Goal: Entertainment & Leisure: Consume media (video, audio)

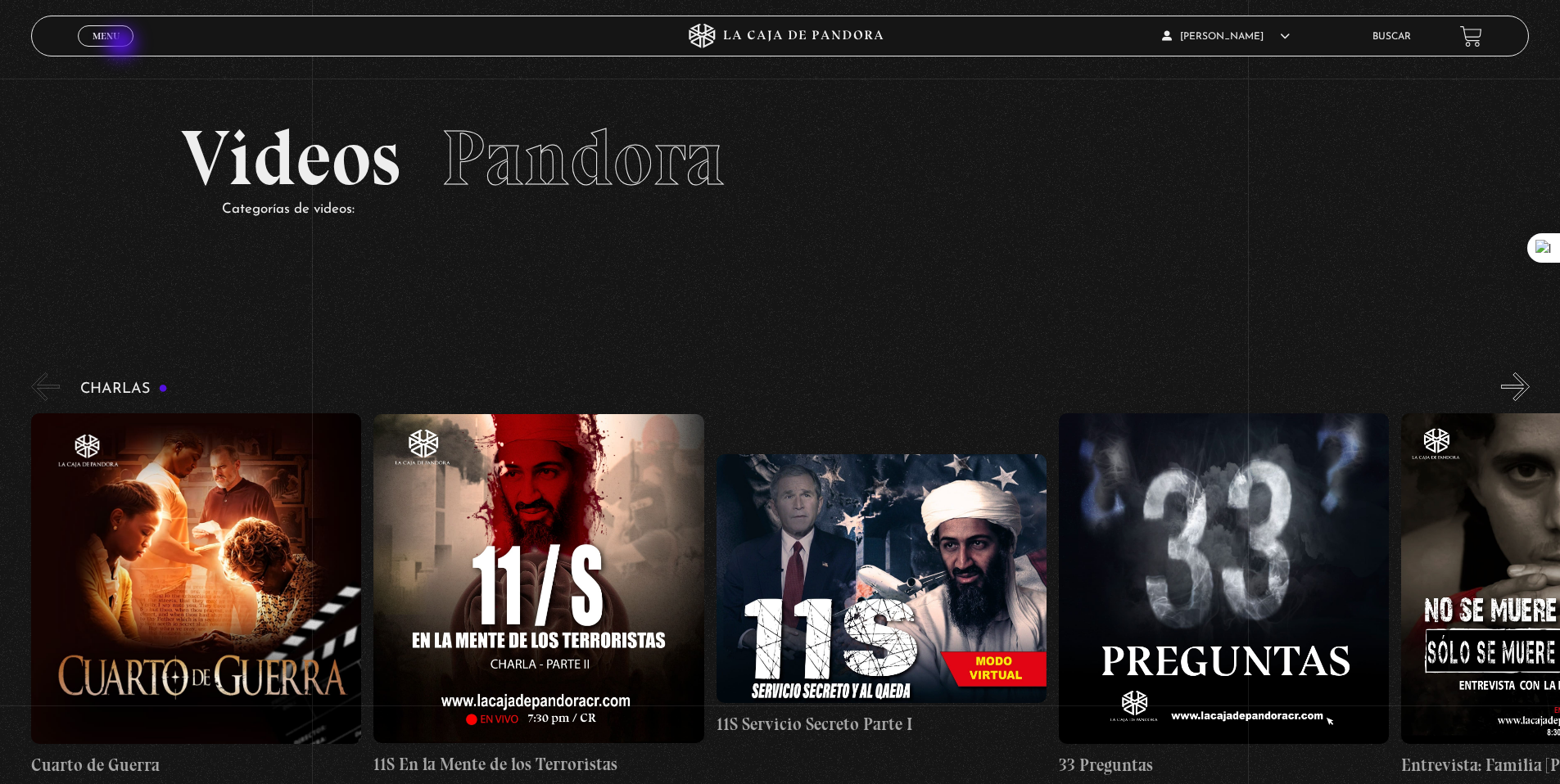
click at [115, 36] on span "Menu" at bounding box center [106, 36] width 27 height 10
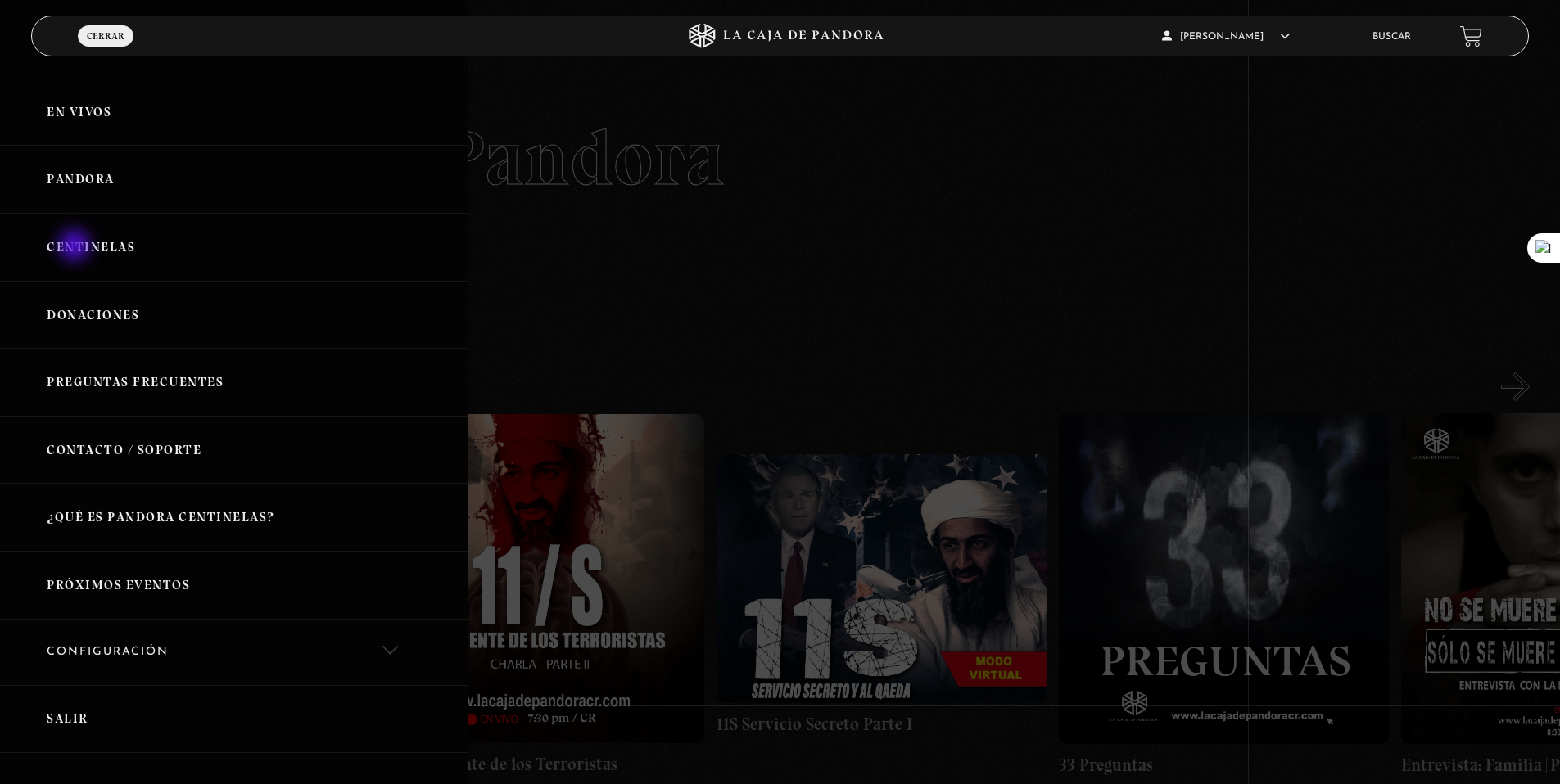
click at [76, 247] on link "Centinelas" at bounding box center [234, 247] width 469 height 68
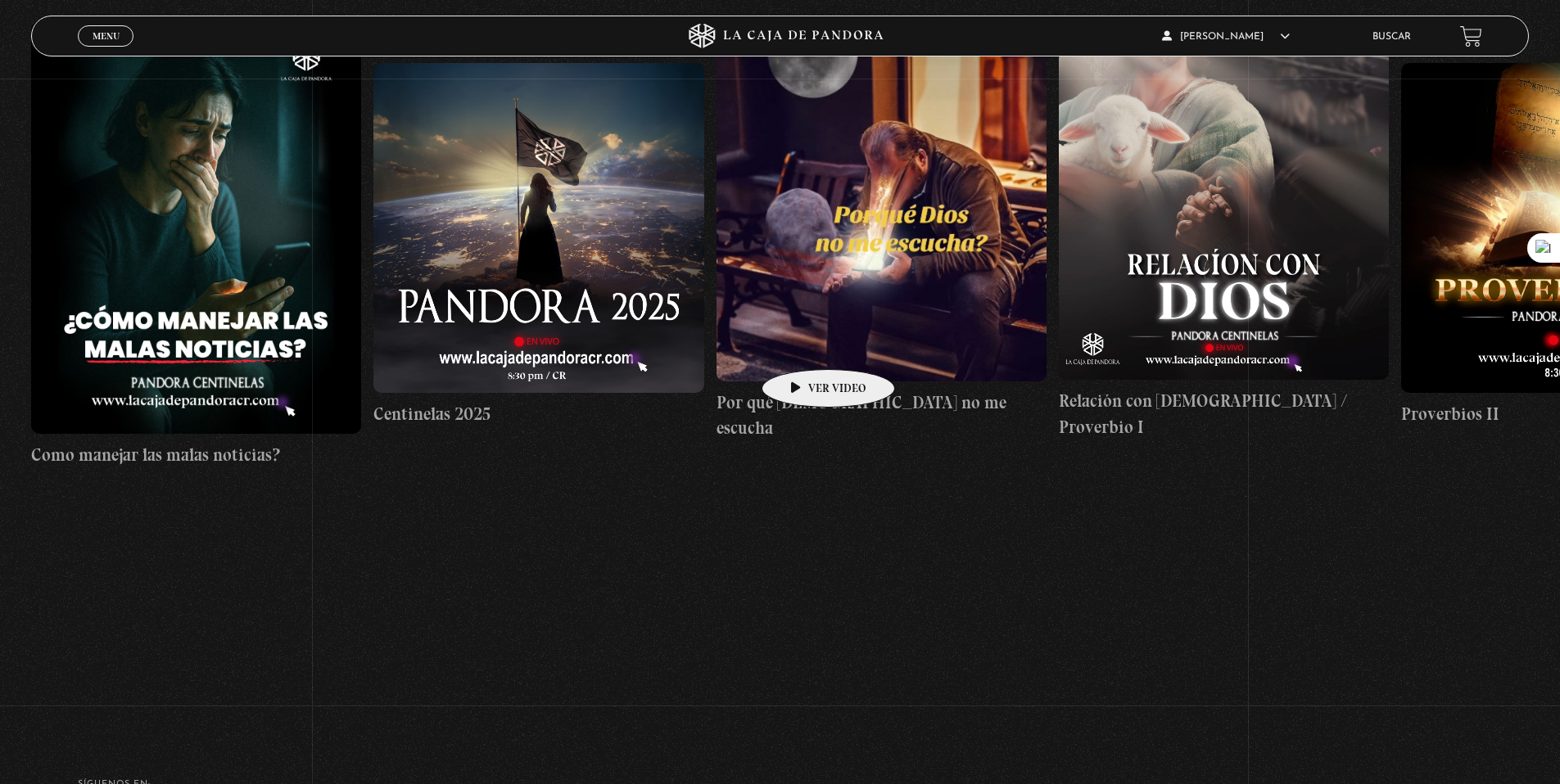
scroll to position [582, 0]
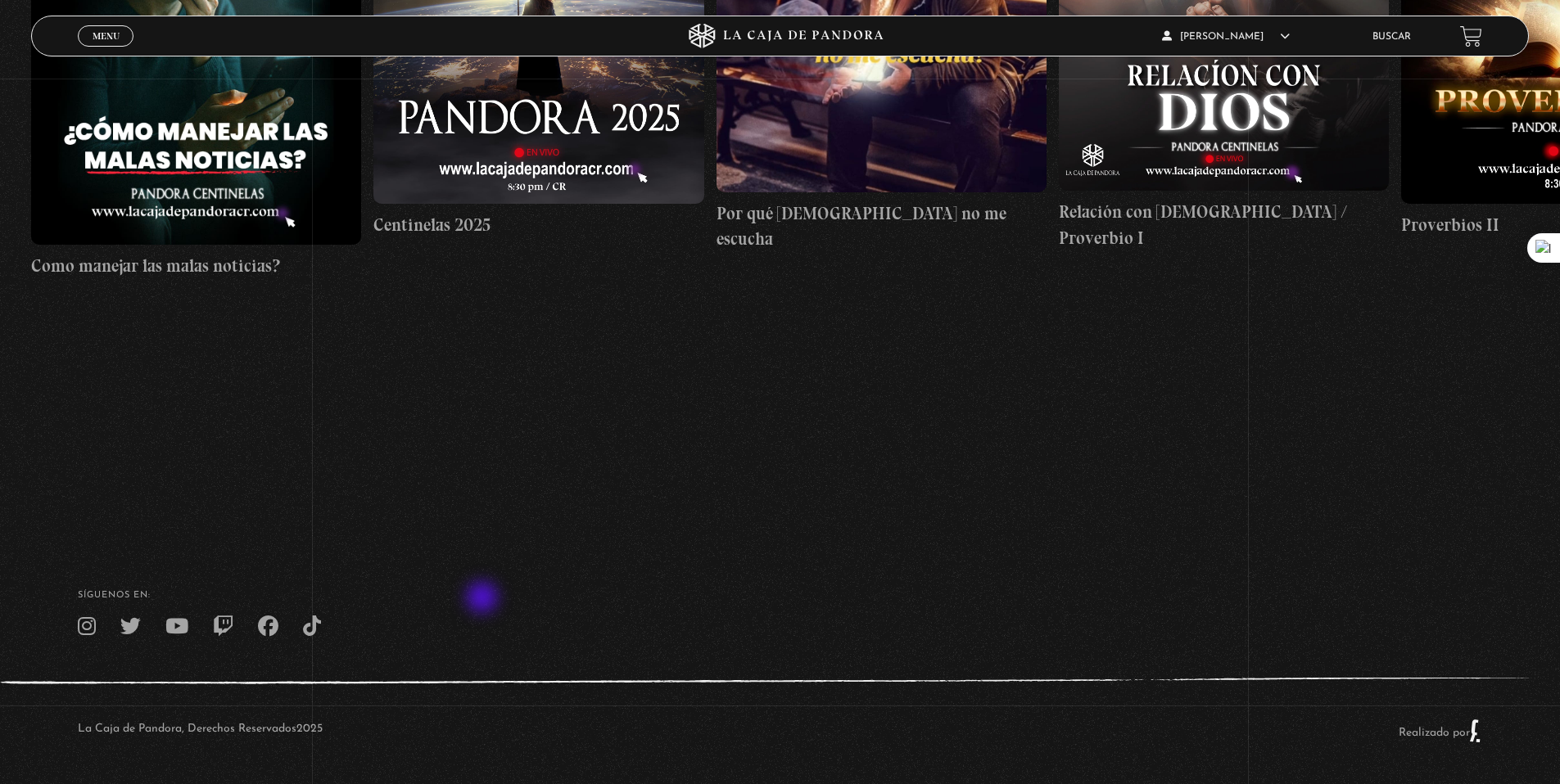
click at [484, 599] on h4 "SÍguenos en:" at bounding box center [780, 596] width 1405 height 9
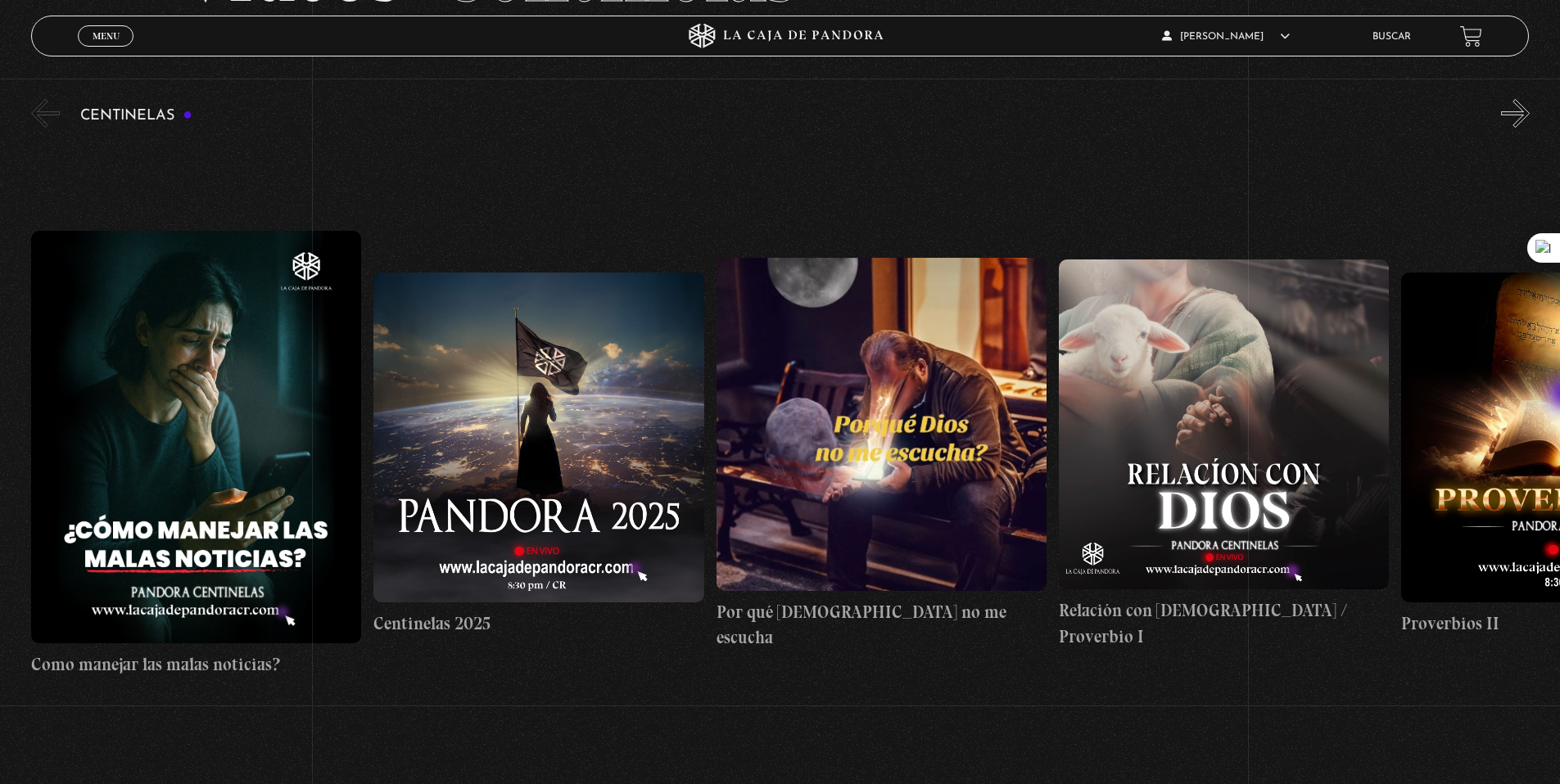
scroll to position [185, 0]
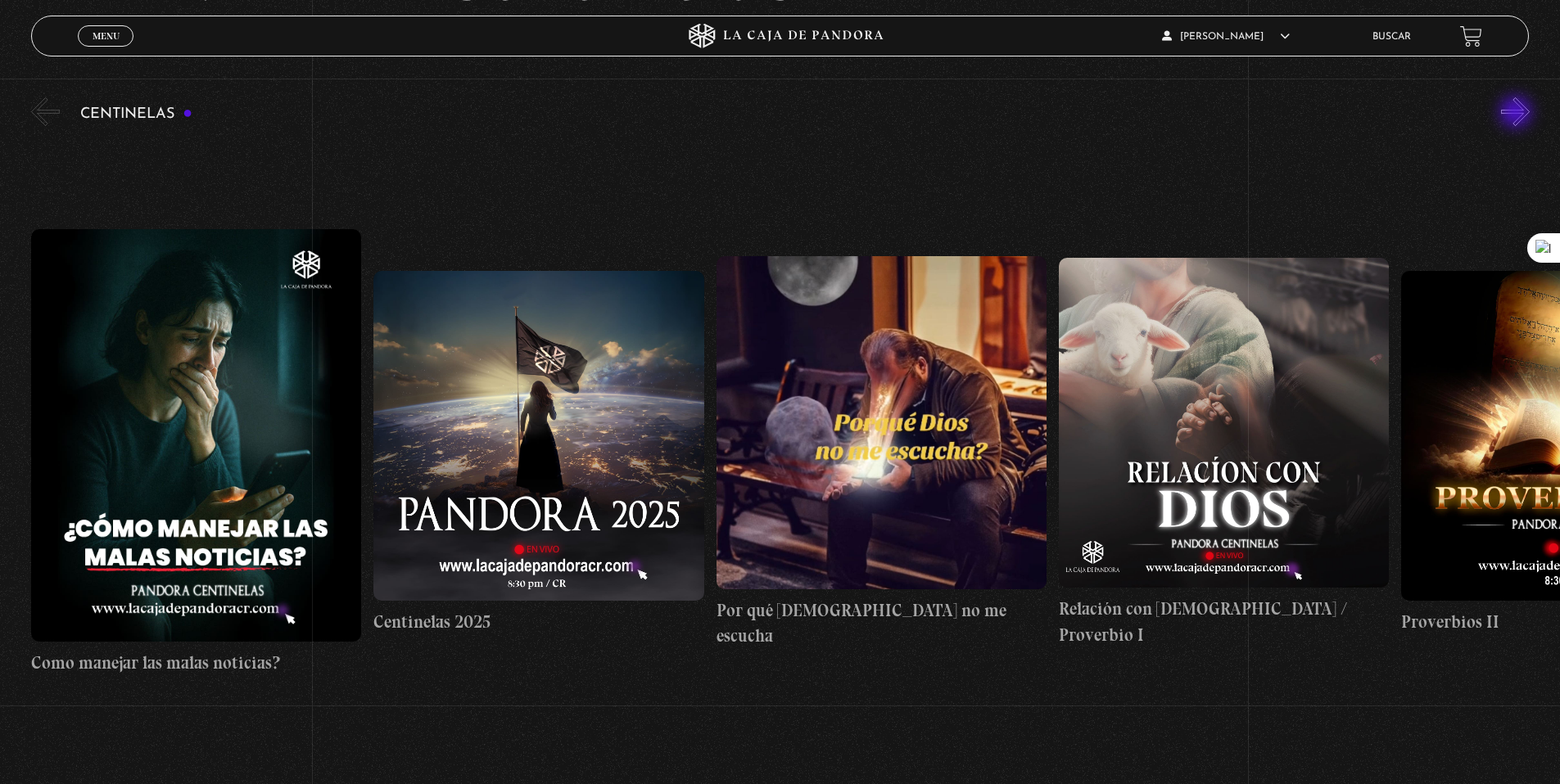
click at [1518, 114] on button "»" at bounding box center [1515, 112] width 29 height 29
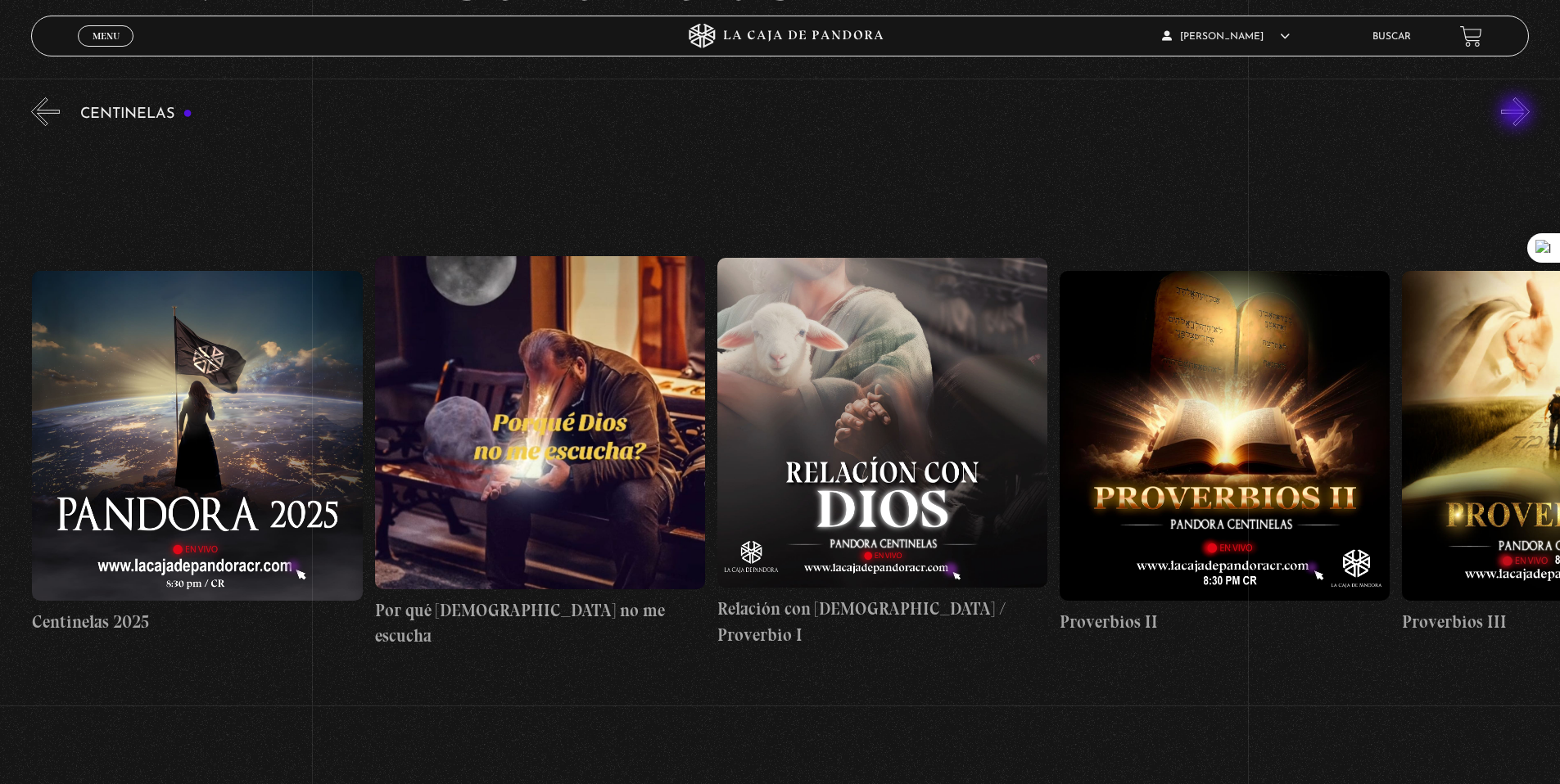
scroll to position [0, 342]
click at [1518, 114] on button "»" at bounding box center [1515, 112] width 29 height 29
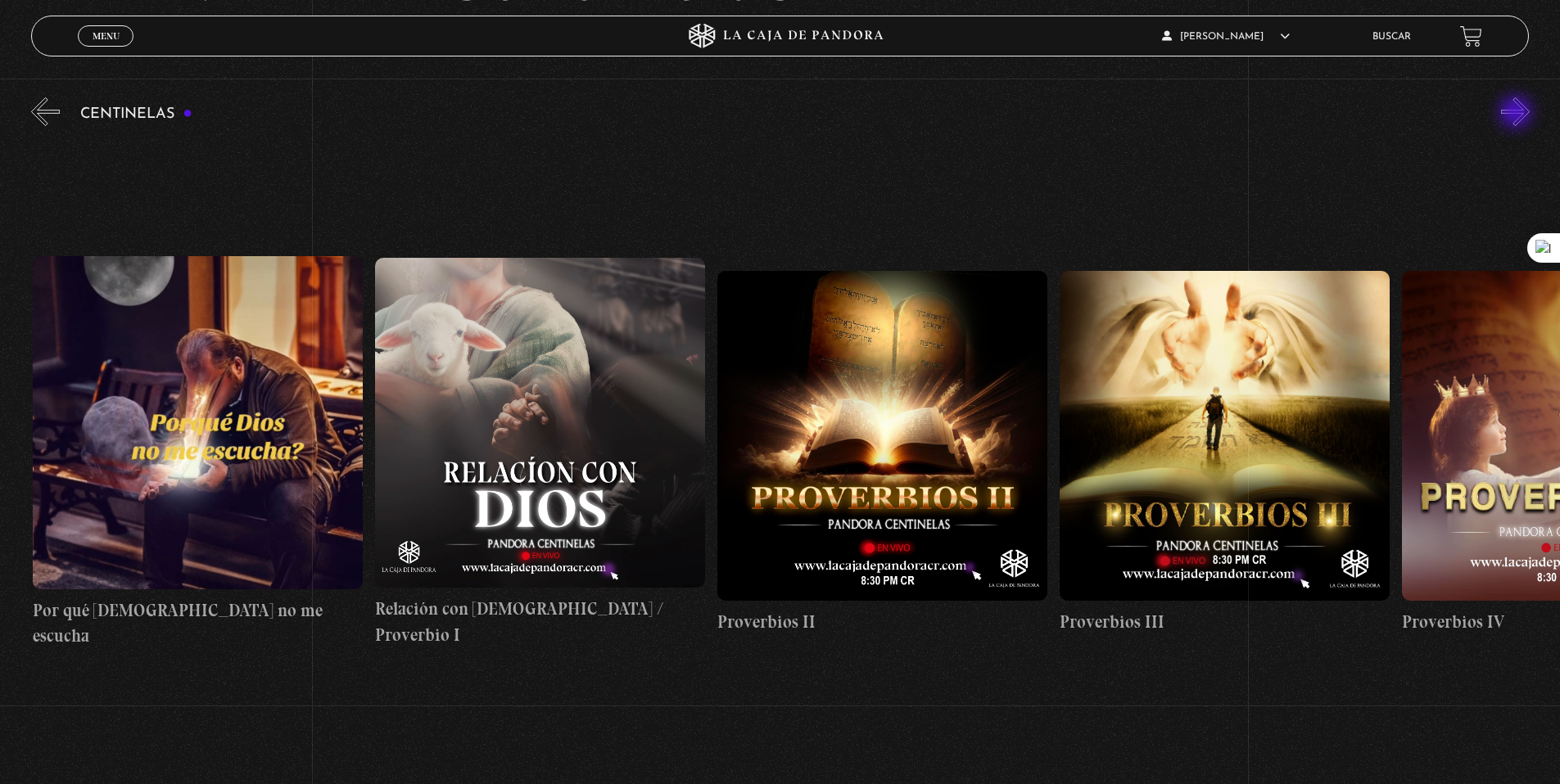
click at [1518, 114] on button "»" at bounding box center [1515, 112] width 29 height 29
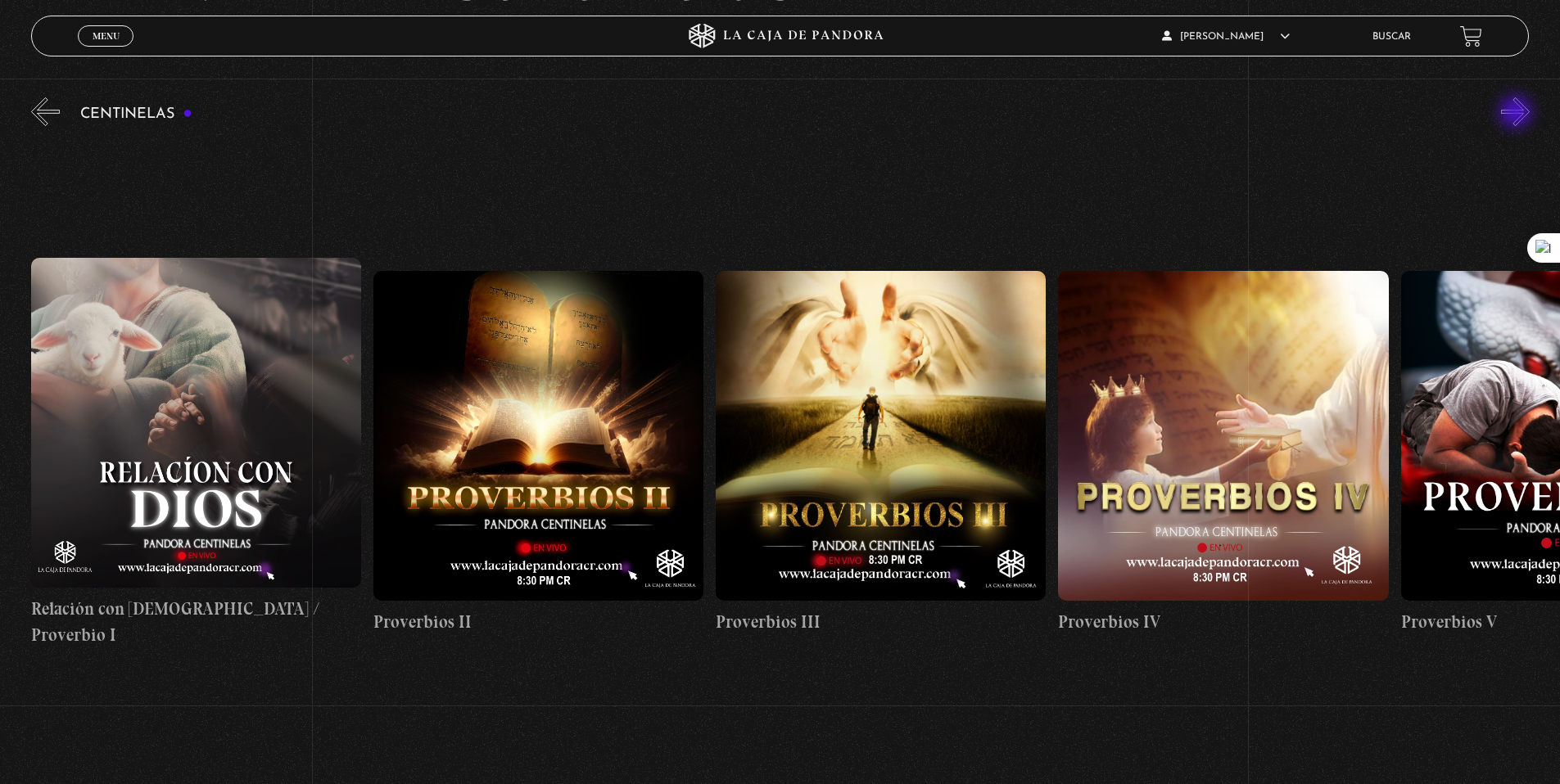
click at [1518, 114] on button "»" at bounding box center [1515, 112] width 29 height 29
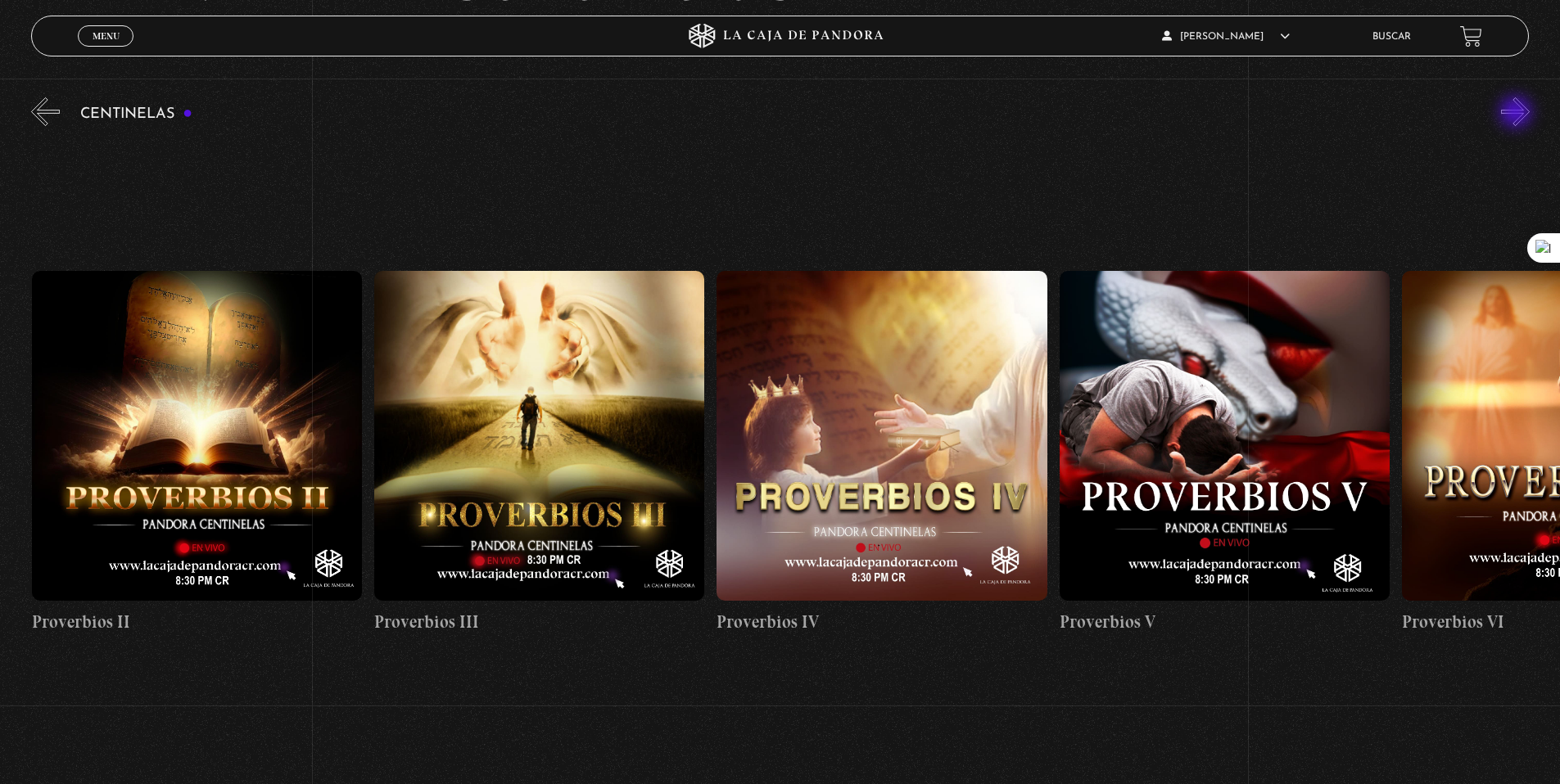
click at [1518, 114] on button "»" at bounding box center [1515, 112] width 29 height 29
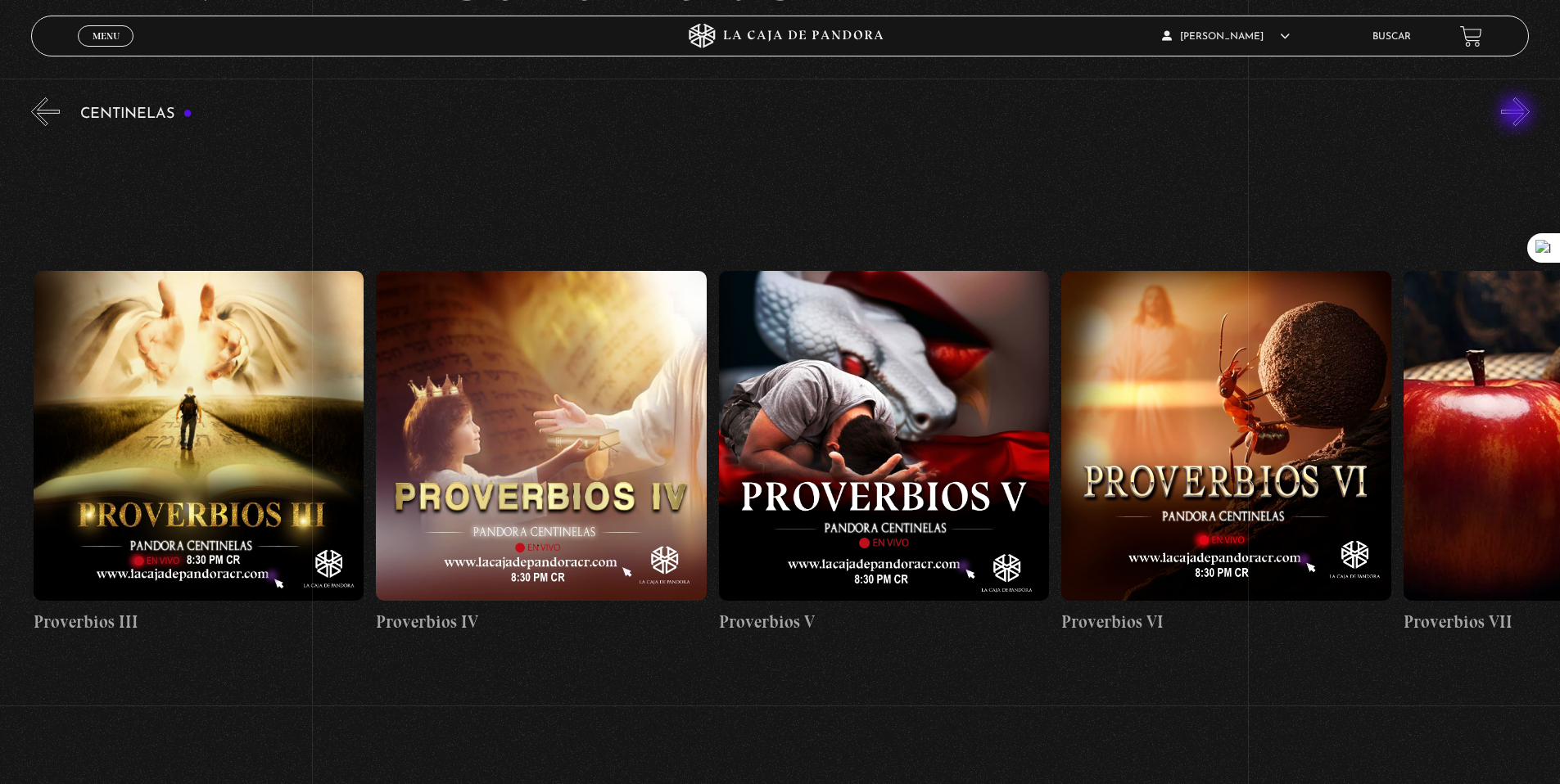
click at [1518, 114] on button "»" at bounding box center [1515, 112] width 29 height 29
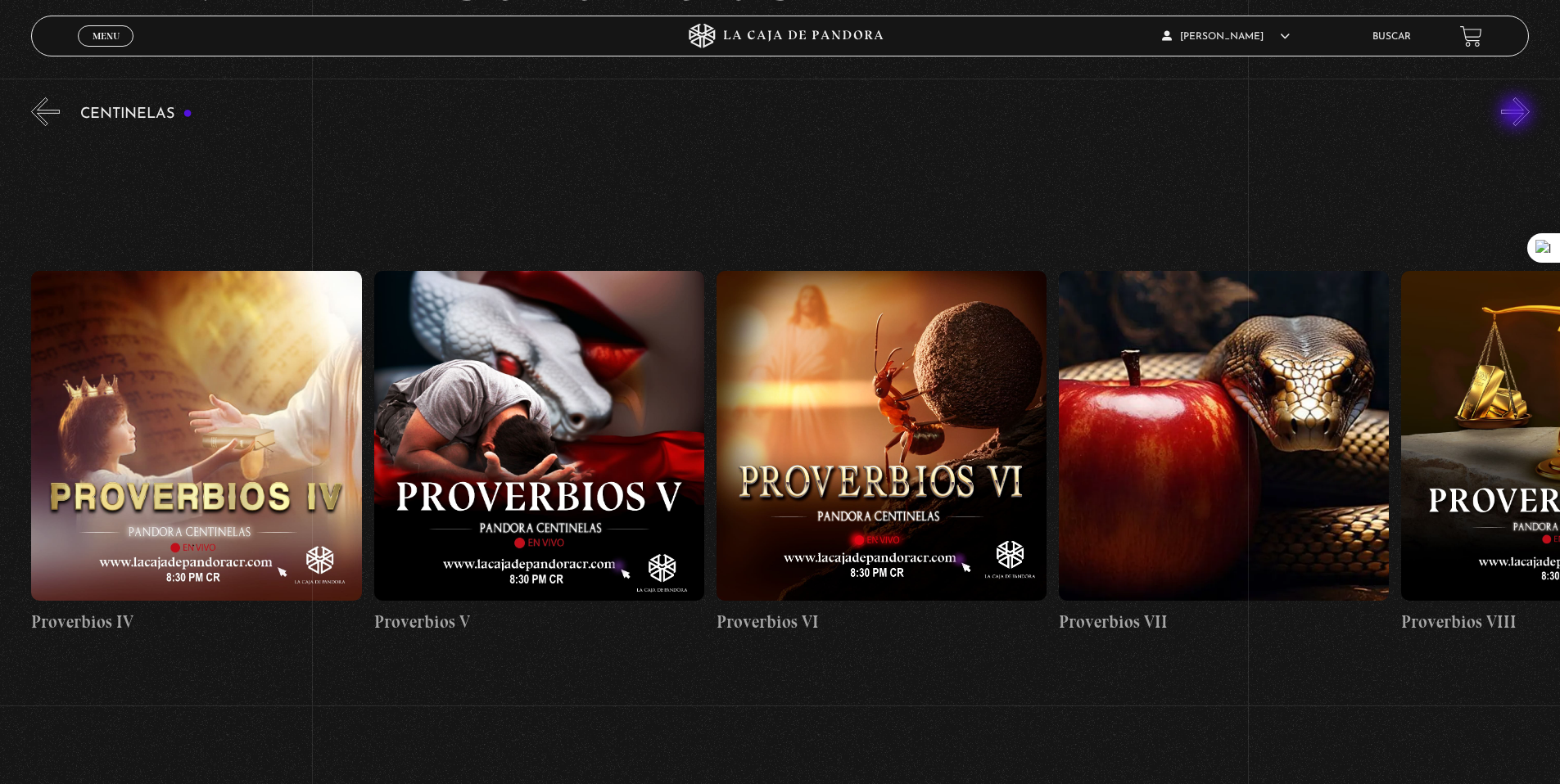
click at [1518, 114] on button "»" at bounding box center [1515, 112] width 29 height 29
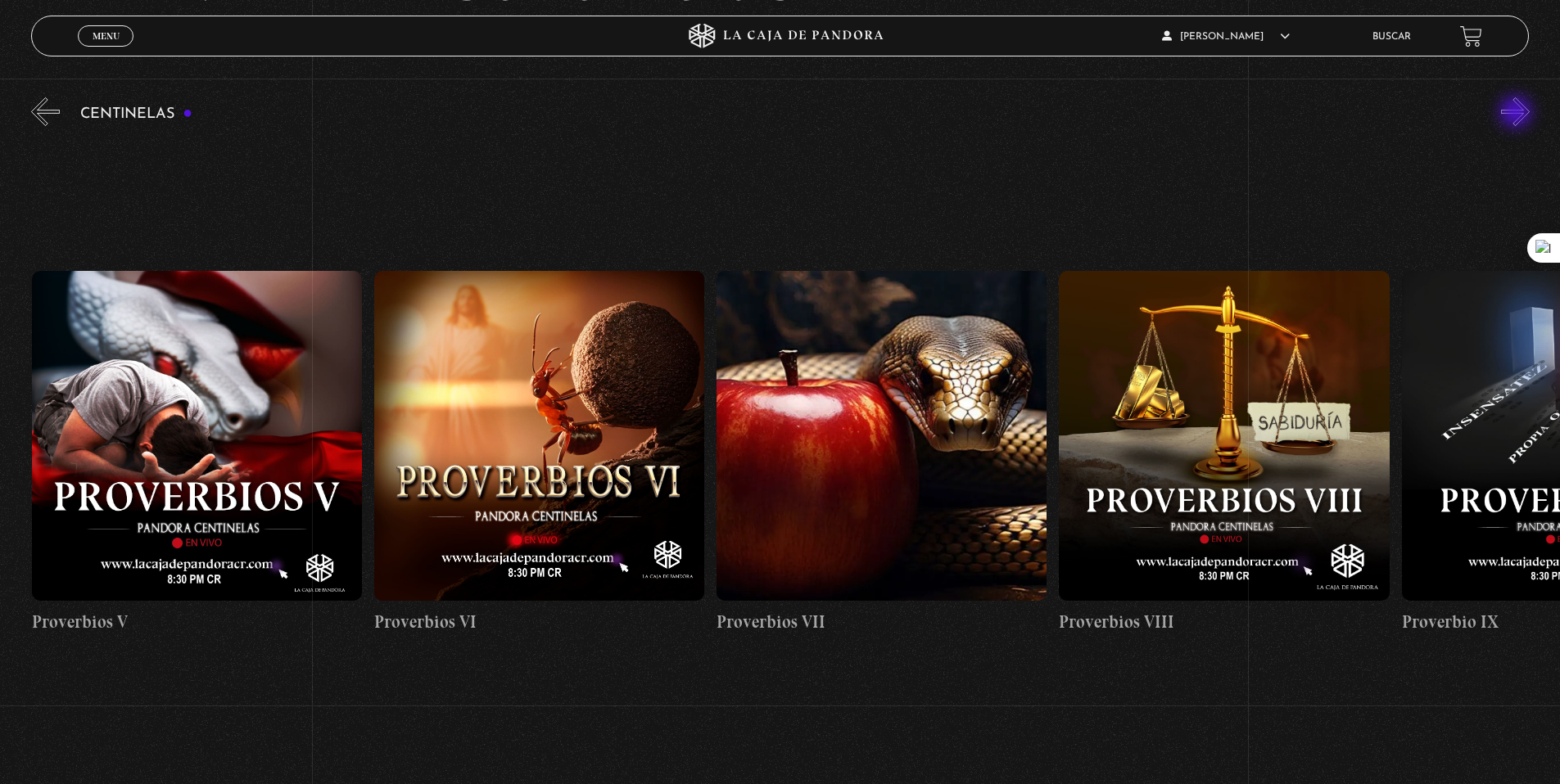
click at [1518, 114] on button "»" at bounding box center [1515, 112] width 29 height 29
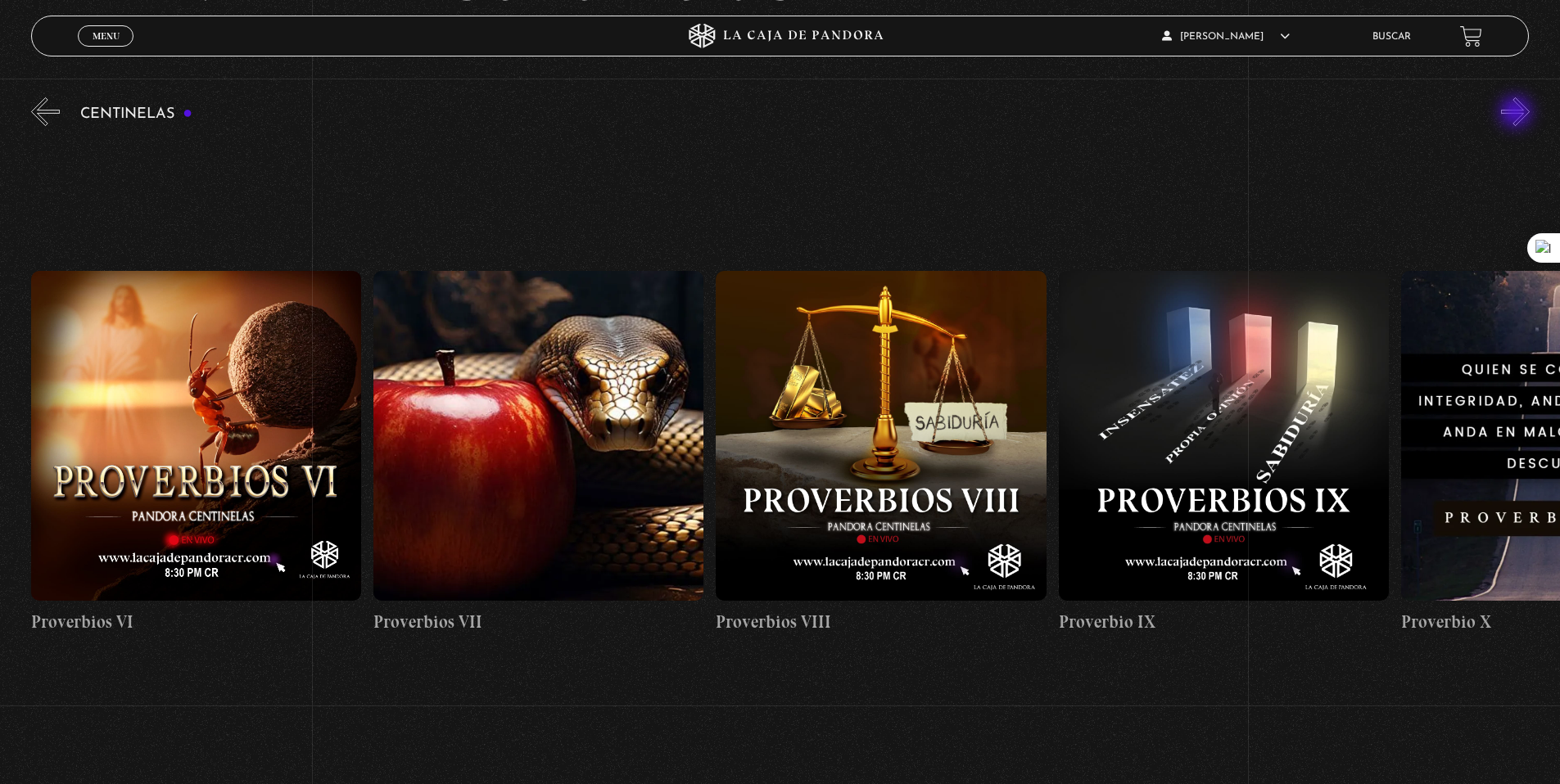
click at [1518, 114] on button "»" at bounding box center [1515, 112] width 29 height 29
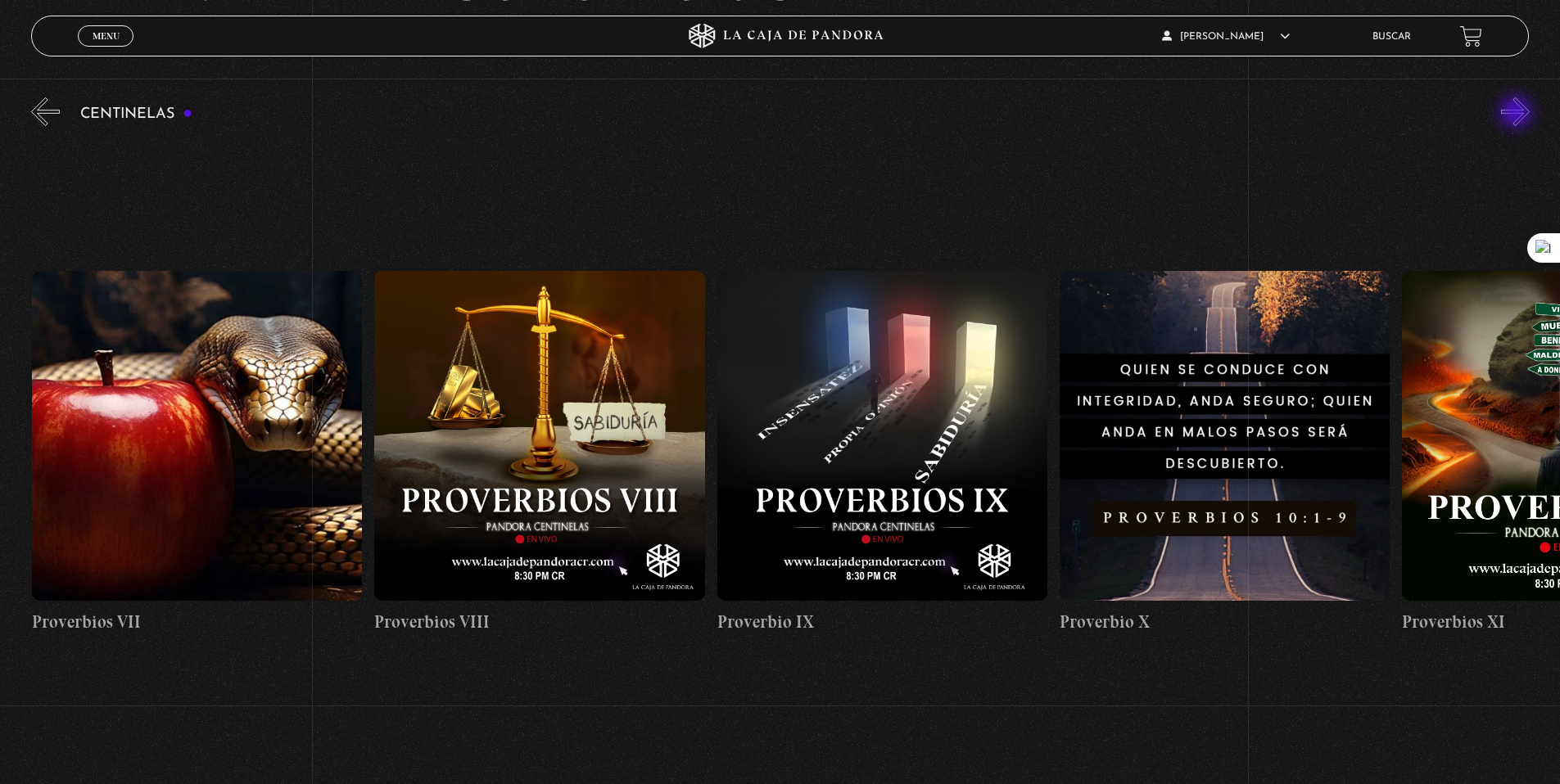
scroll to position [0, 3082]
click at [1518, 114] on button "»" at bounding box center [1515, 112] width 29 height 29
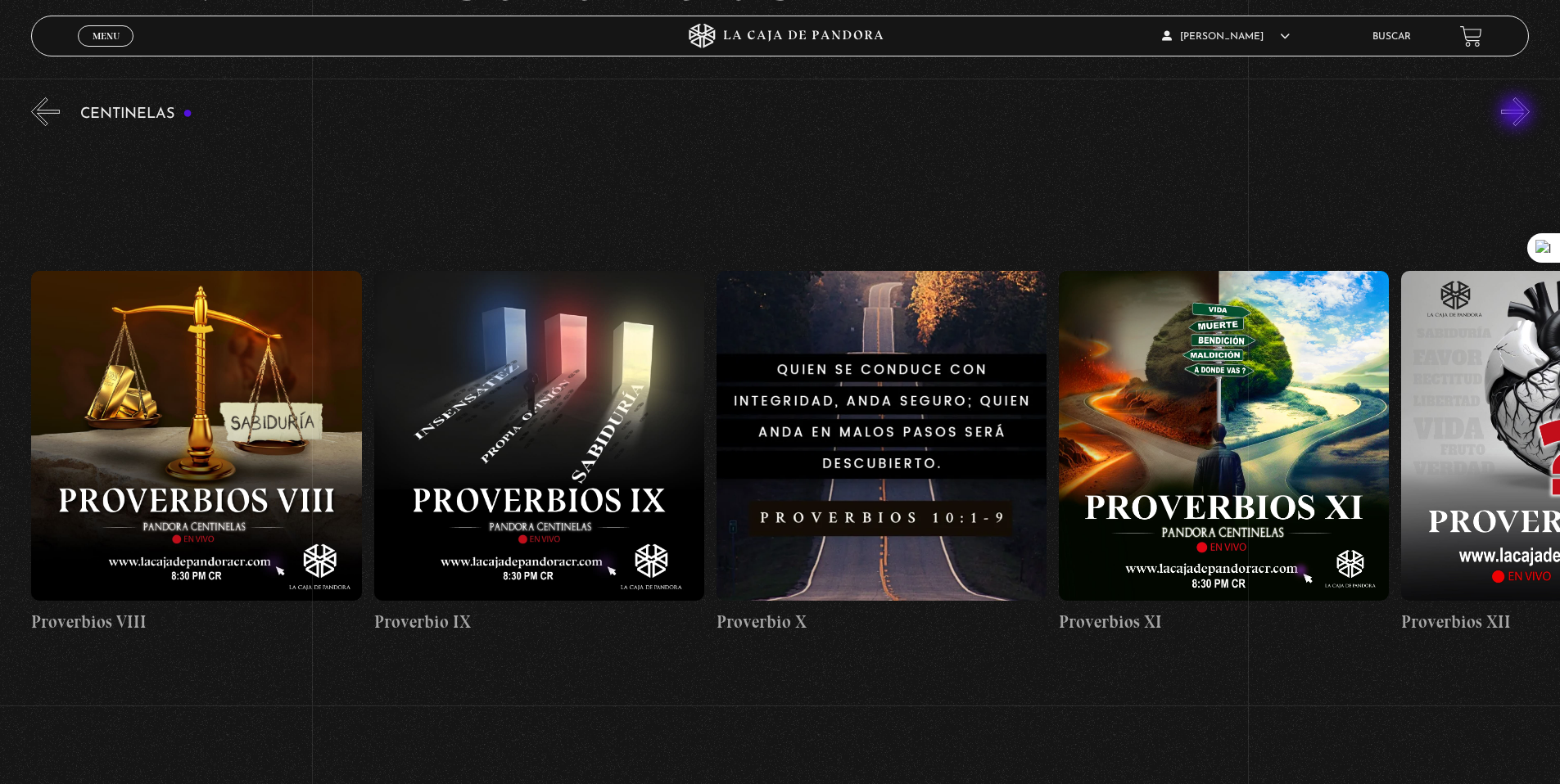
click at [1518, 114] on button "»" at bounding box center [1515, 112] width 29 height 29
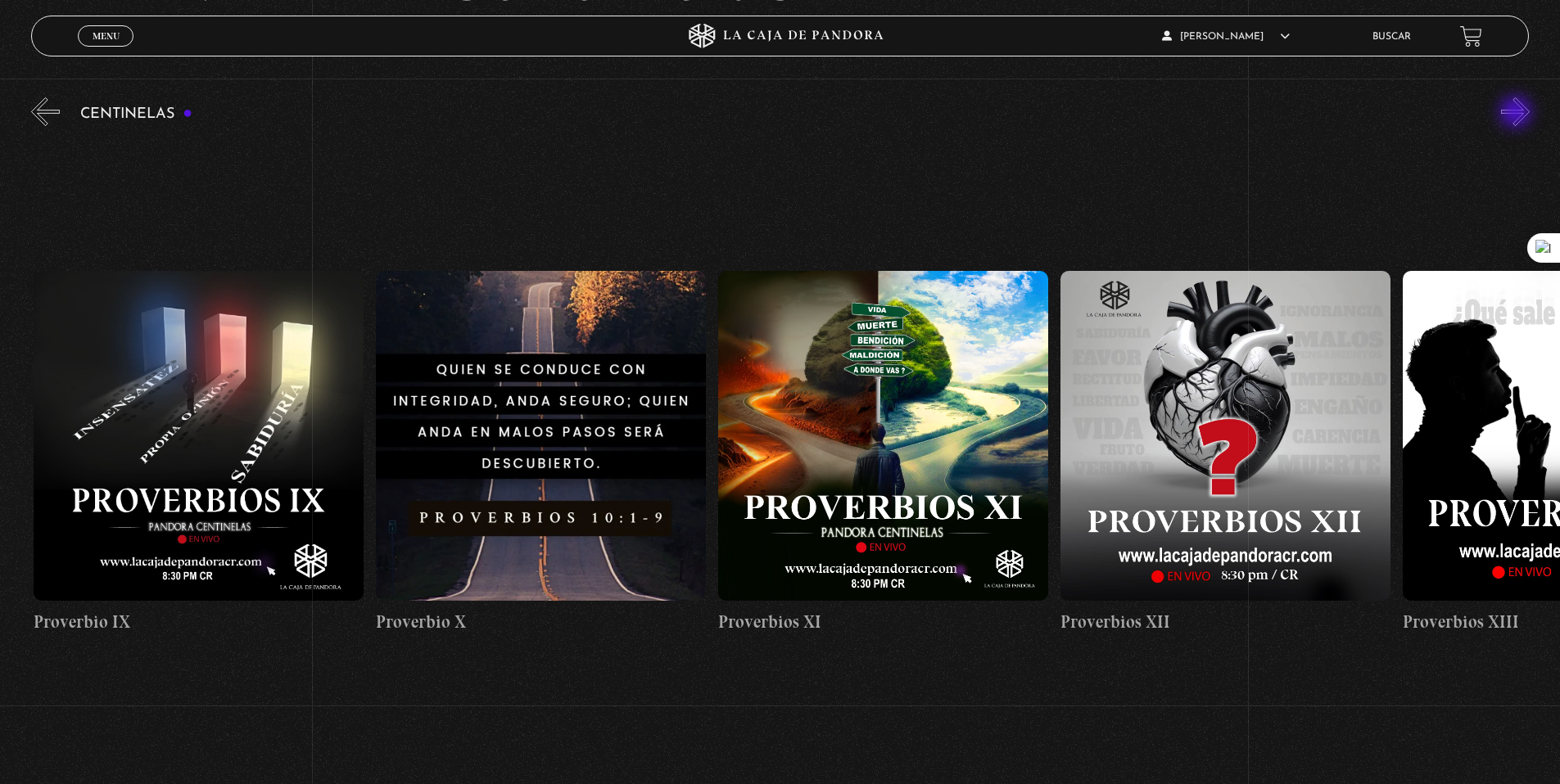
click at [1518, 114] on button "»" at bounding box center [1515, 112] width 29 height 29
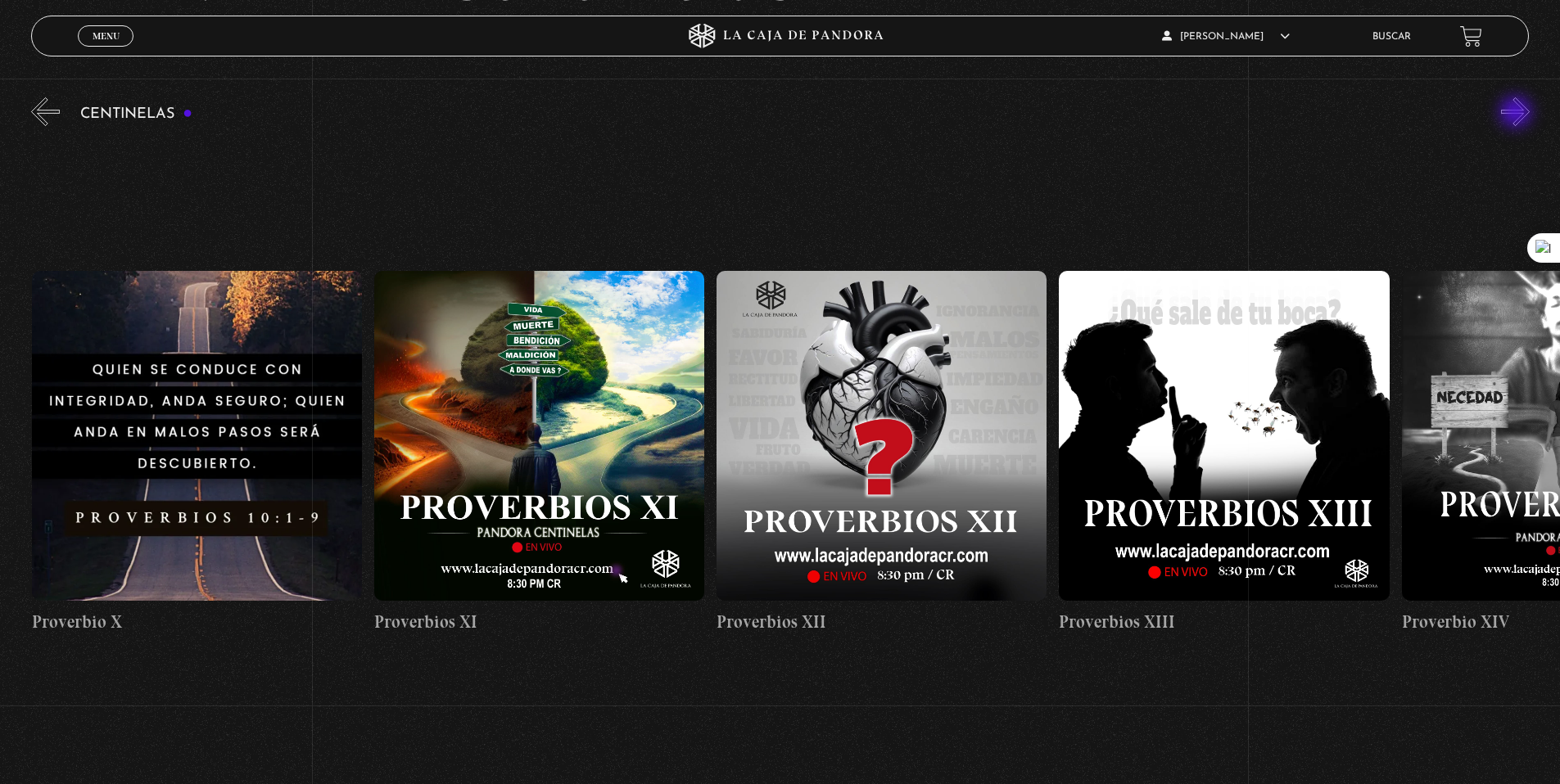
click at [1518, 114] on button "»" at bounding box center [1515, 112] width 29 height 29
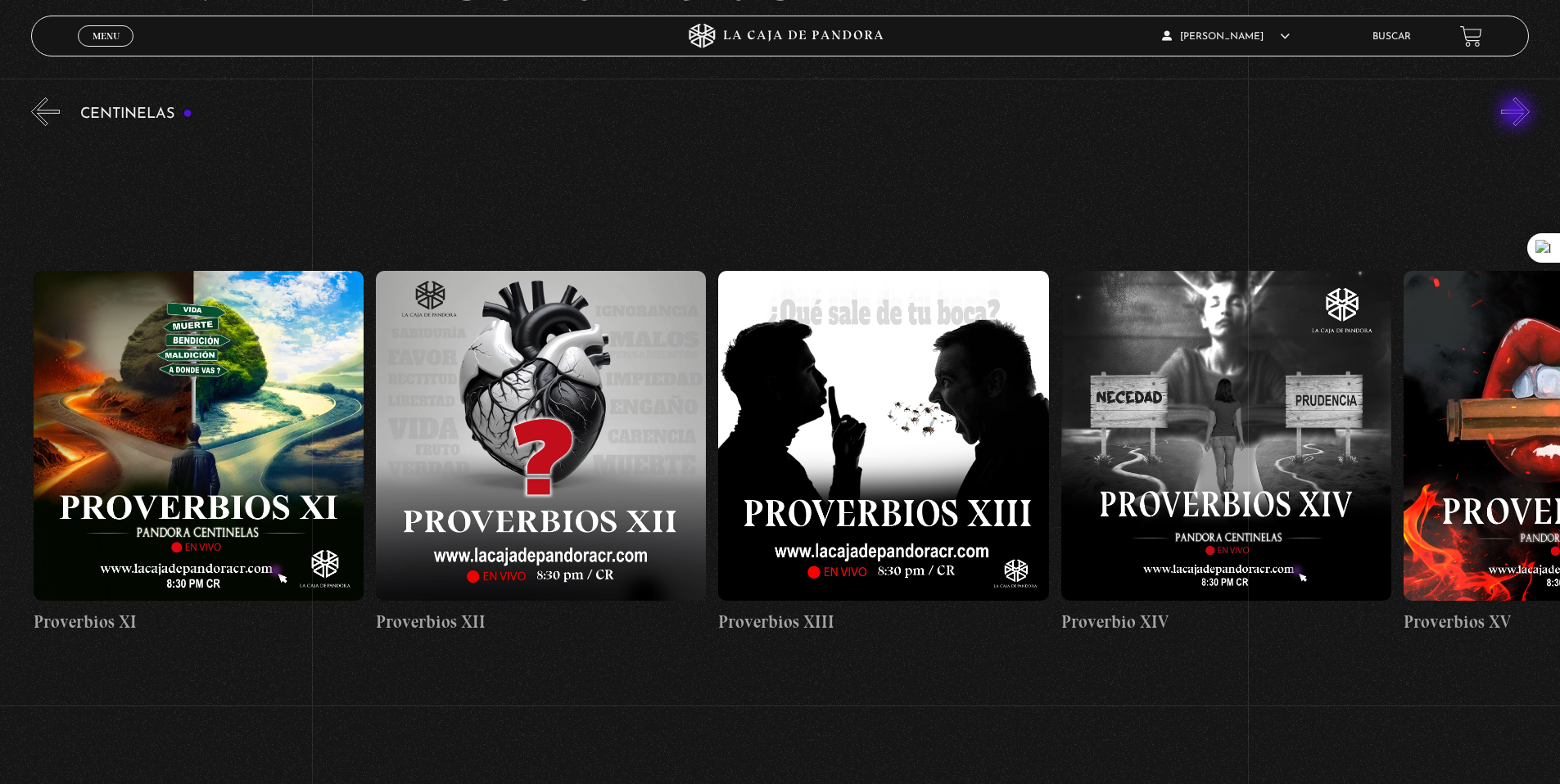
click at [1518, 114] on button "»" at bounding box center [1515, 112] width 29 height 29
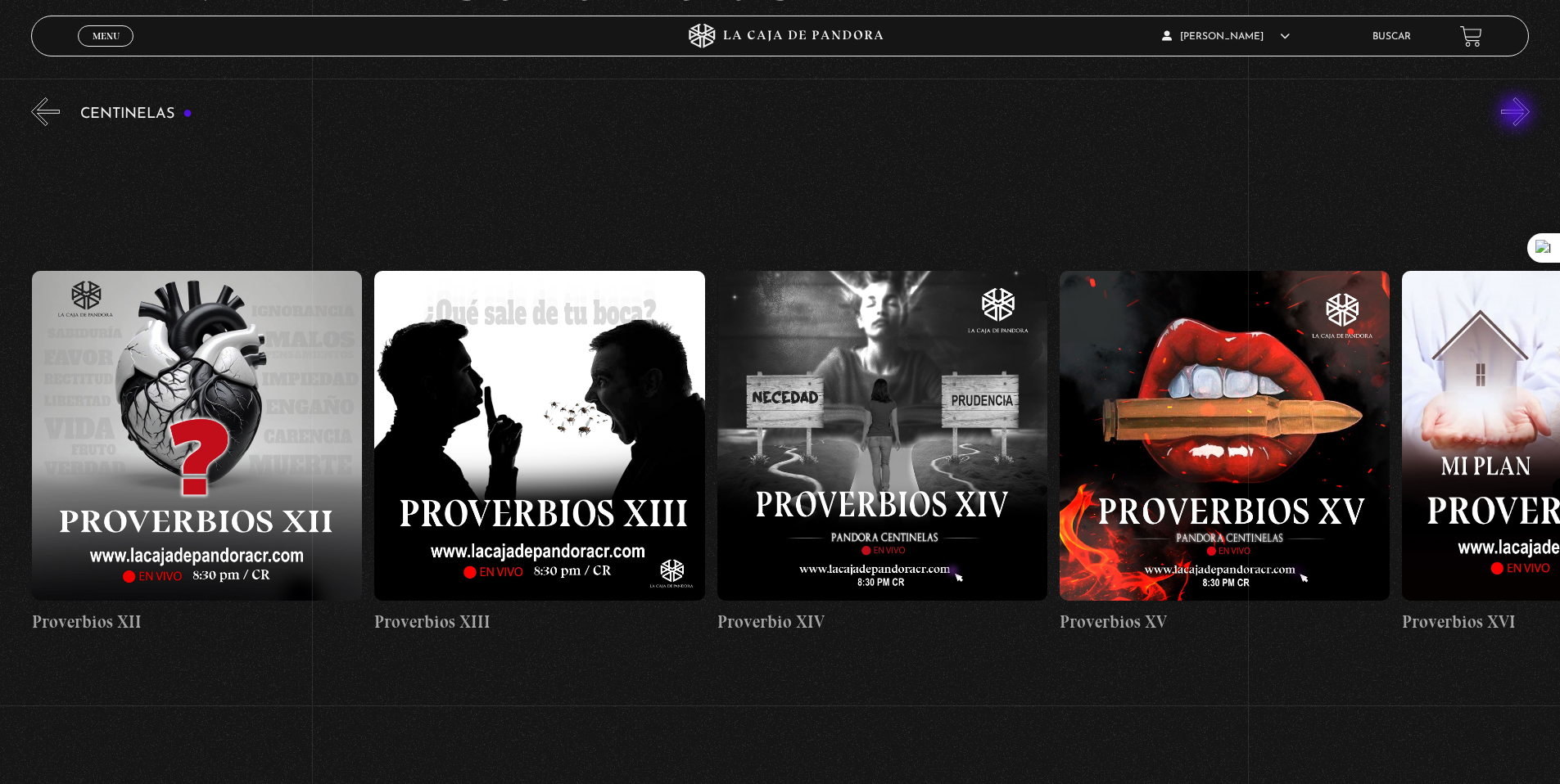
scroll to position [0, 4795]
click at [1518, 114] on button "»" at bounding box center [1515, 112] width 29 height 29
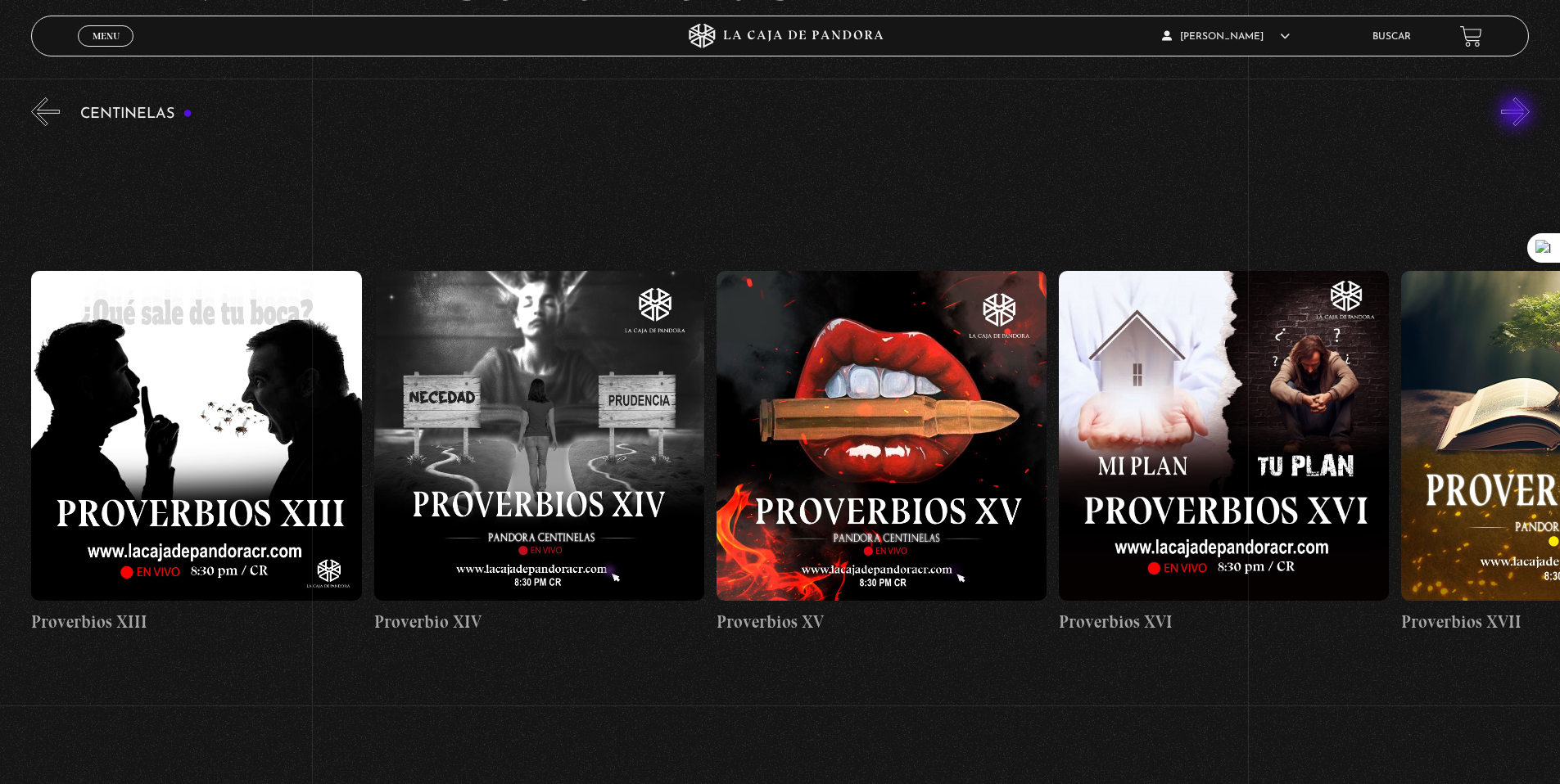
click at [1518, 114] on button "»" at bounding box center [1515, 112] width 29 height 29
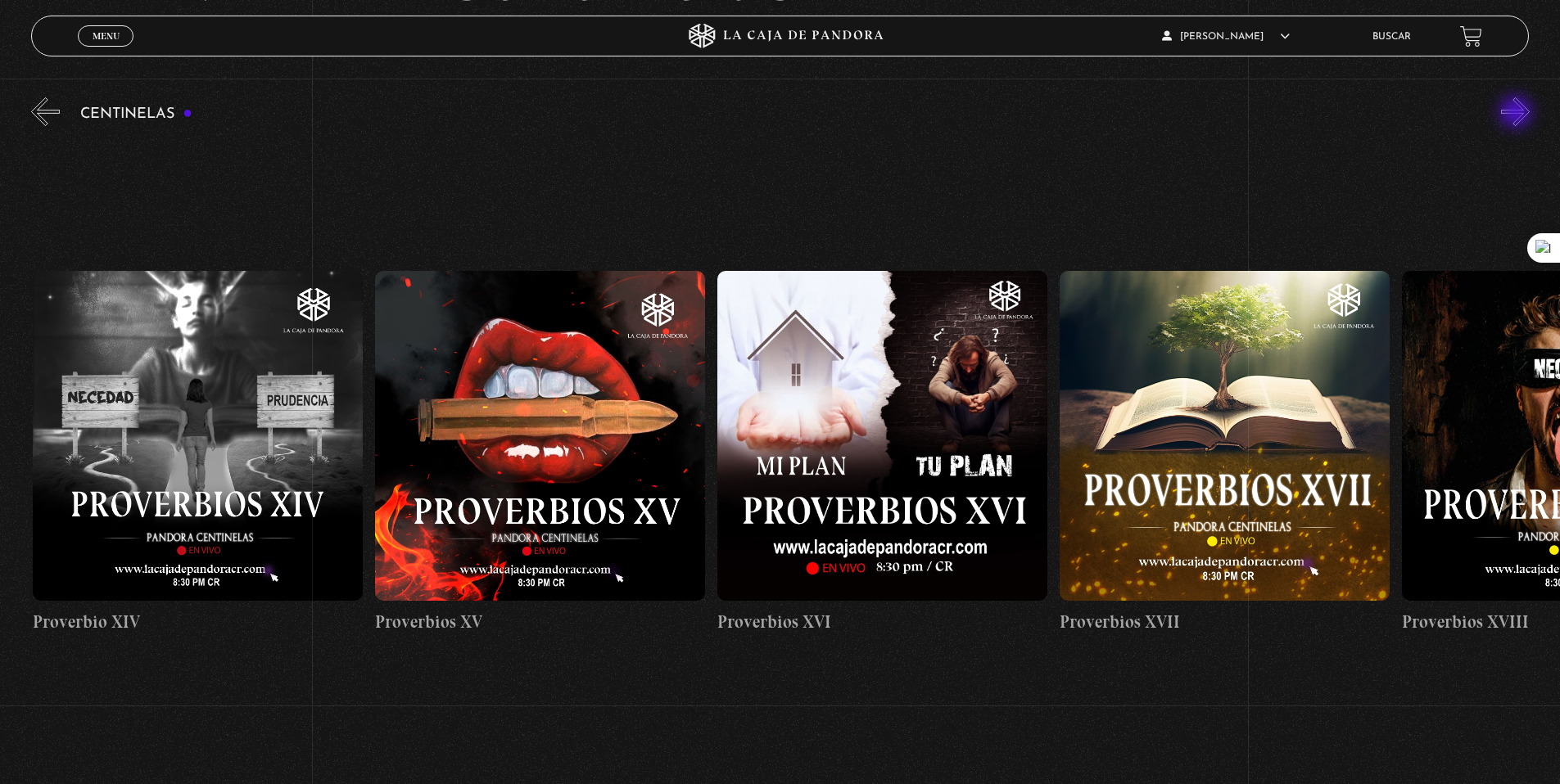
click at [1518, 114] on button "»" at bounding box center [1515, 112] width 29 height 29
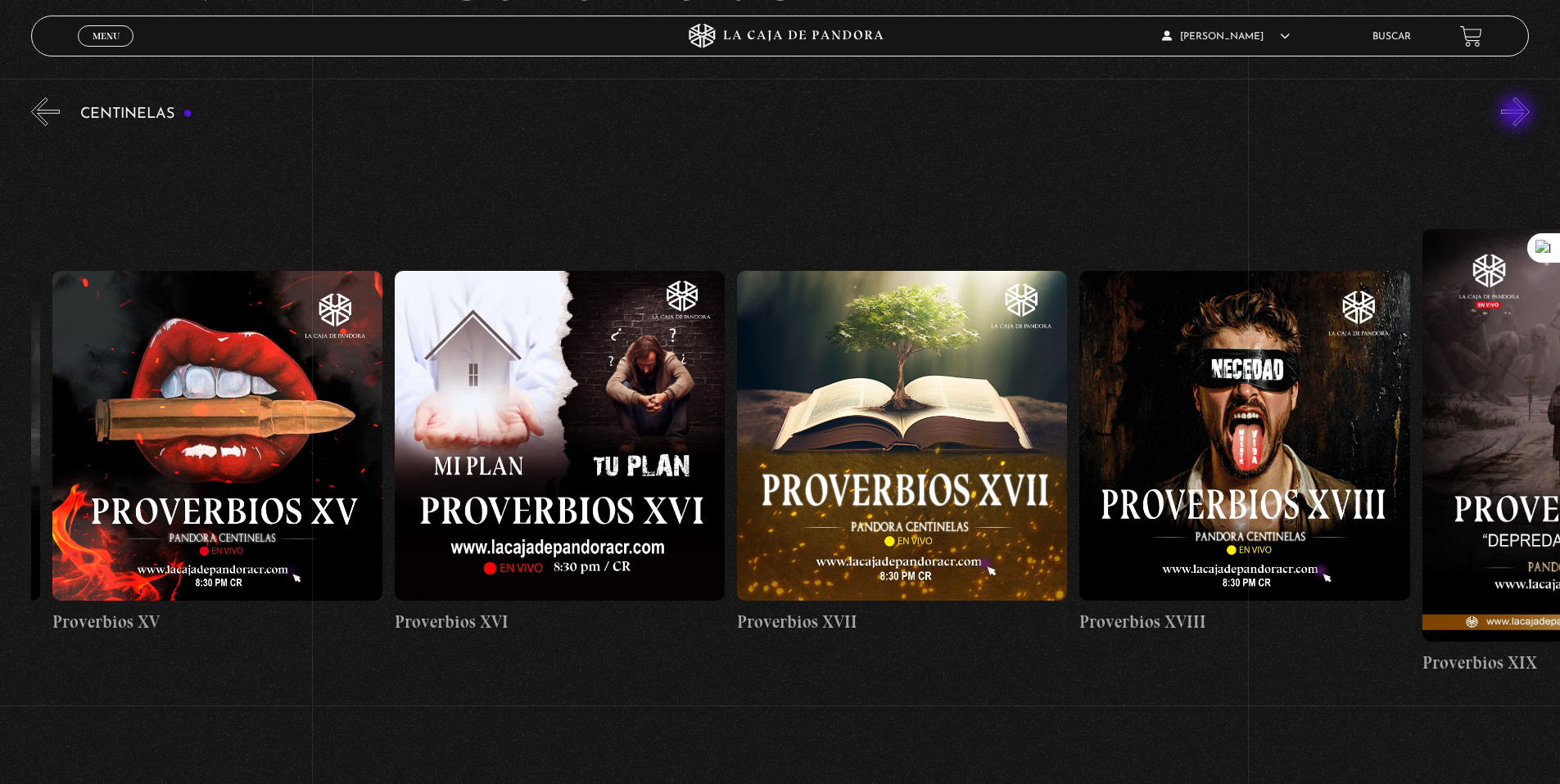
click at [1518, 114] on button "»" at bounding box center [1515, 112] width 29 height 29
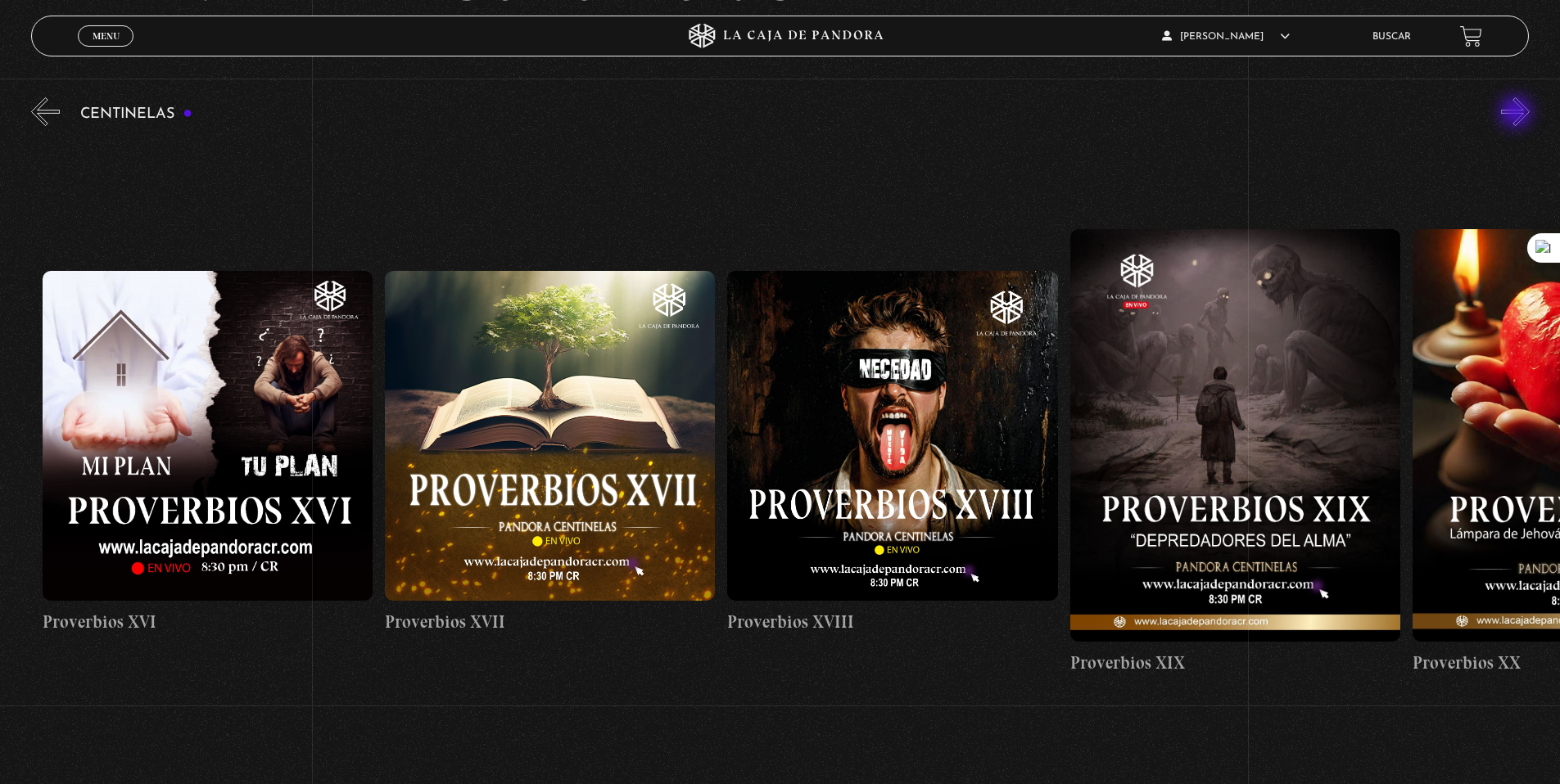
click at [1518, 114] on button "»" at bounding box center [1515, 112] width 29 height 29
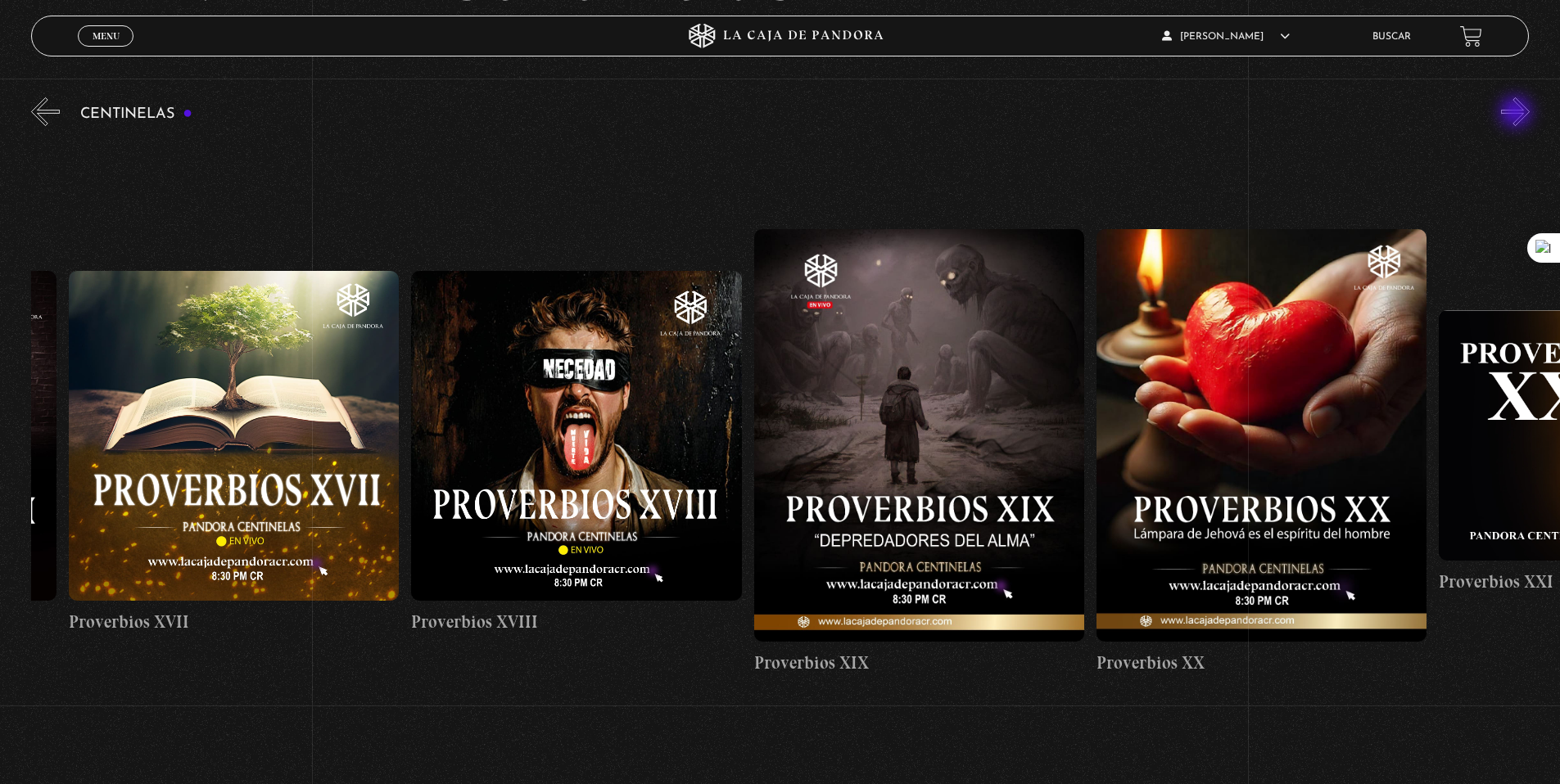
click at [1518, 114] on button "»" at bounding box center [1515, 112] width 29 height 29
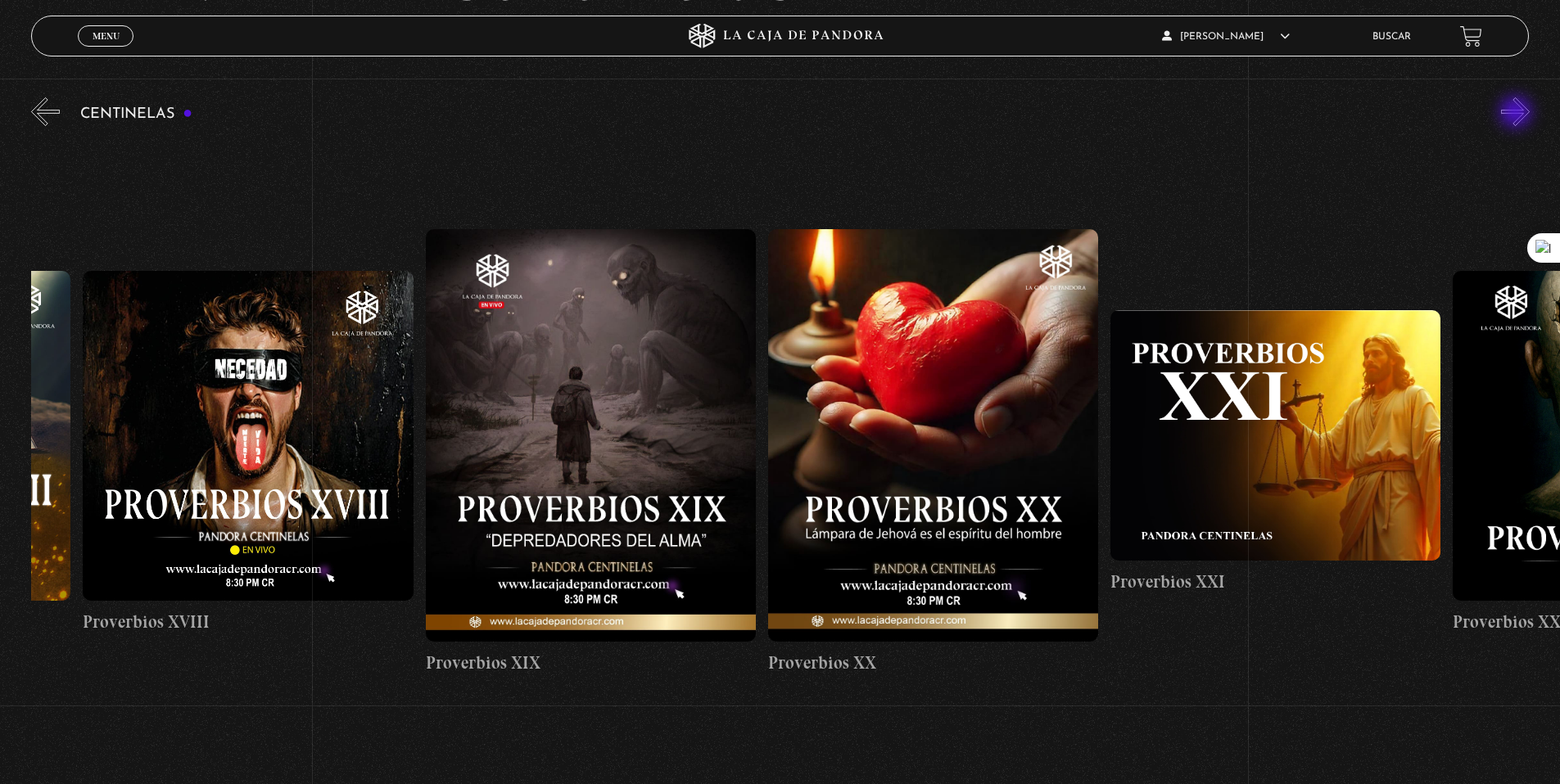
click at [1518, 114] on button "»" at bounding box center [1515, 112] width 29 height 29
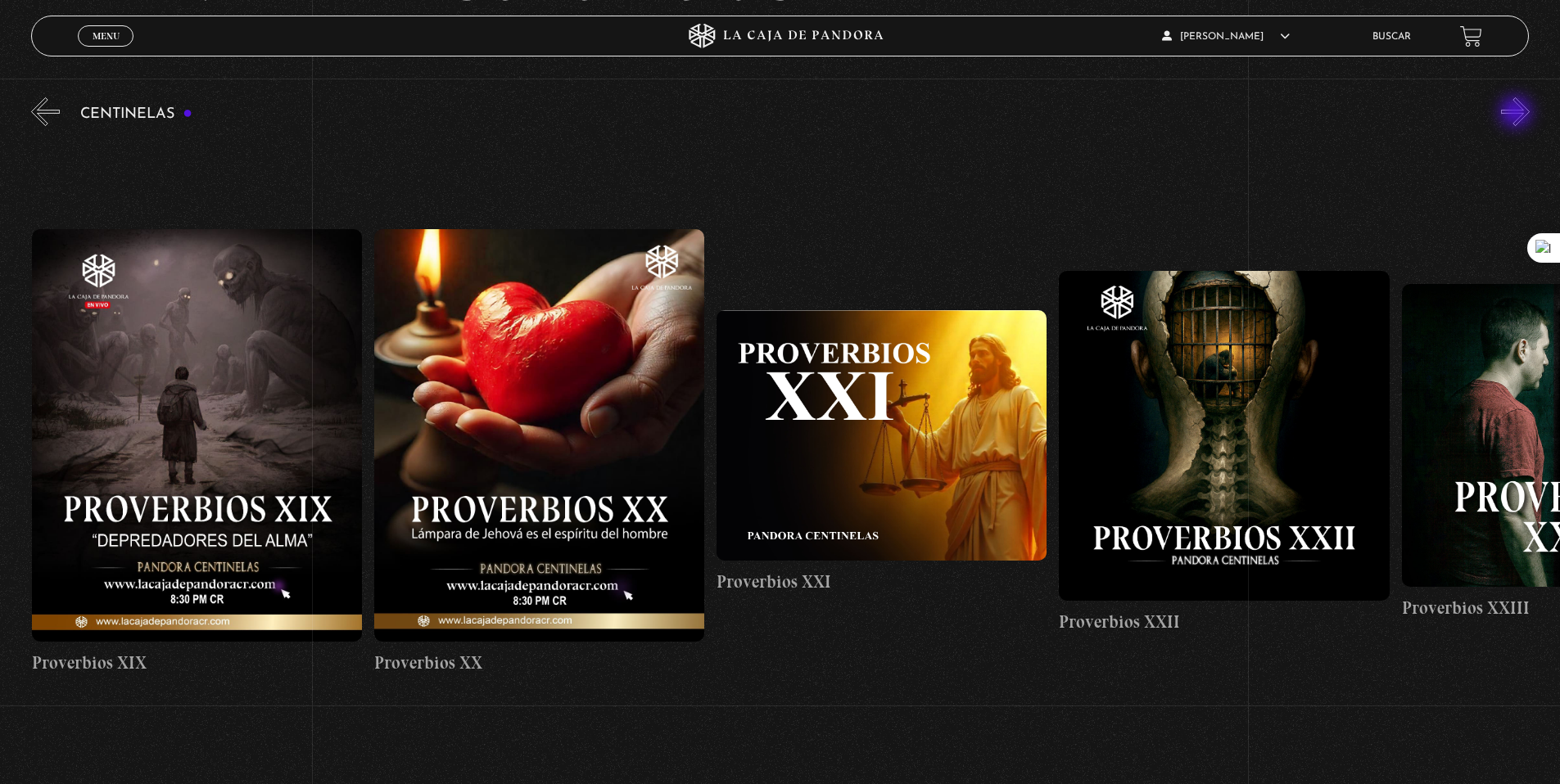
click at [1518, 114] on button "»" at bounding box center [1515, 112] width 29 height 29
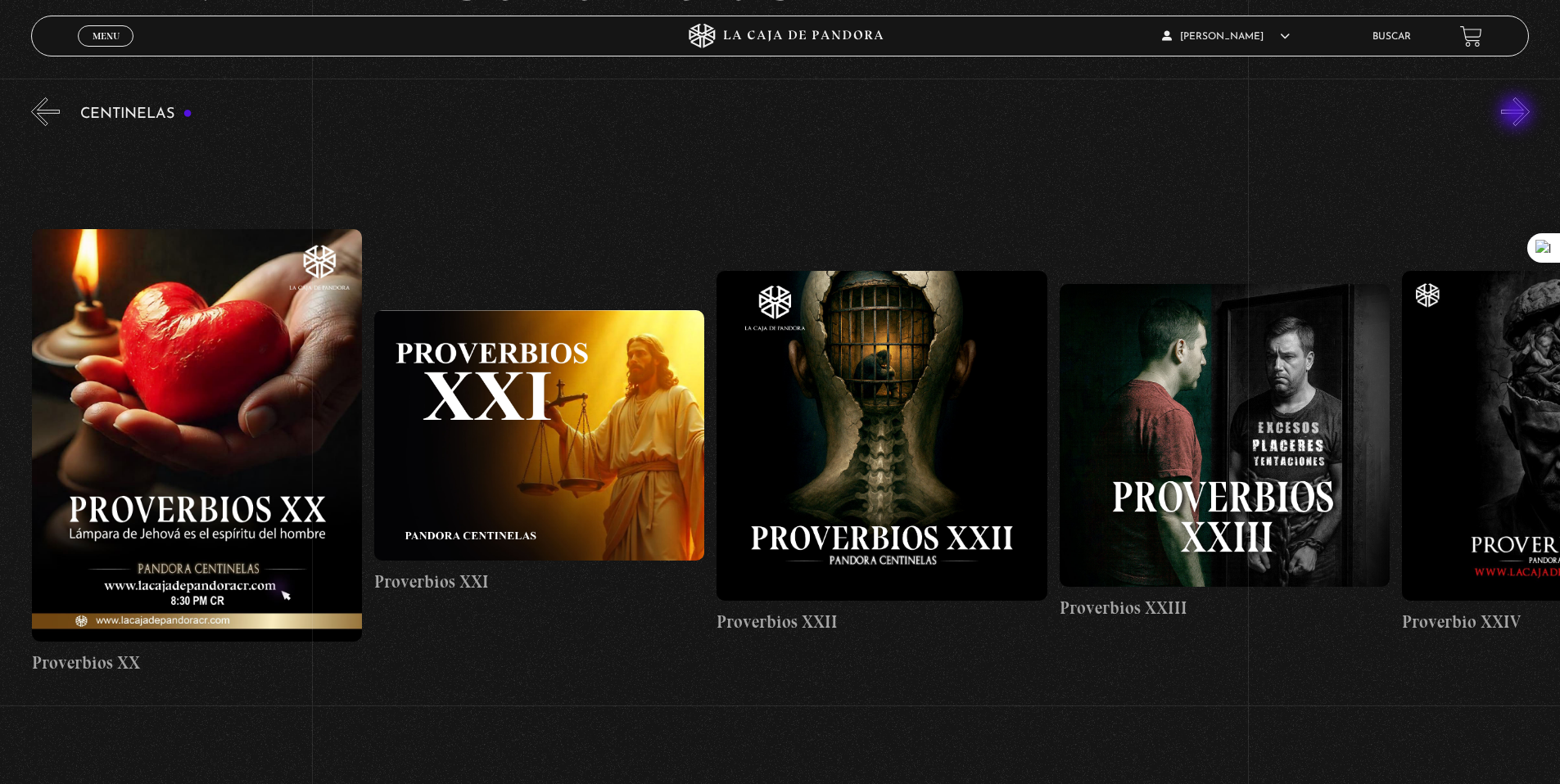
click at [1518, 114] on button "»" at bounding box center [1515, 112] width 29 height 29
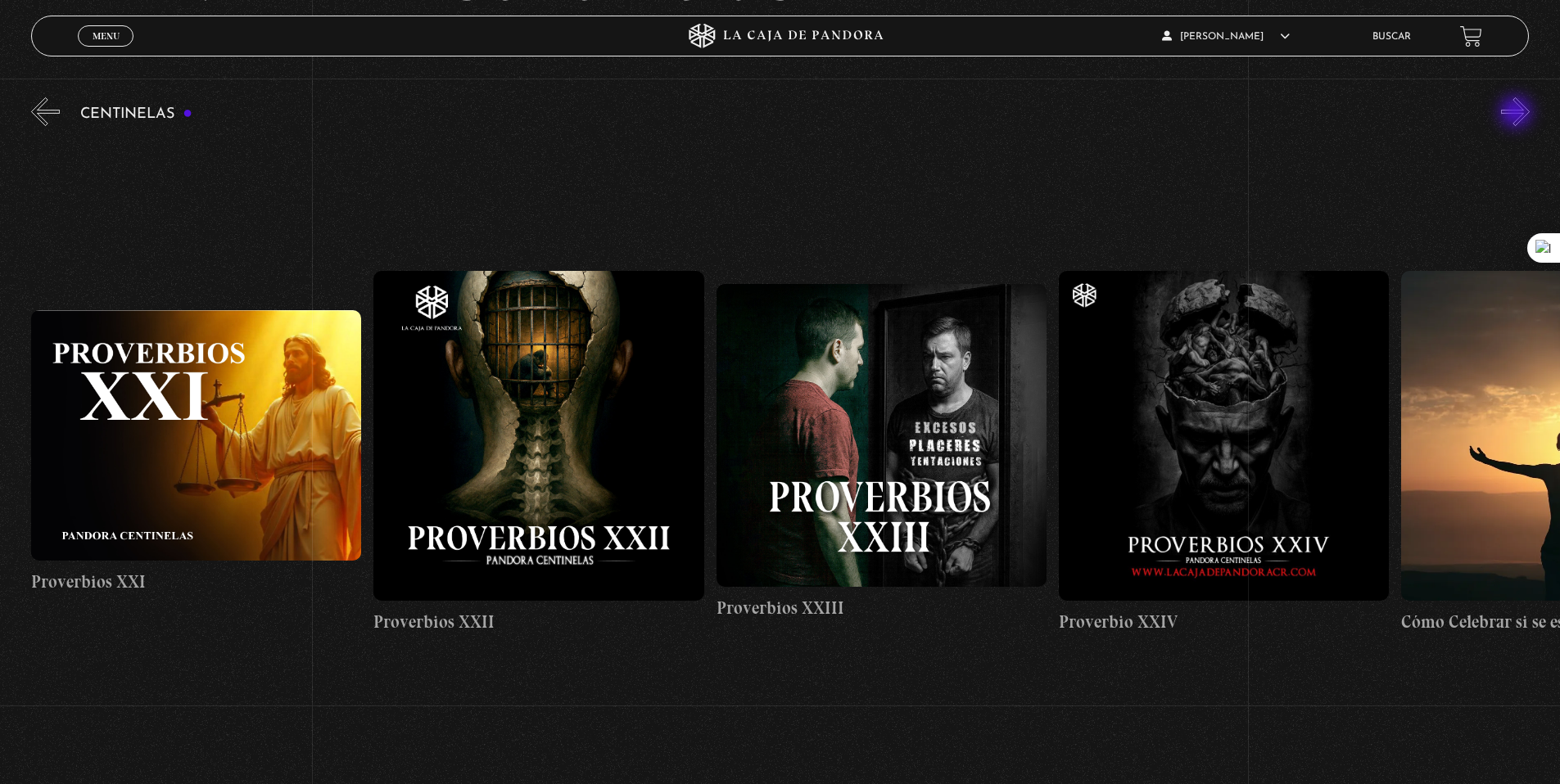
click at [1518, 114] on button "»" at bounding box center [1515, 112] width 29 height 29
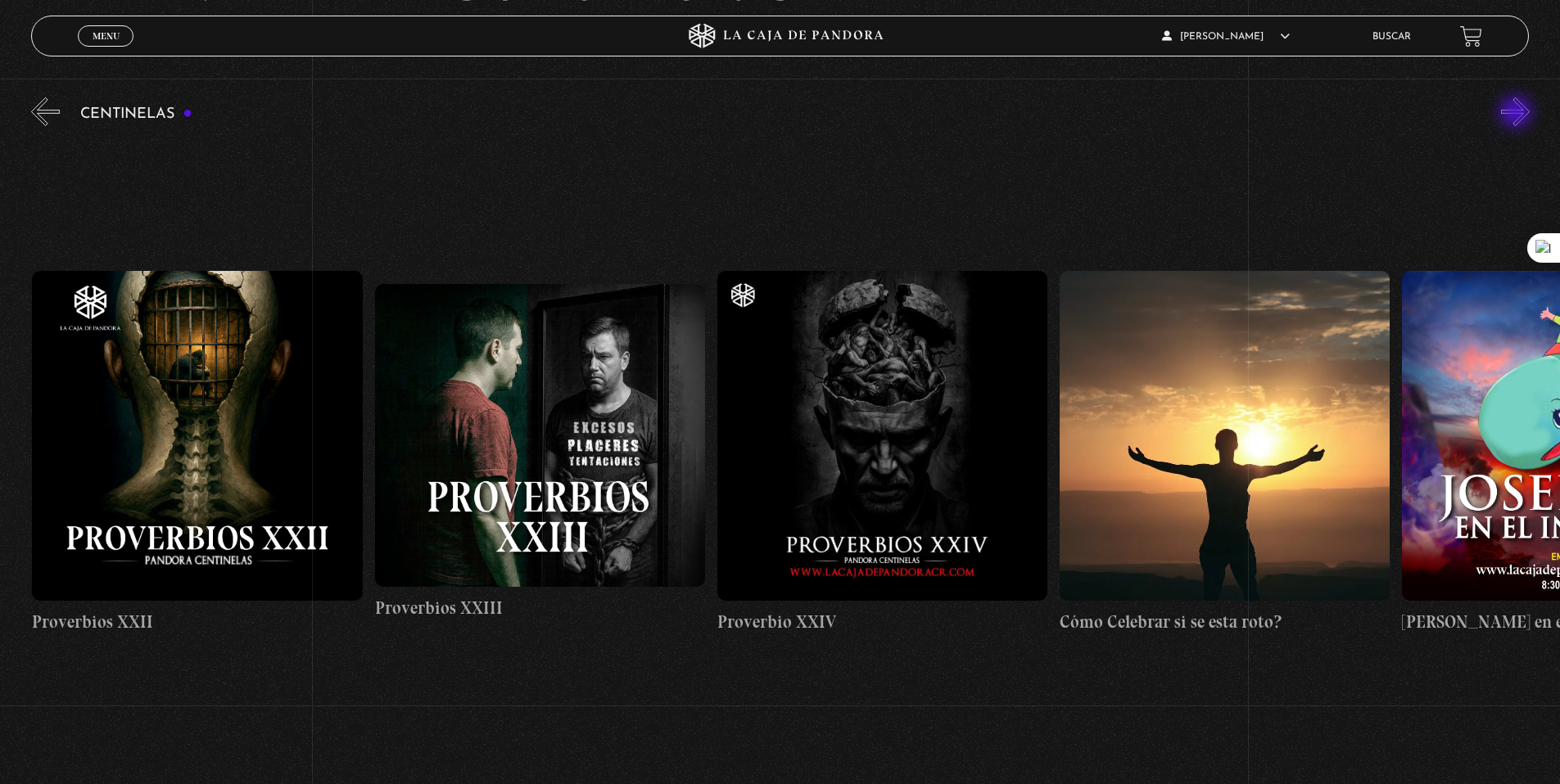
scroll to position [0, 8220]
click at [1518, 114] on button "»" at bounding box center [1515, 112] width 29 height 29
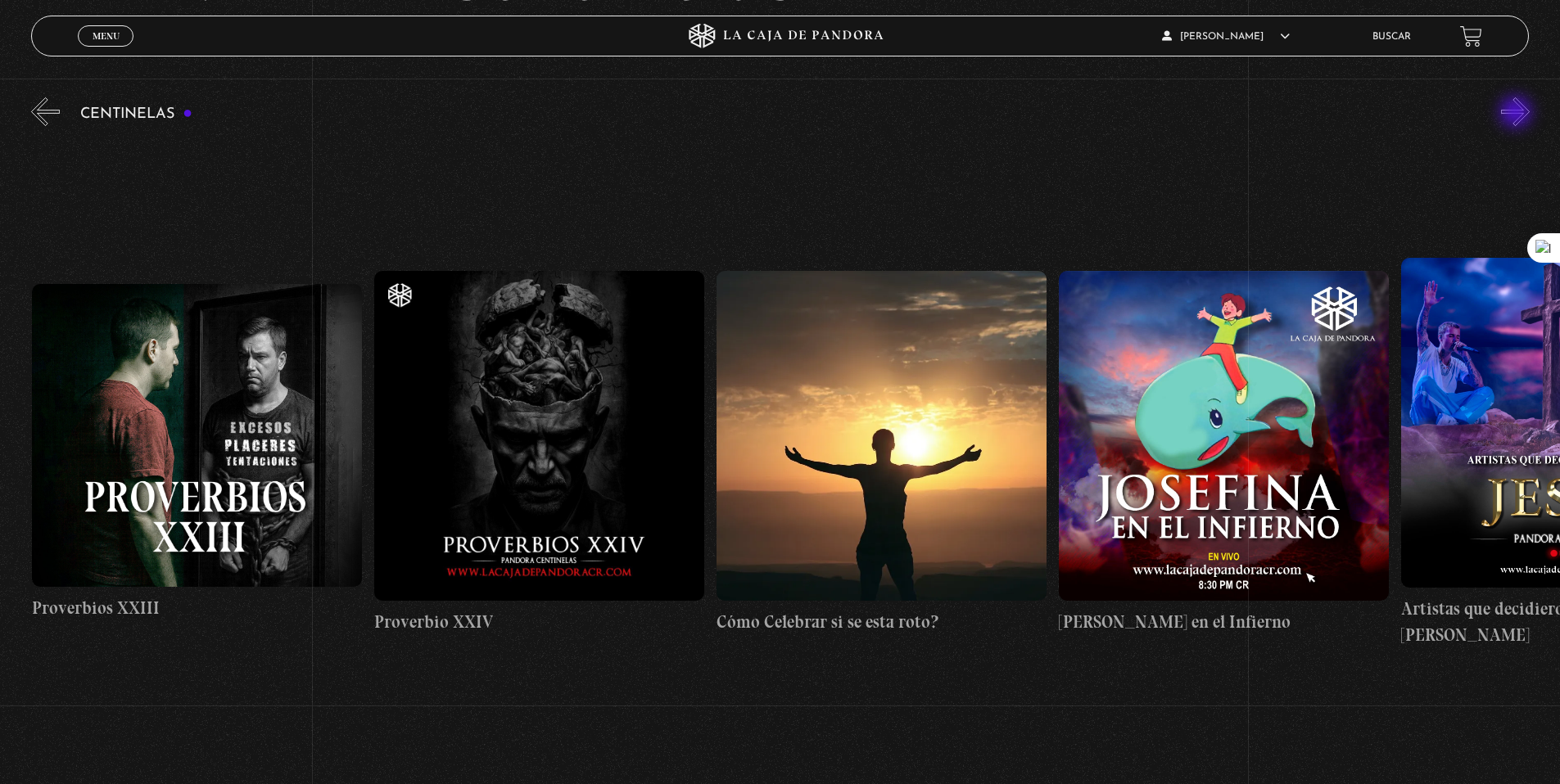
click at [1518, 114] on button "»" at bounding box center [1515, 112] width 29 height 29
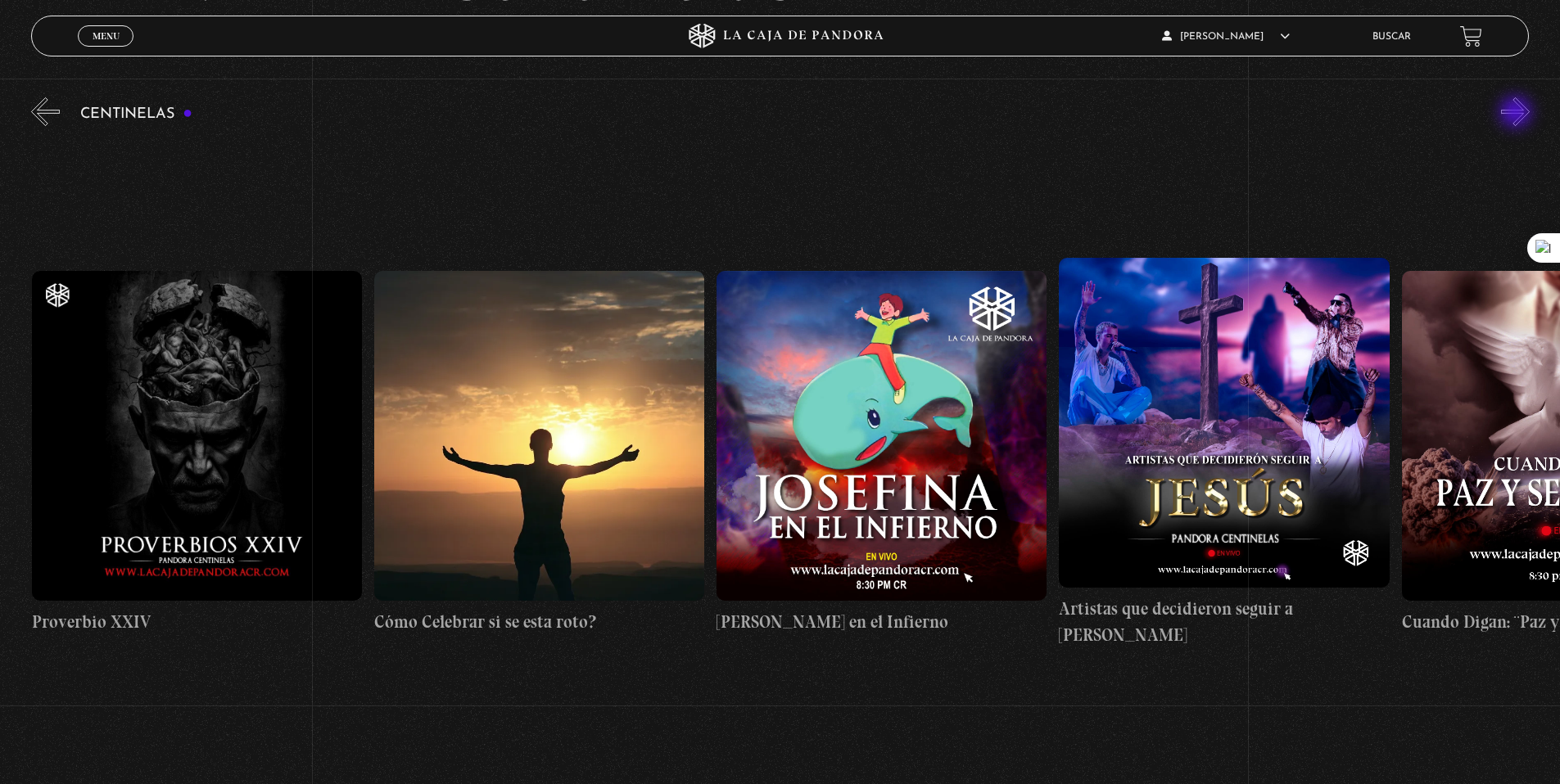
scroll to position [0, 8905]
click at [1519, 120] on button "»" at bounding box center [1515, 112] width 29 height 29
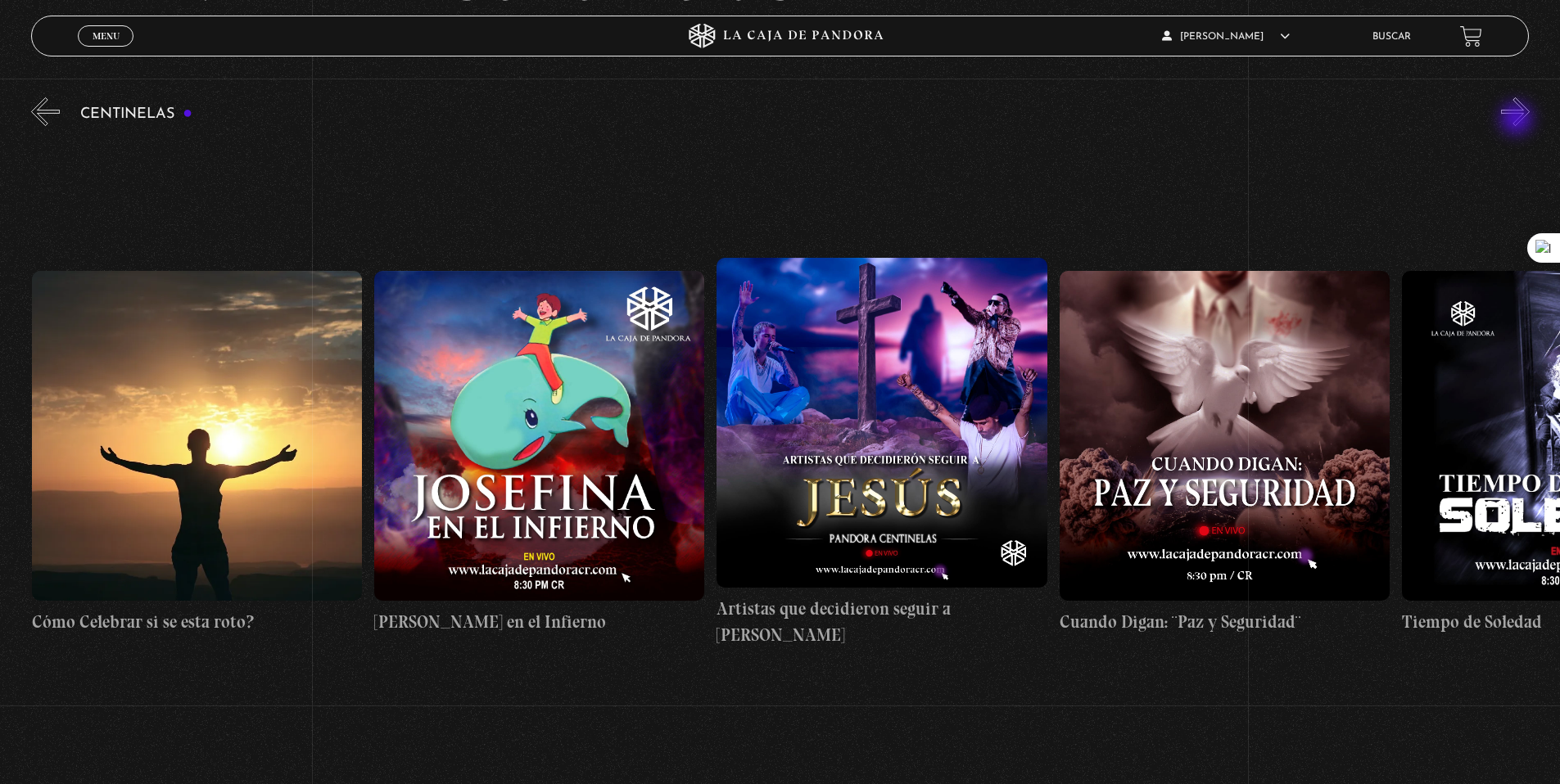
scroll to position [0, 9248]
click at [1519, 125] on button "»" at bounding box center [1515, 112] width 29 height 29
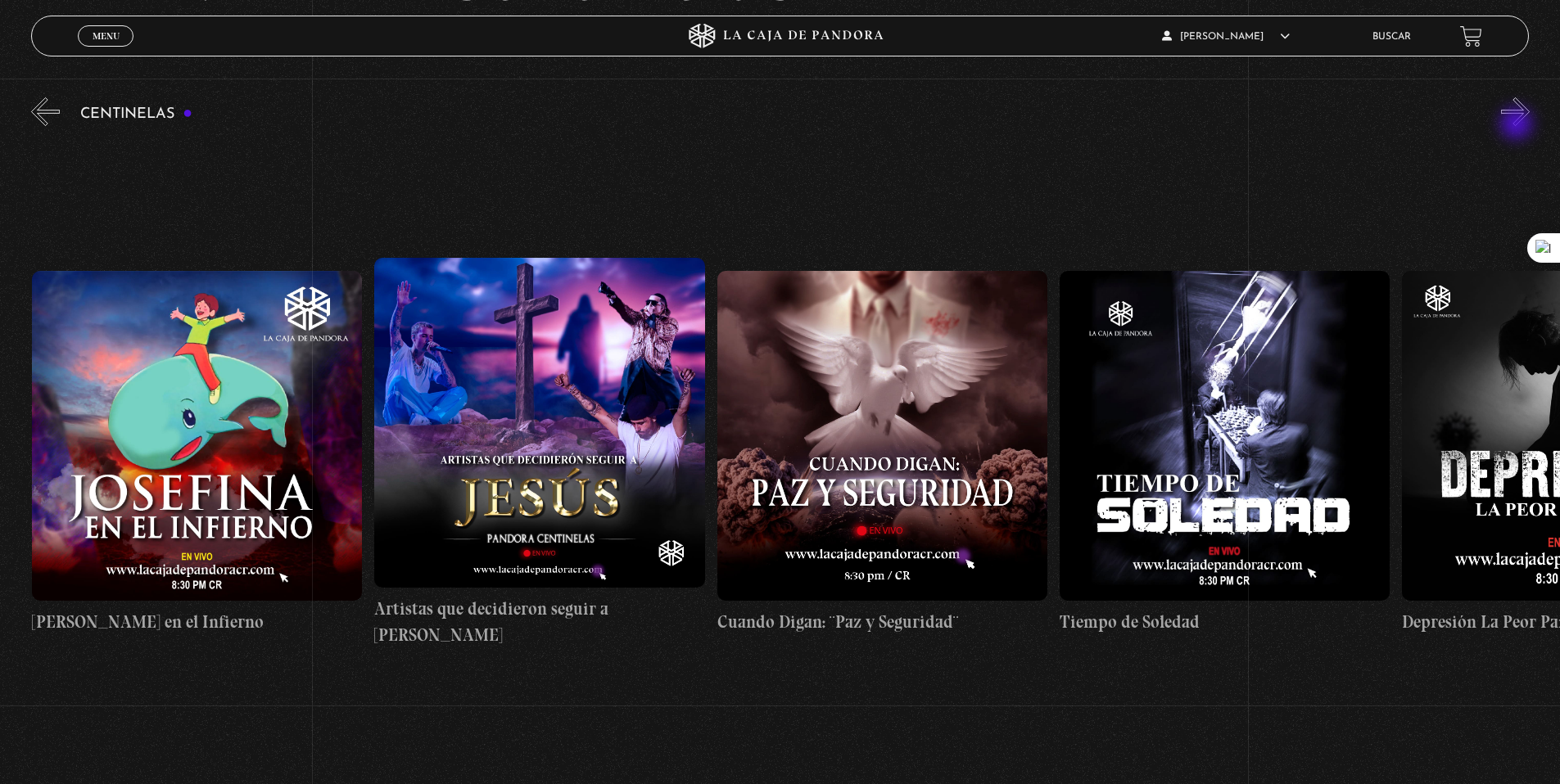
scroll to position [0, 9590]
click at [1519, 125] on button "»" at bounding box center [1515, 112] width 29 height 29
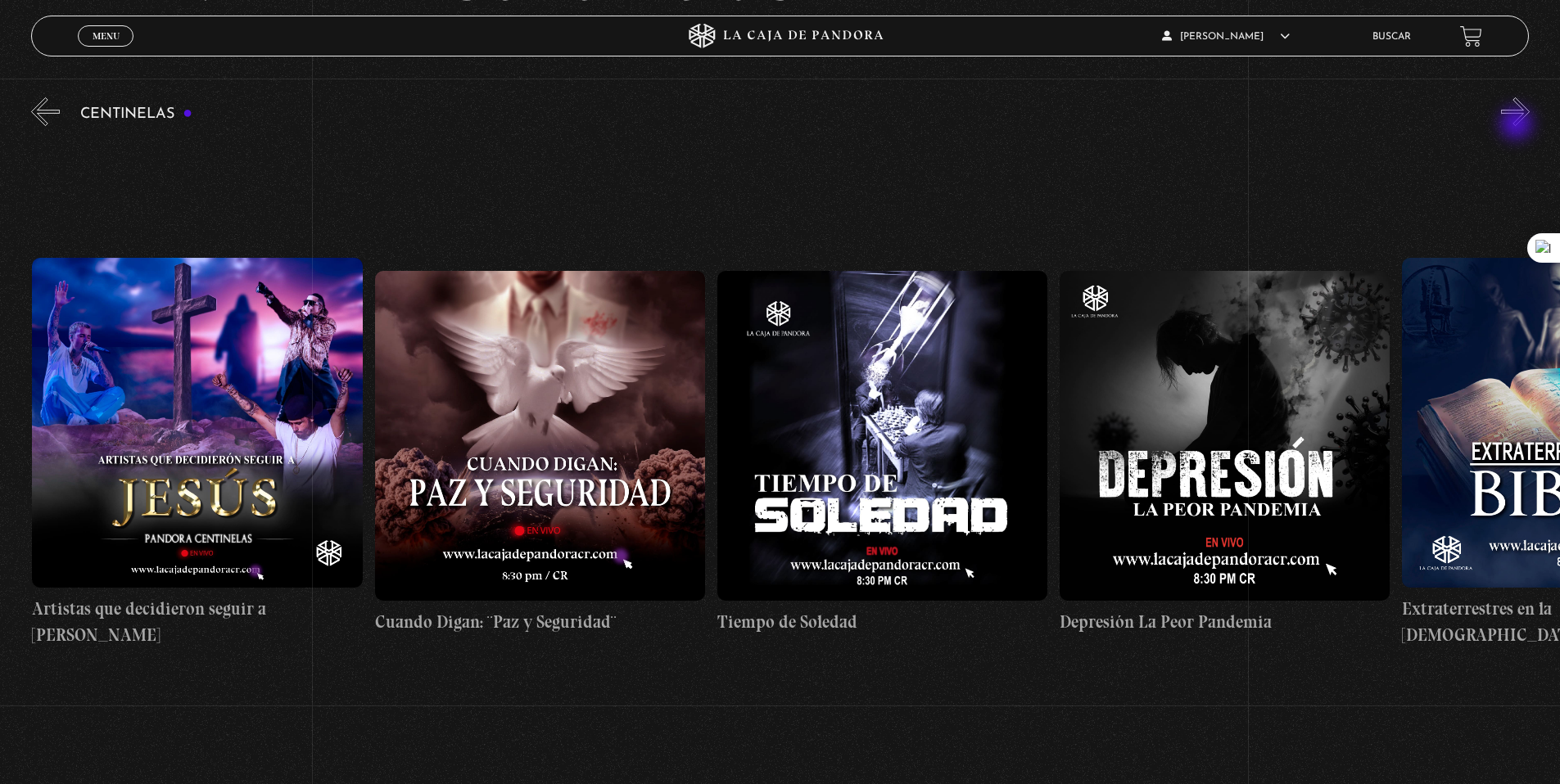
scroll to position [0, 9933]
click at [1519, 125] on button "»" at bounding box center [1515, 112] width 29 height 29
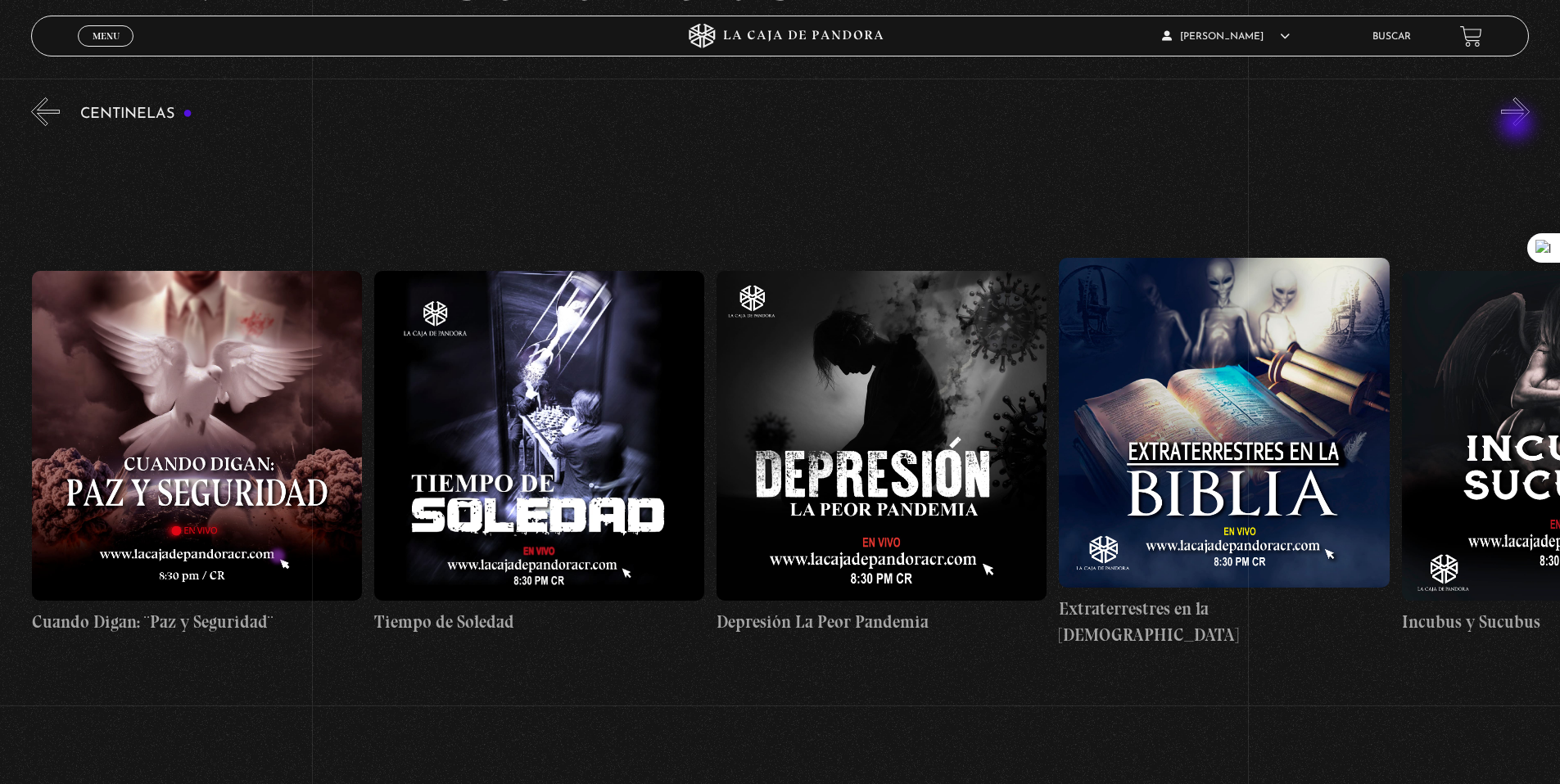
scroll to position [0, 10275]
click at [1519, 125] on button "»" at bounding box center [1515, 112] width 29 height 29
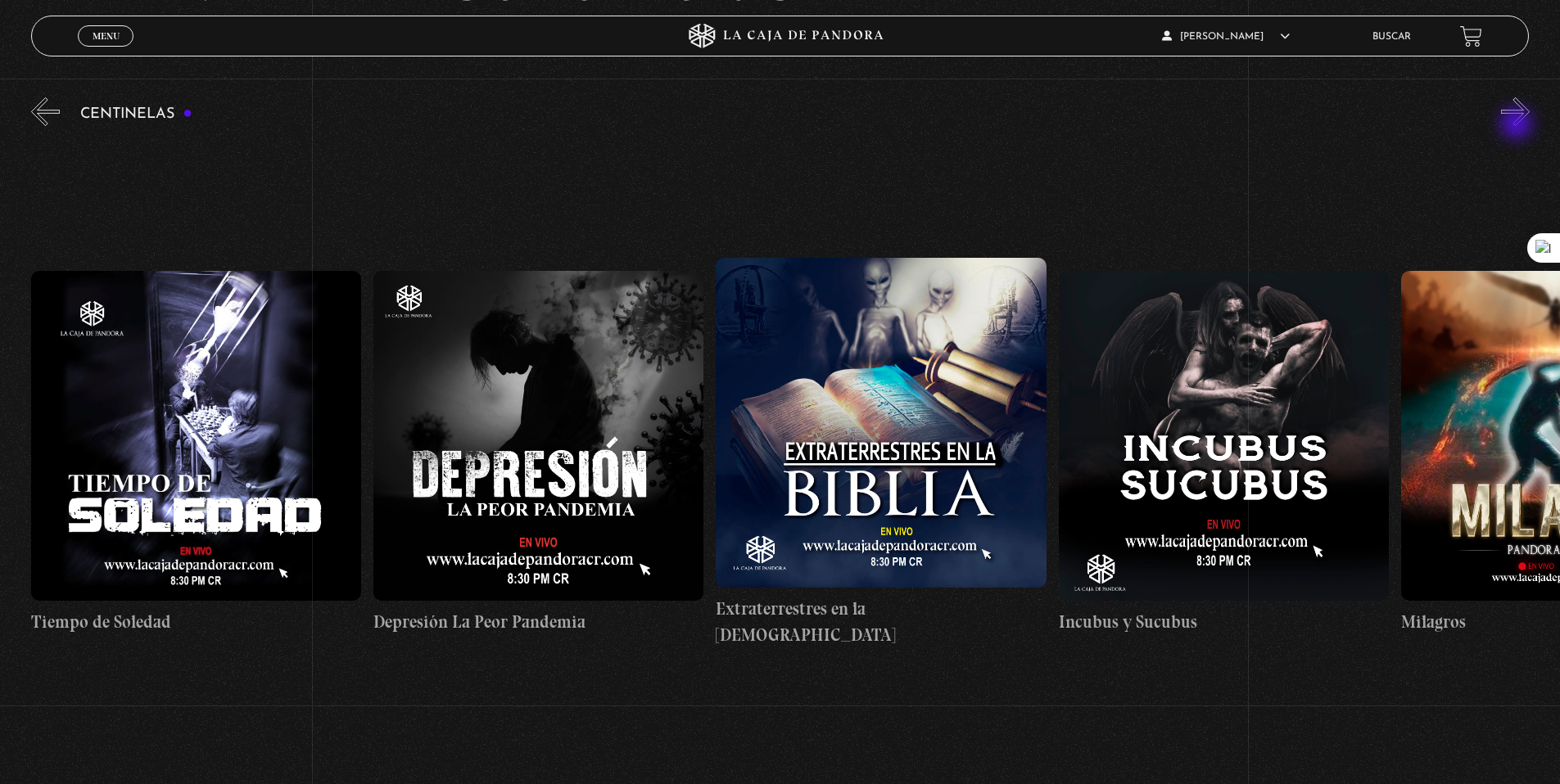
click at [1519, 125] on button "»" at bounding box center [1515, 112] width 29 height 29
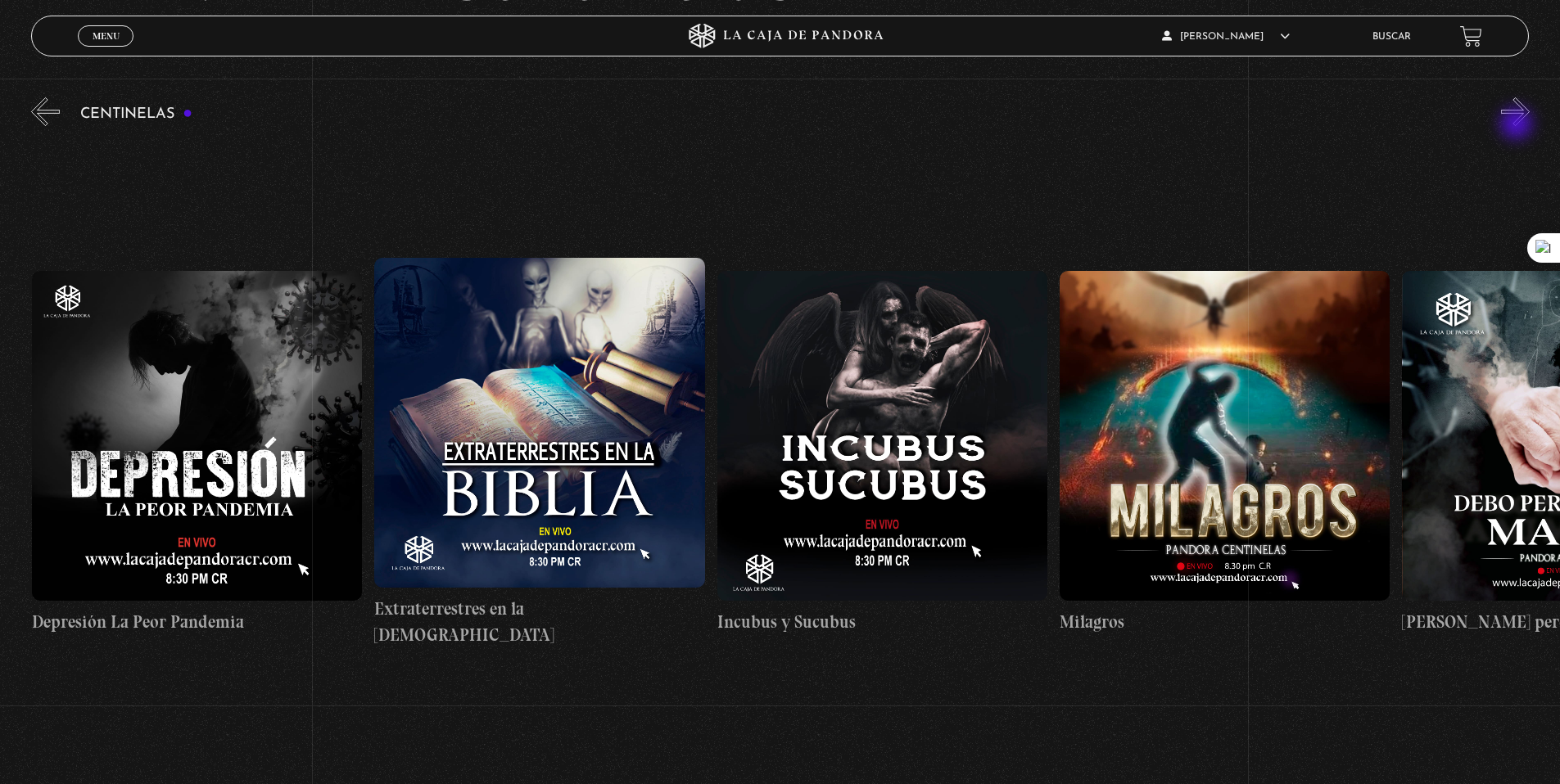
scroll to position [0, 10960]
click at [1519, 125] on button "»" at bounding box center [1515, 112] width 29 height 29
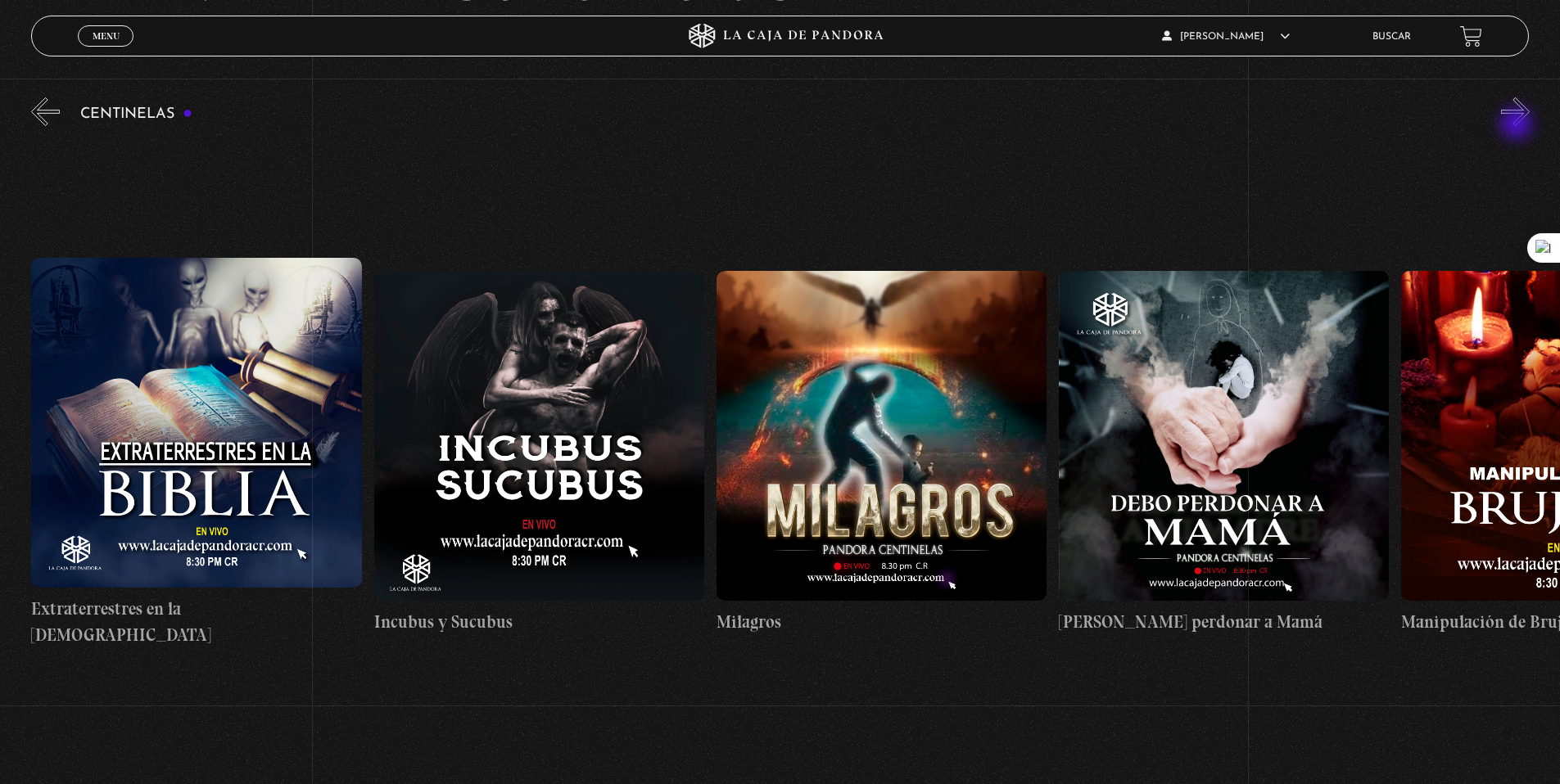
click at [1519, 125] on button "»" at bounding box center [1515, 112] width 29 height 29
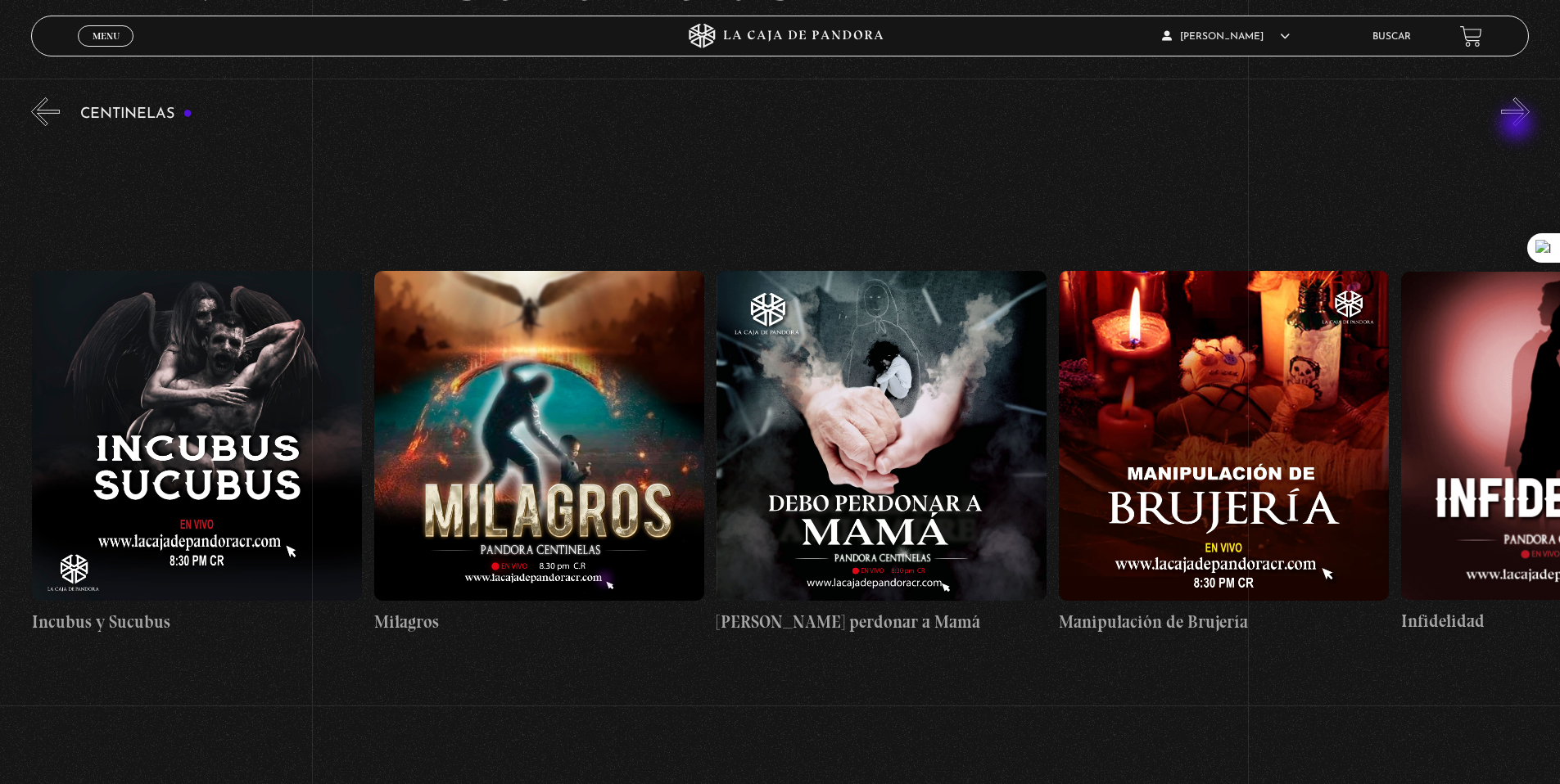
scroll to position [0, 11646]
click at [1529, 110] on button "»" at bounding box center [1515, 112] width 29 height 29
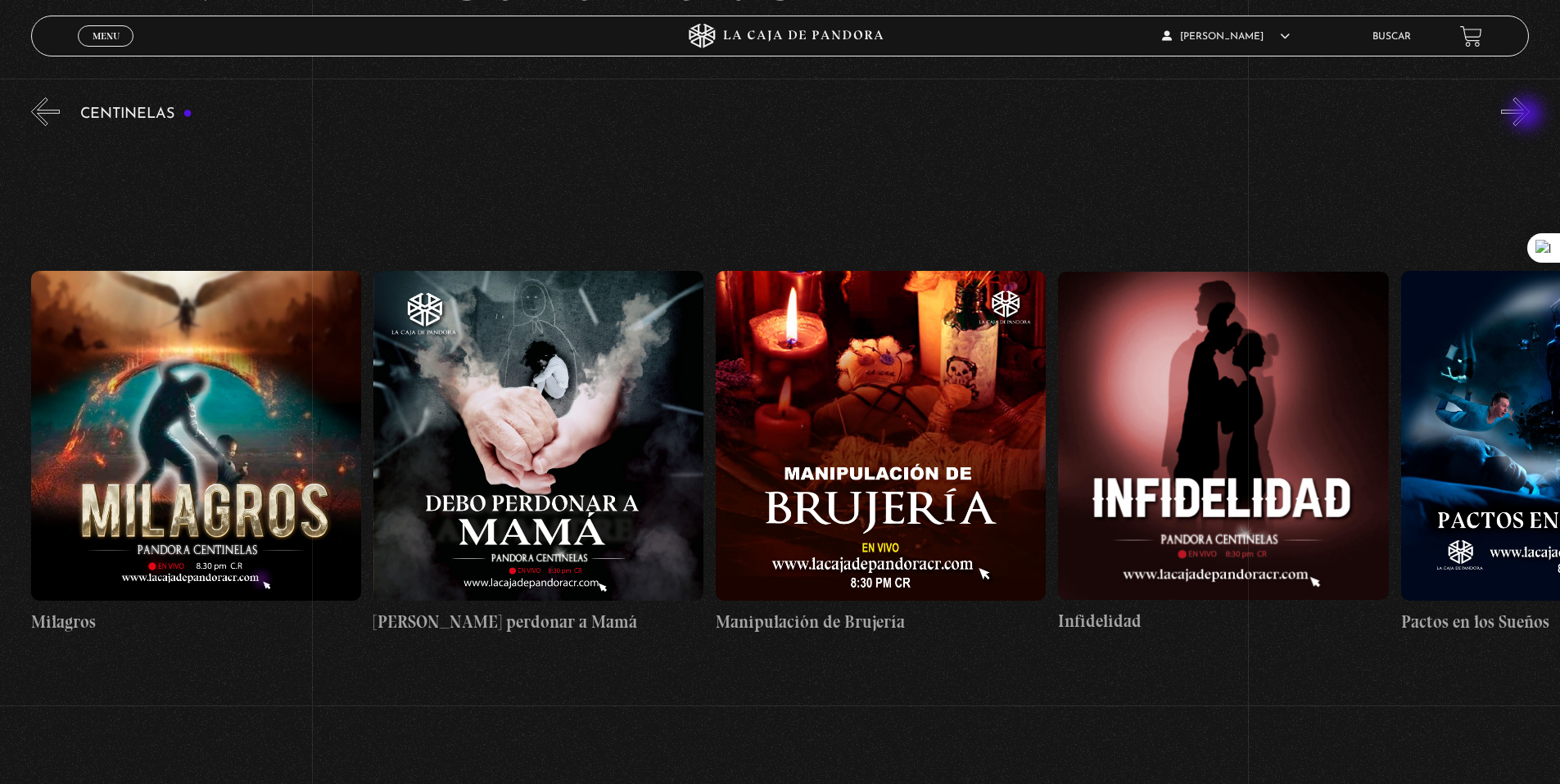
click at [1529, 116] on button "»" at bounding box center [1515, 112] width 29 height 29
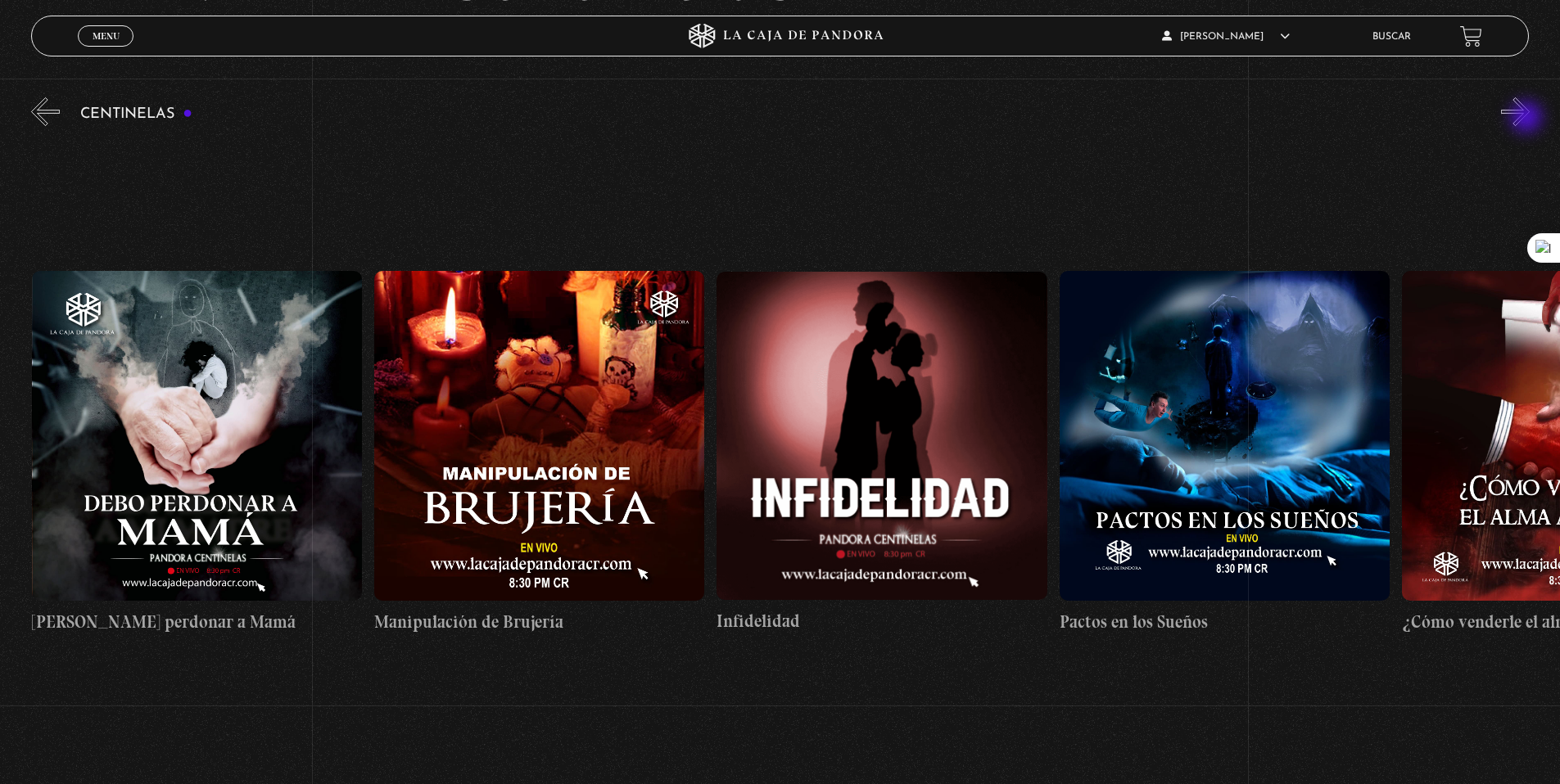
scroll to position [0, 12330]
click at [1528, 126] on button "»" at bounding box center [1515, 112] width 29 height 29
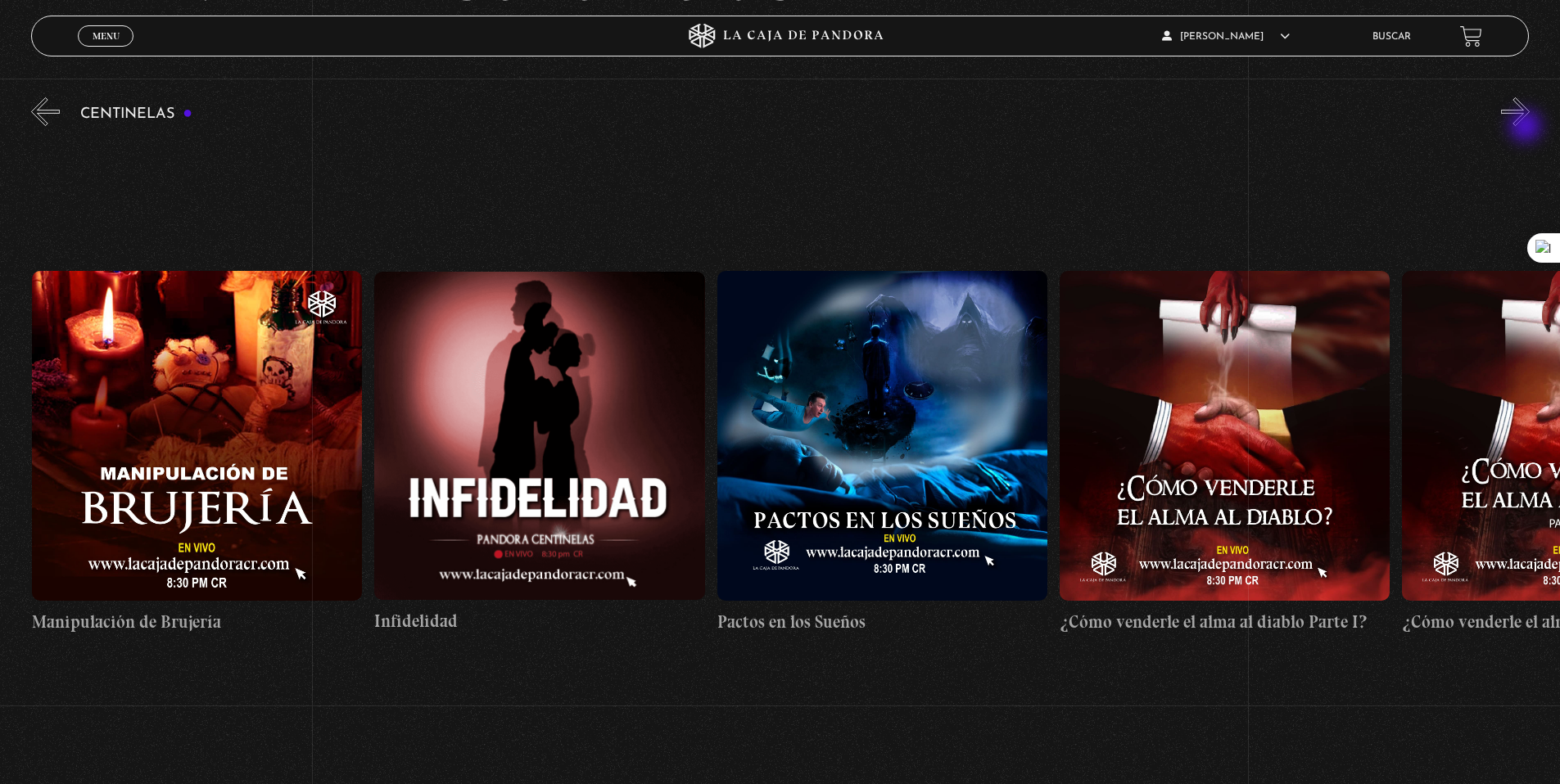
scroll to position [0, 12673]
click at [1530, 120] on button "»" at bounding box center [1515, 112] width 29 height 29
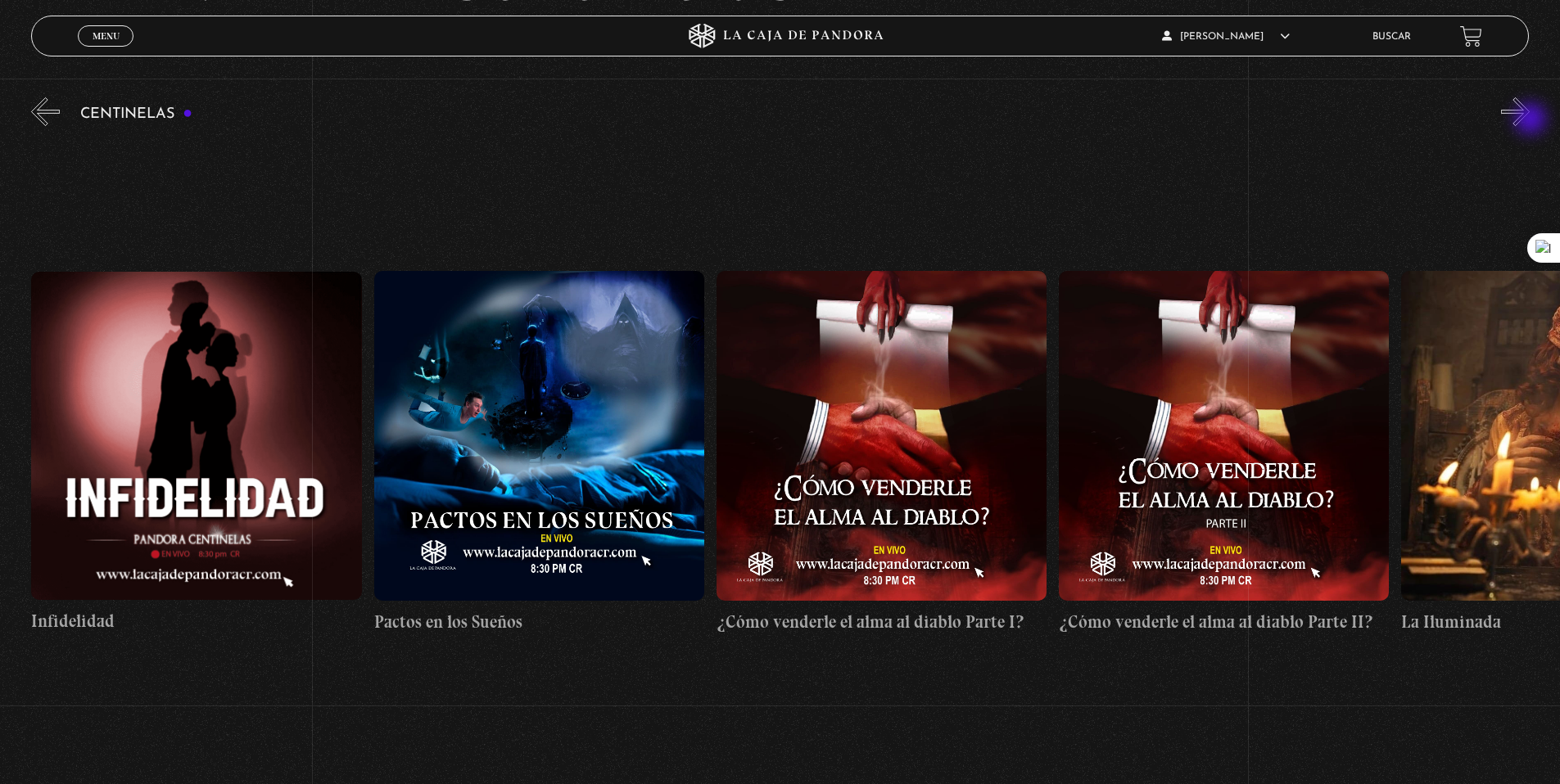
click at [1530, 120] on button "»" at bounding box center [1515, 112] width 29 height 29
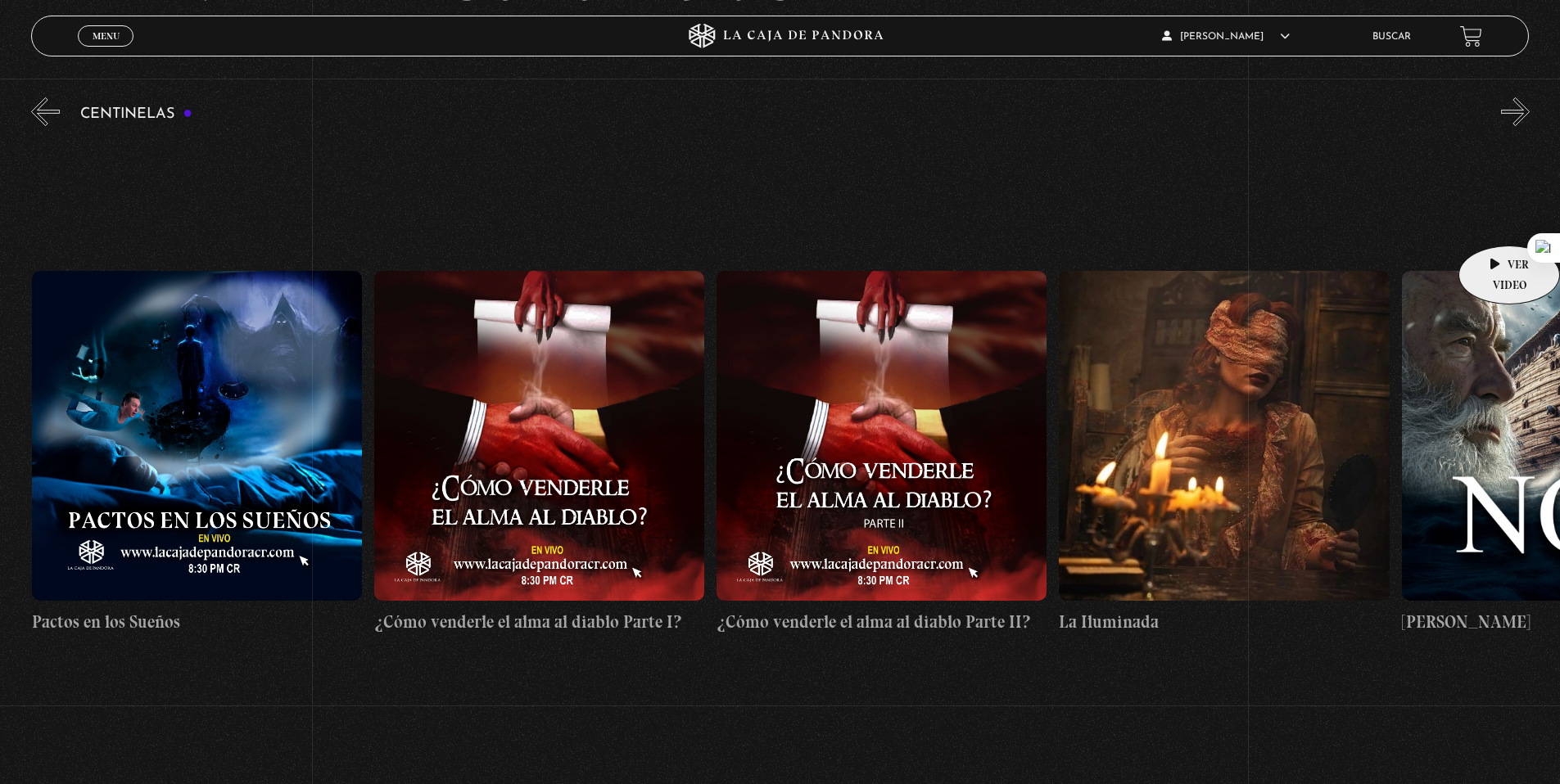
scroll to position [0, 13359]
click at [1516, 137] on div "Centinelas" at bounding box center [795, 430] width 1529 height 673
click at [1522, 130] on div "Centinelas" at bounding box center [795, 430] width 1529 height 673
click at [1524, 125] on button "»" at bounding box center [1515, 112] width 29 height 29
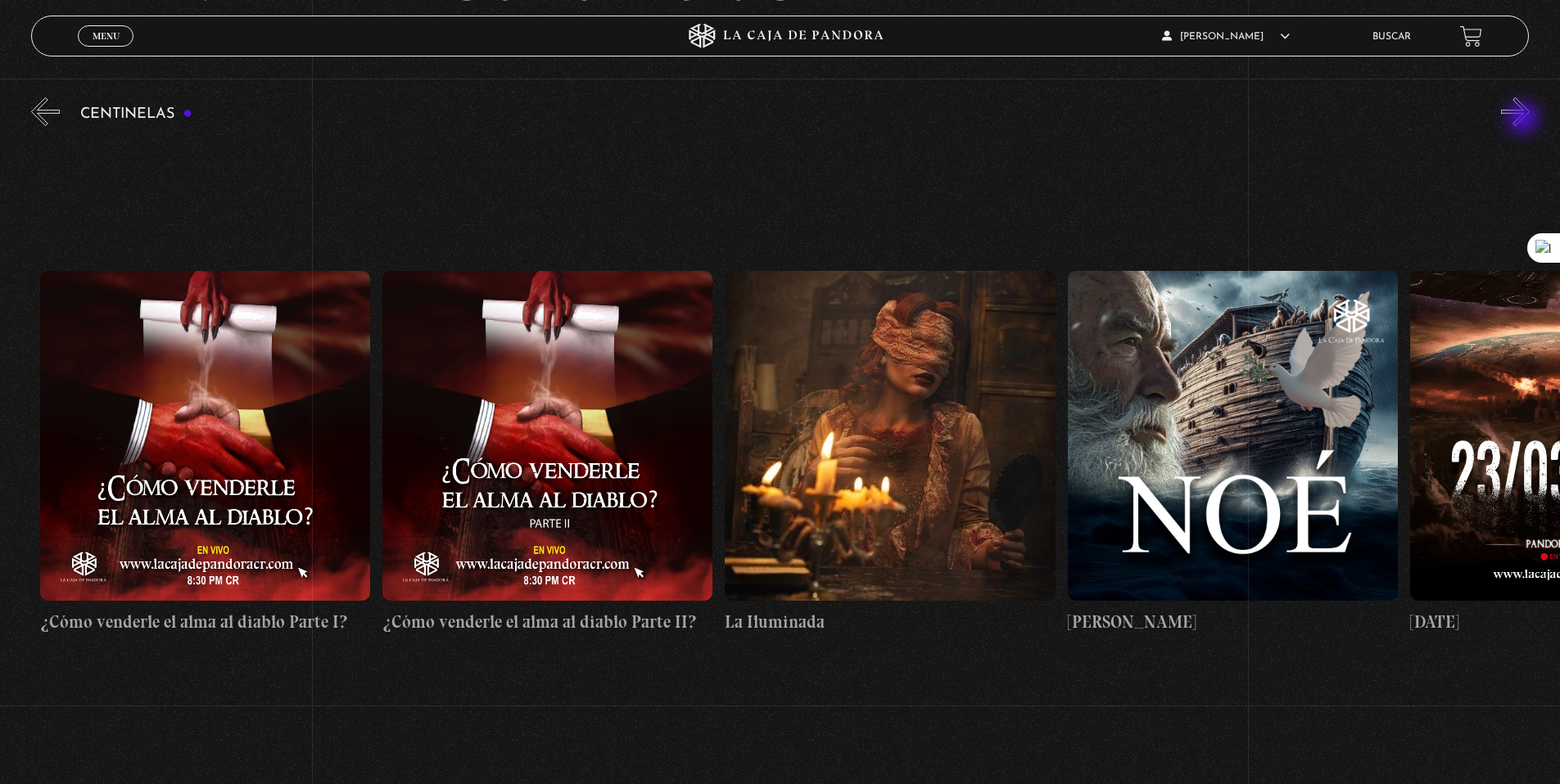
click at [1526, 120] on button "»" at bounding box center [1515, 112] width 29 height 29
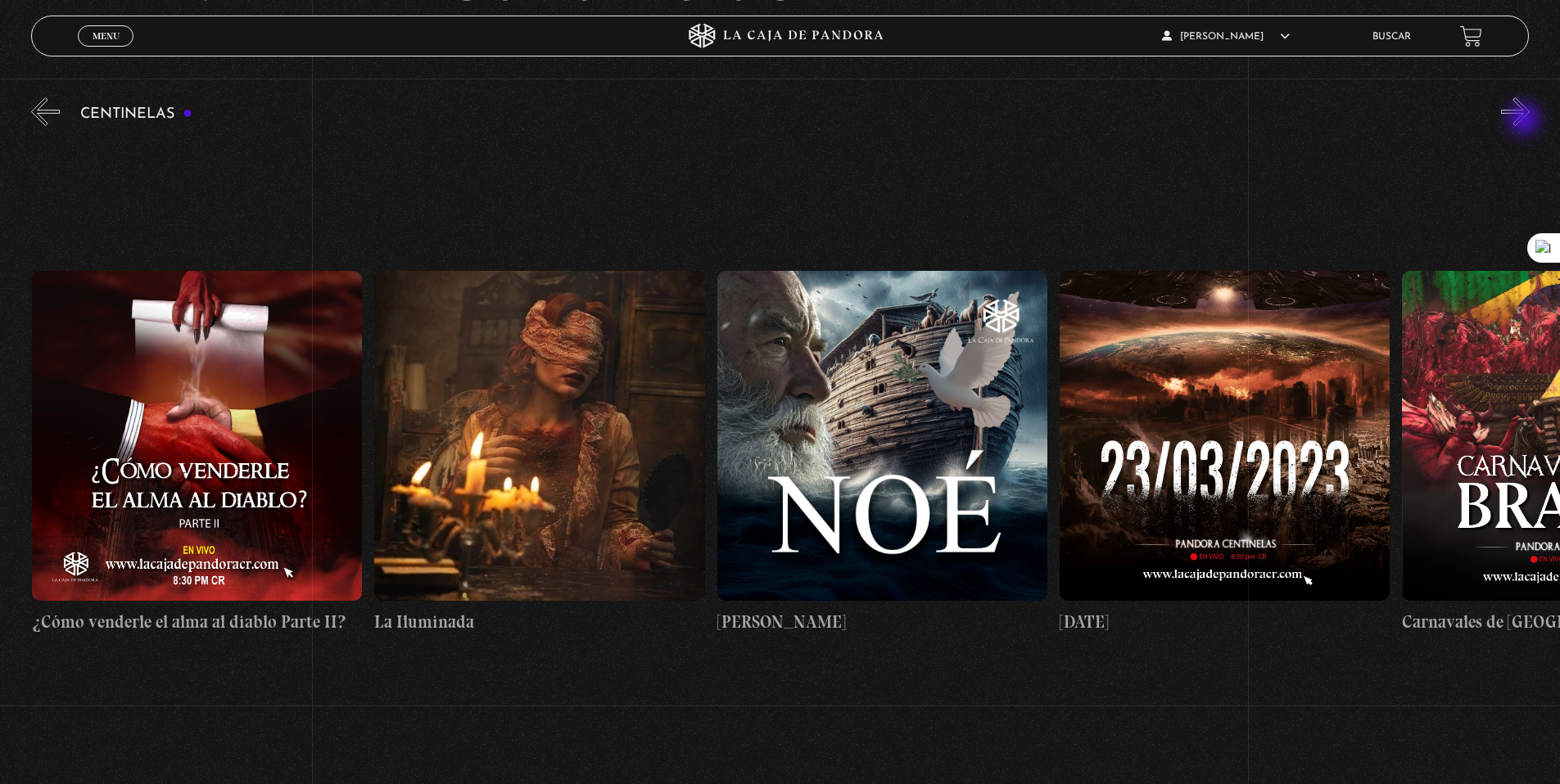
scroll to position [0, 14044]
click at [1526, 120] on button "»" at bounding box center [1515, 112] width 29 height 29
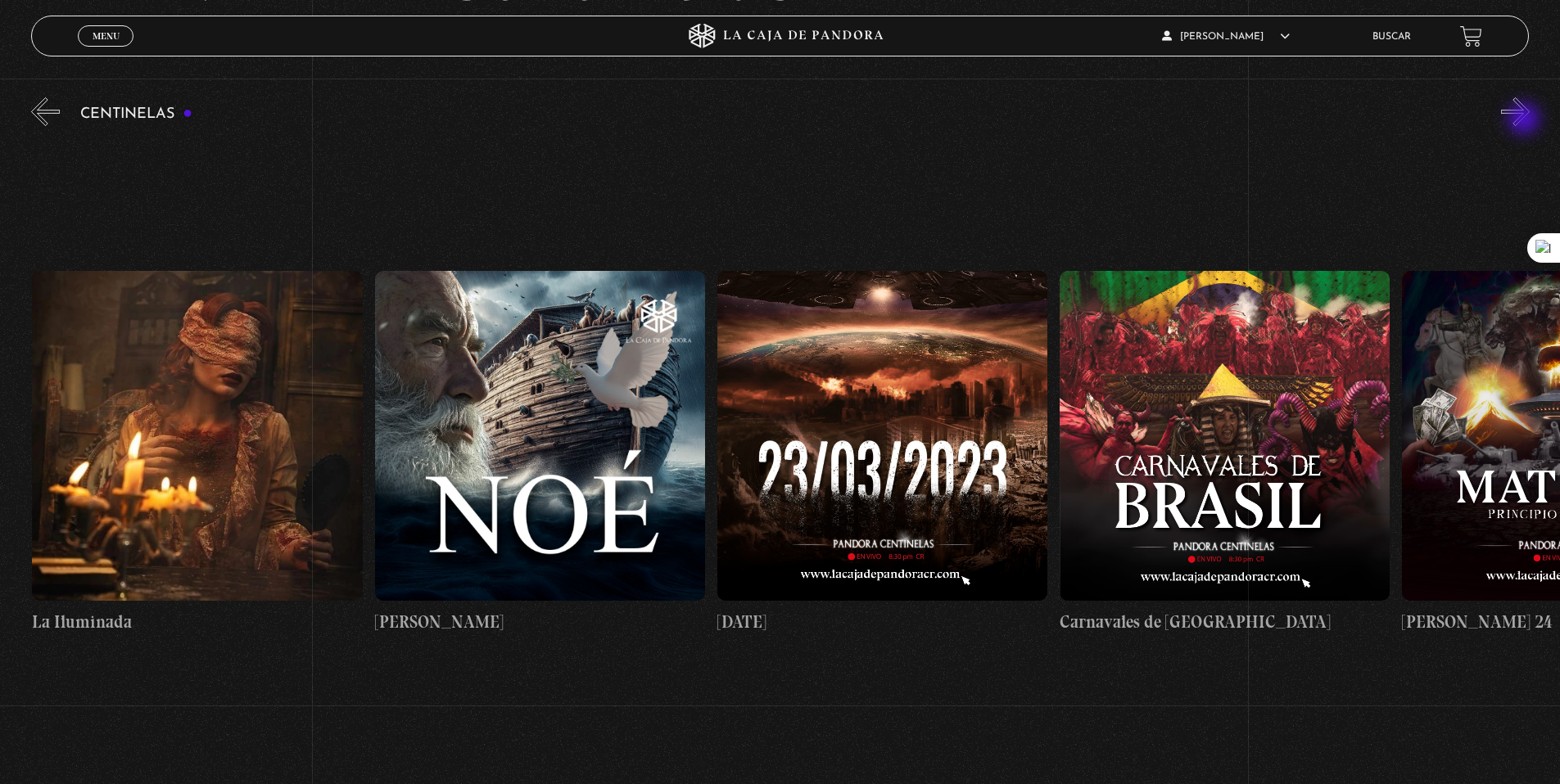
scroll to position [0, 14385]
click at [1526, 121] on button "»" at bounding box center [1515, 112] width 29 height 29
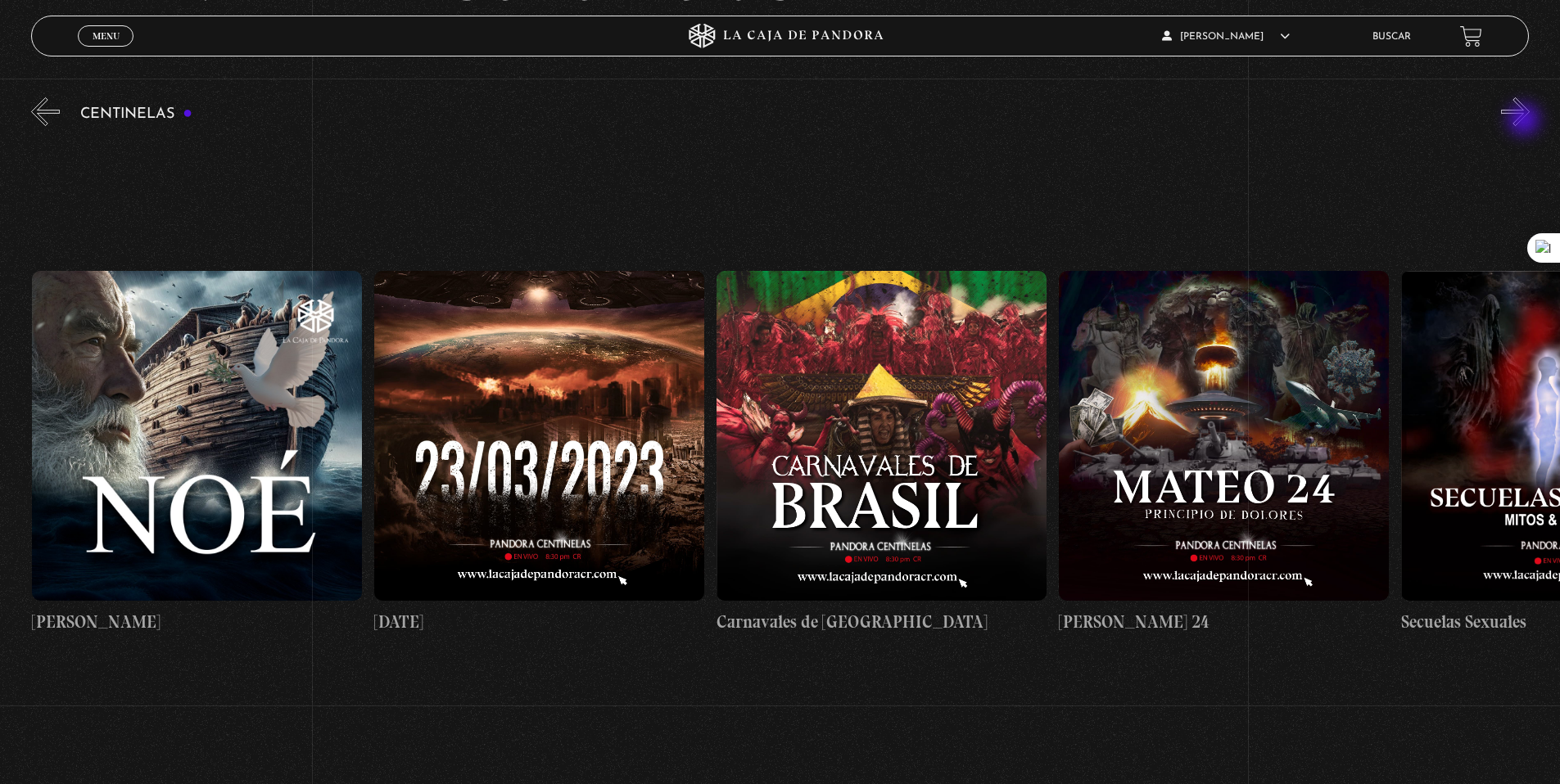
click at [1526, 121] on button "»" at bounding box center [1515, 112] width 29 height 29
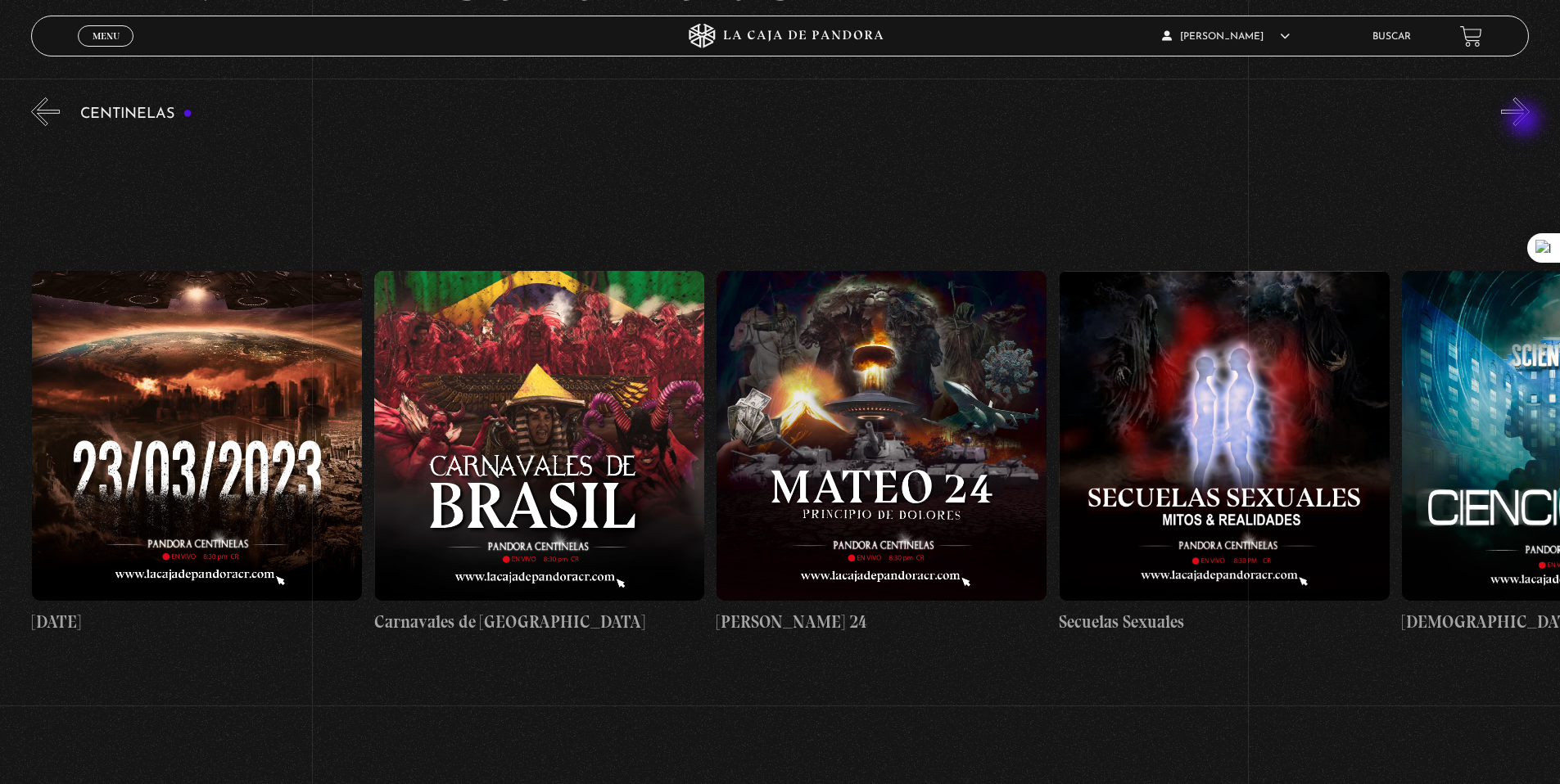
scroll to position [0, 15071]
click at [32, 118] on button "«" at bounding box center [46, 112] width 29 height 29
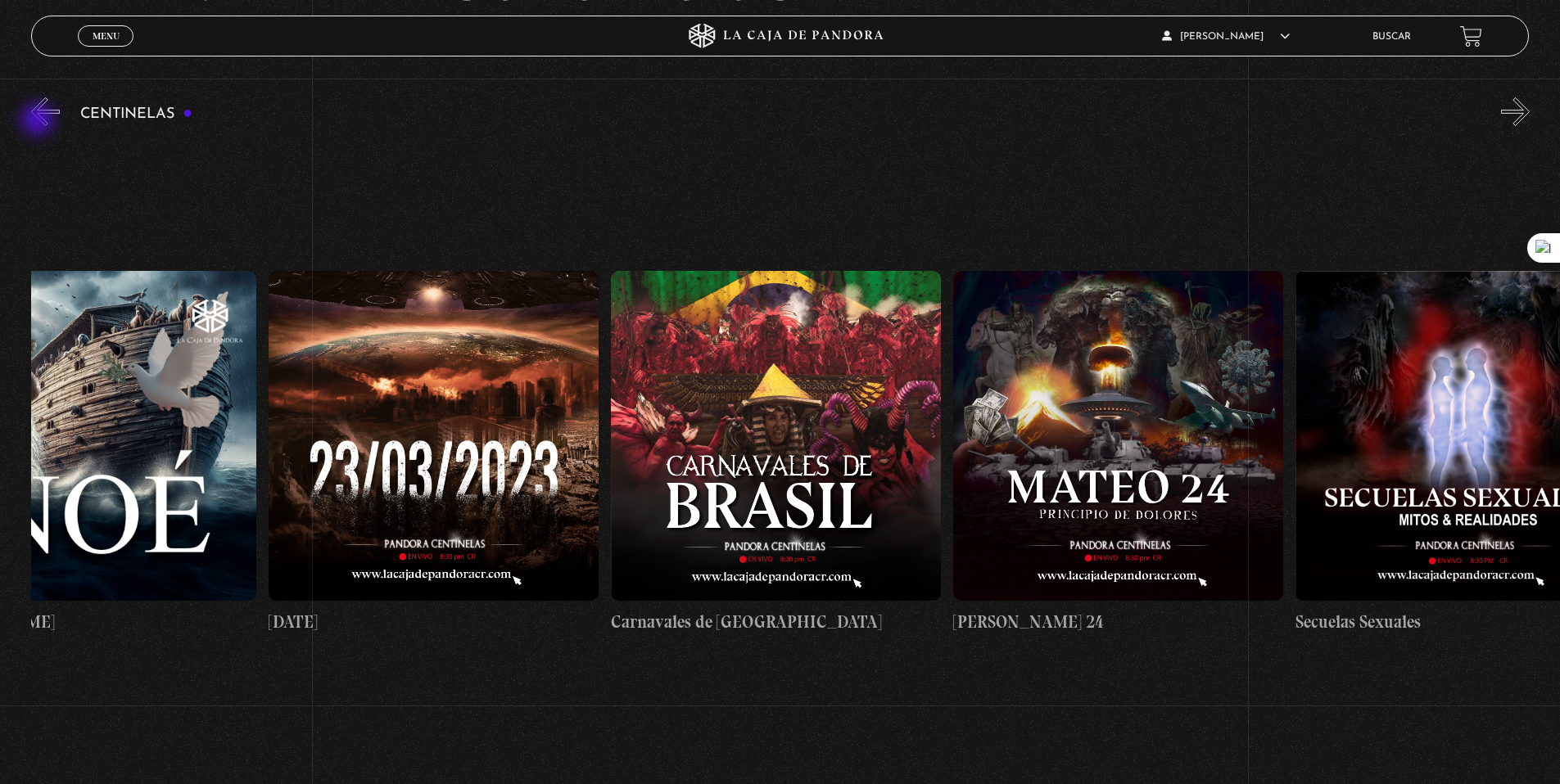
click at [39, 121] on button "«" at bounding box center [46, 112] width 29 height 29
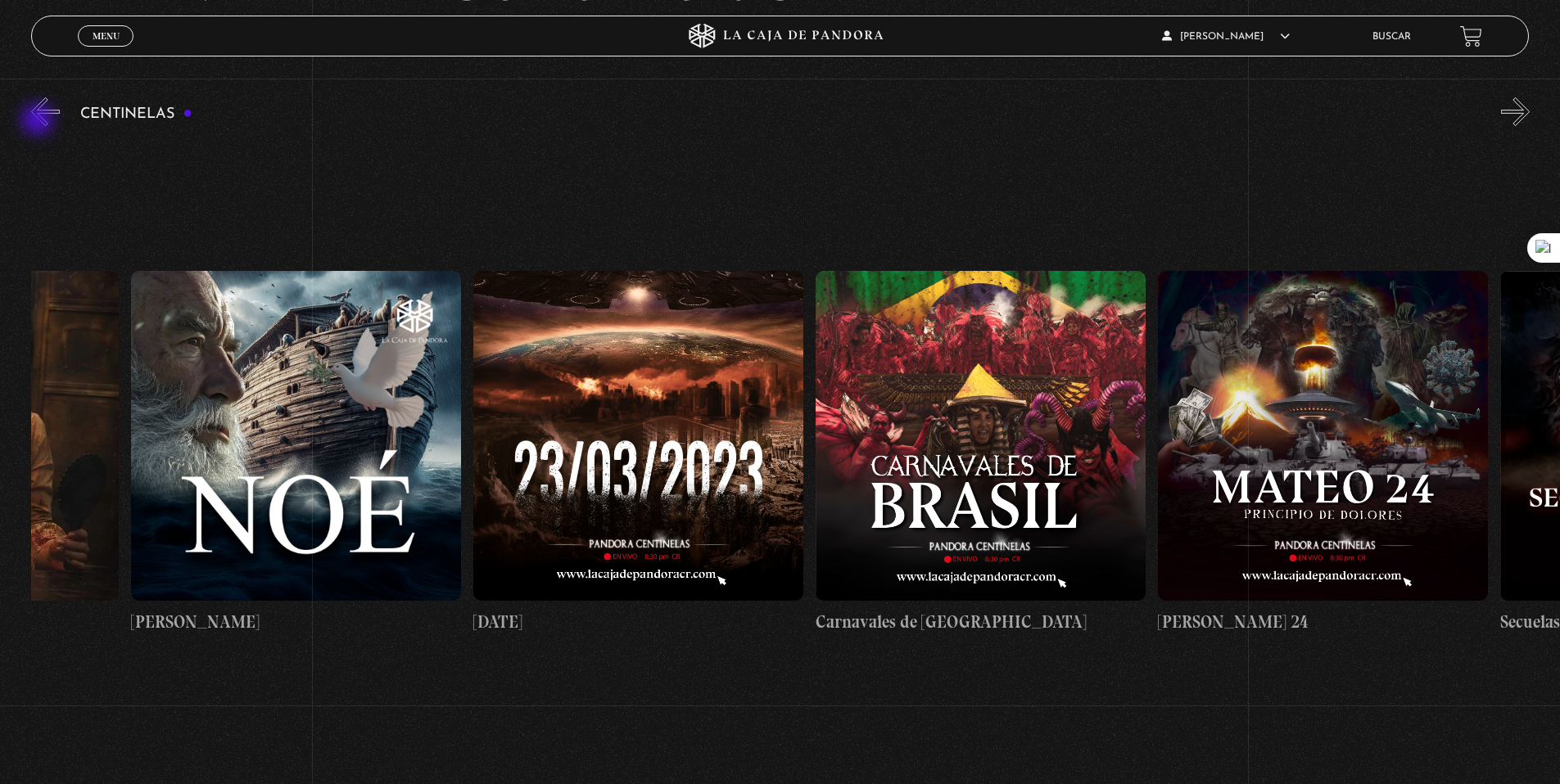
click at [39, 121] on button "«" at bounding box center [46, 112] width 29 height 29
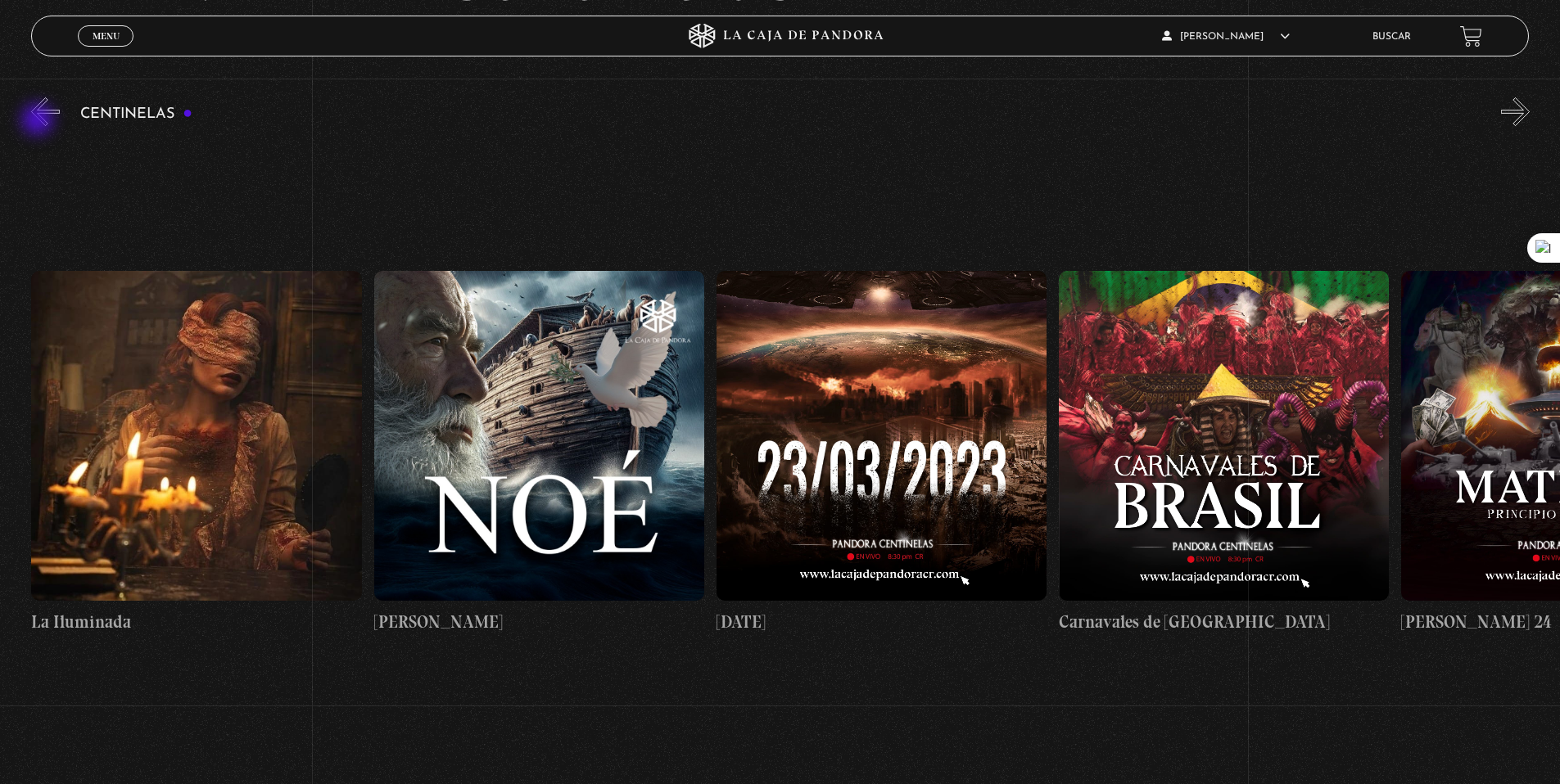
click at [40, 122] on button "«" at bounding box center [46, 112] width 29 height 29
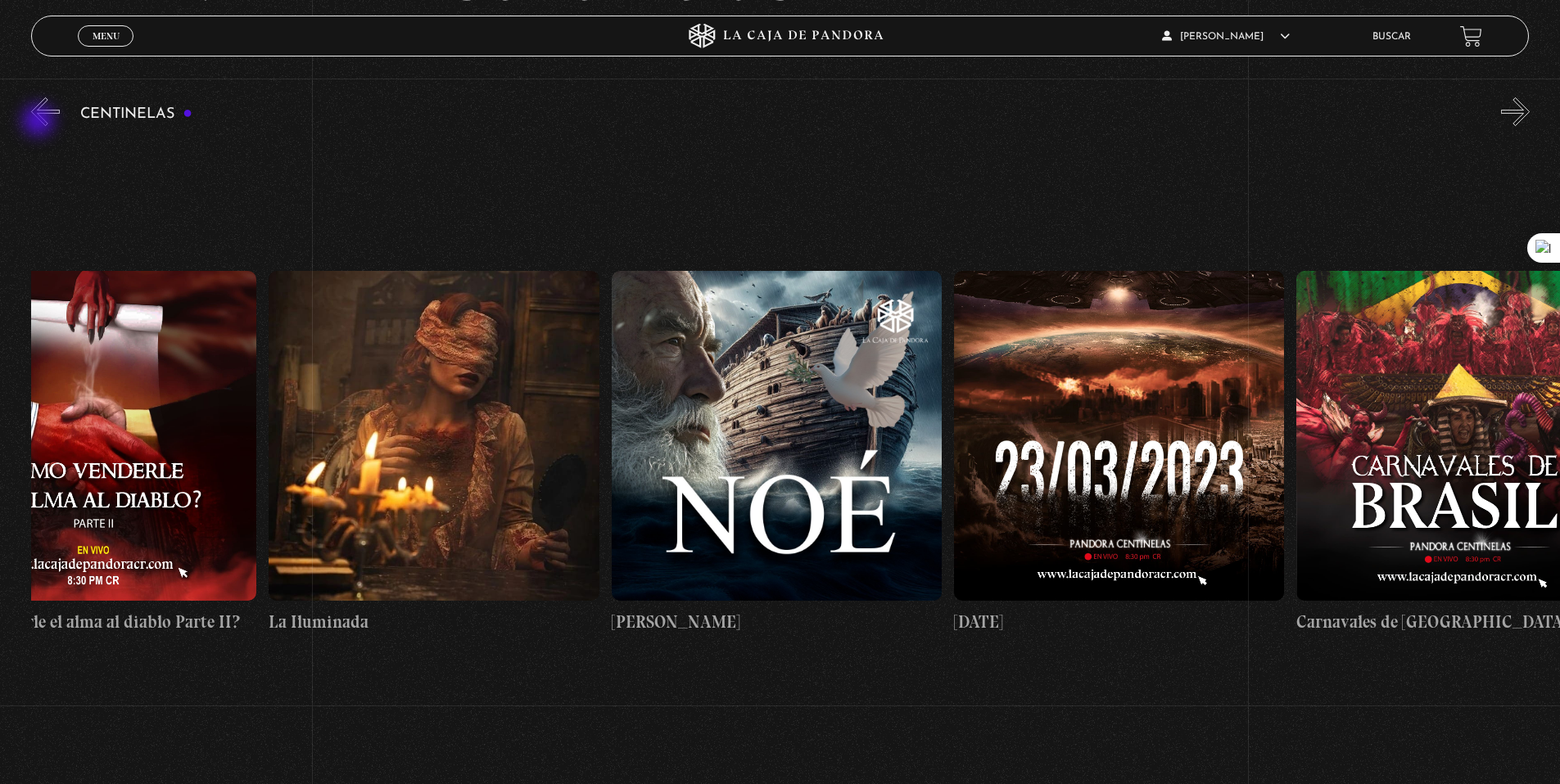
click at [40, 122] on button "«" at bounding box center [46, 112] width 29 height 29
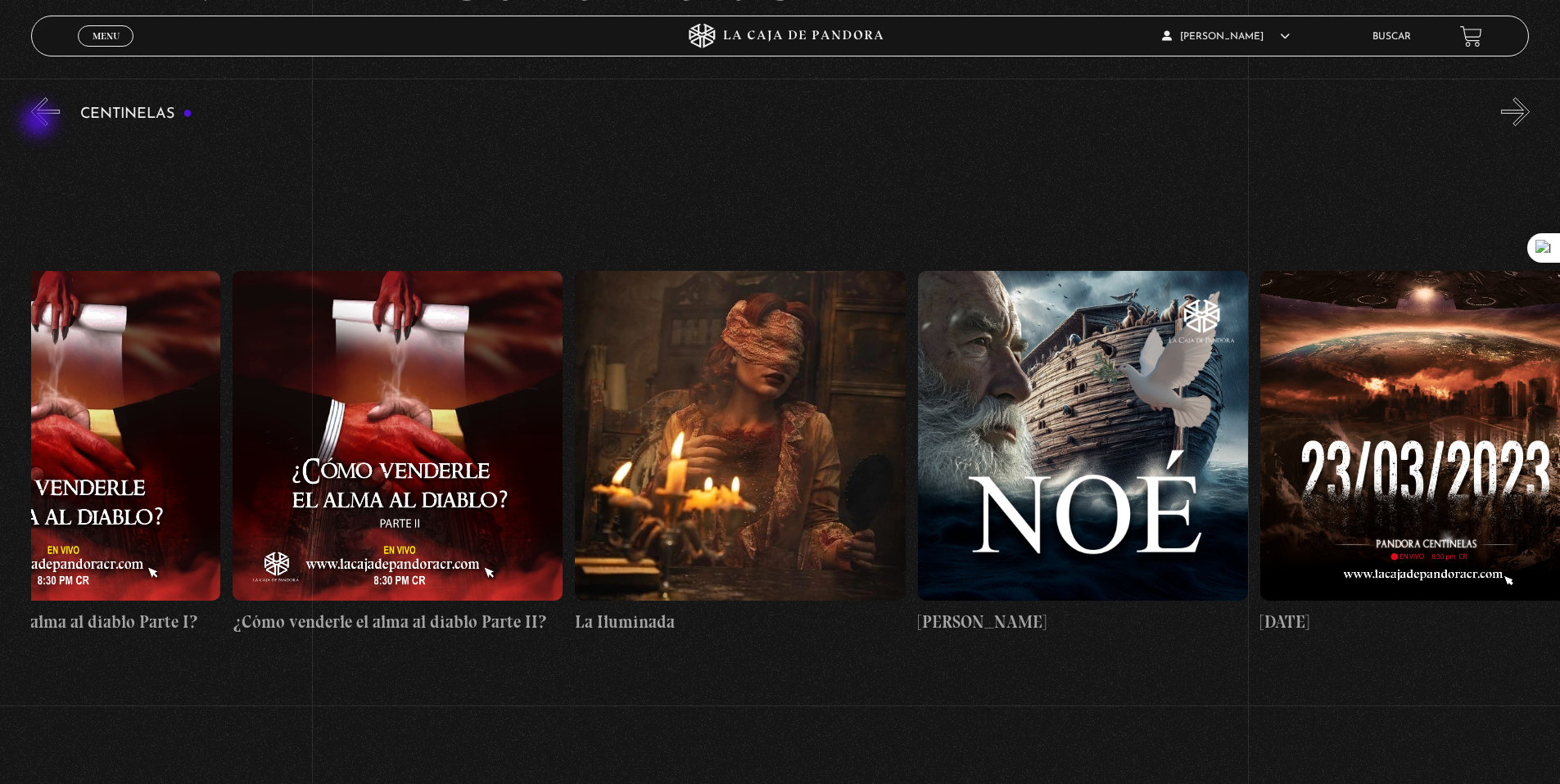
click at [40, 122] on button "«" at bounding box center [46, 112] width 29 height 29
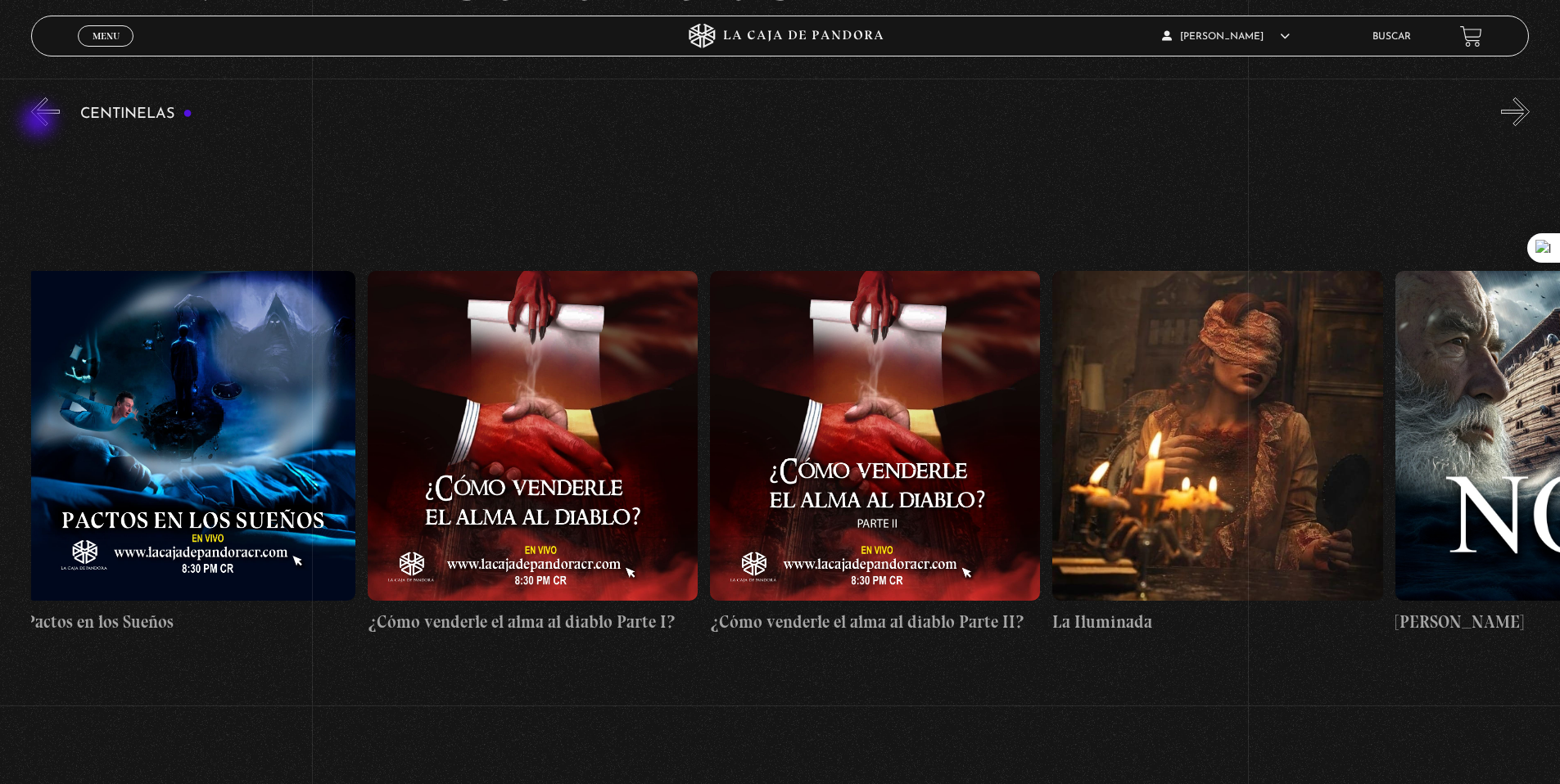
click at [41, 122] on button "«" at bounding box center [46, 112] width 29 height 29
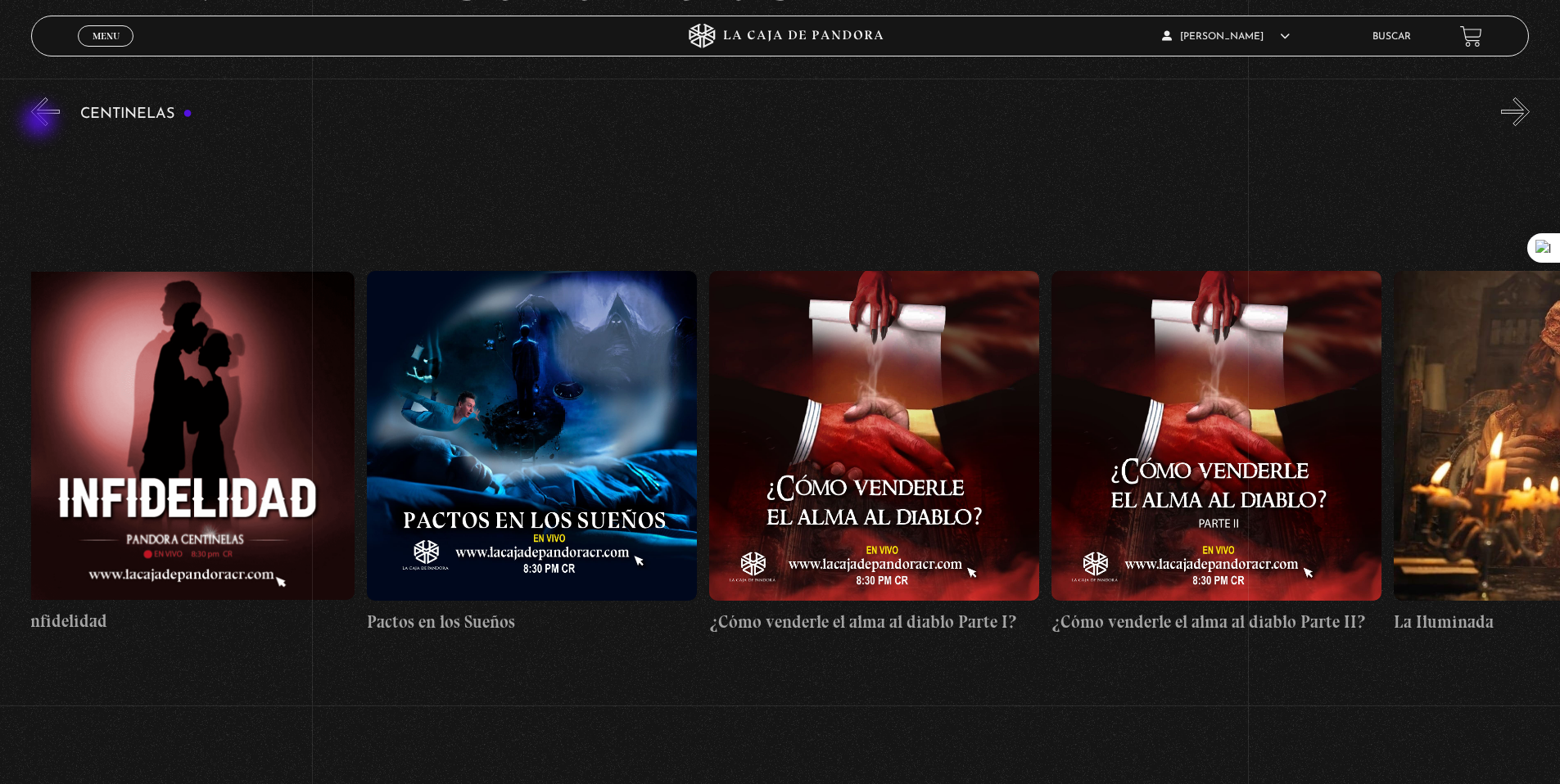
click at [41, 123] on button "«" at bounding box center [46, 112] width 29 height 29
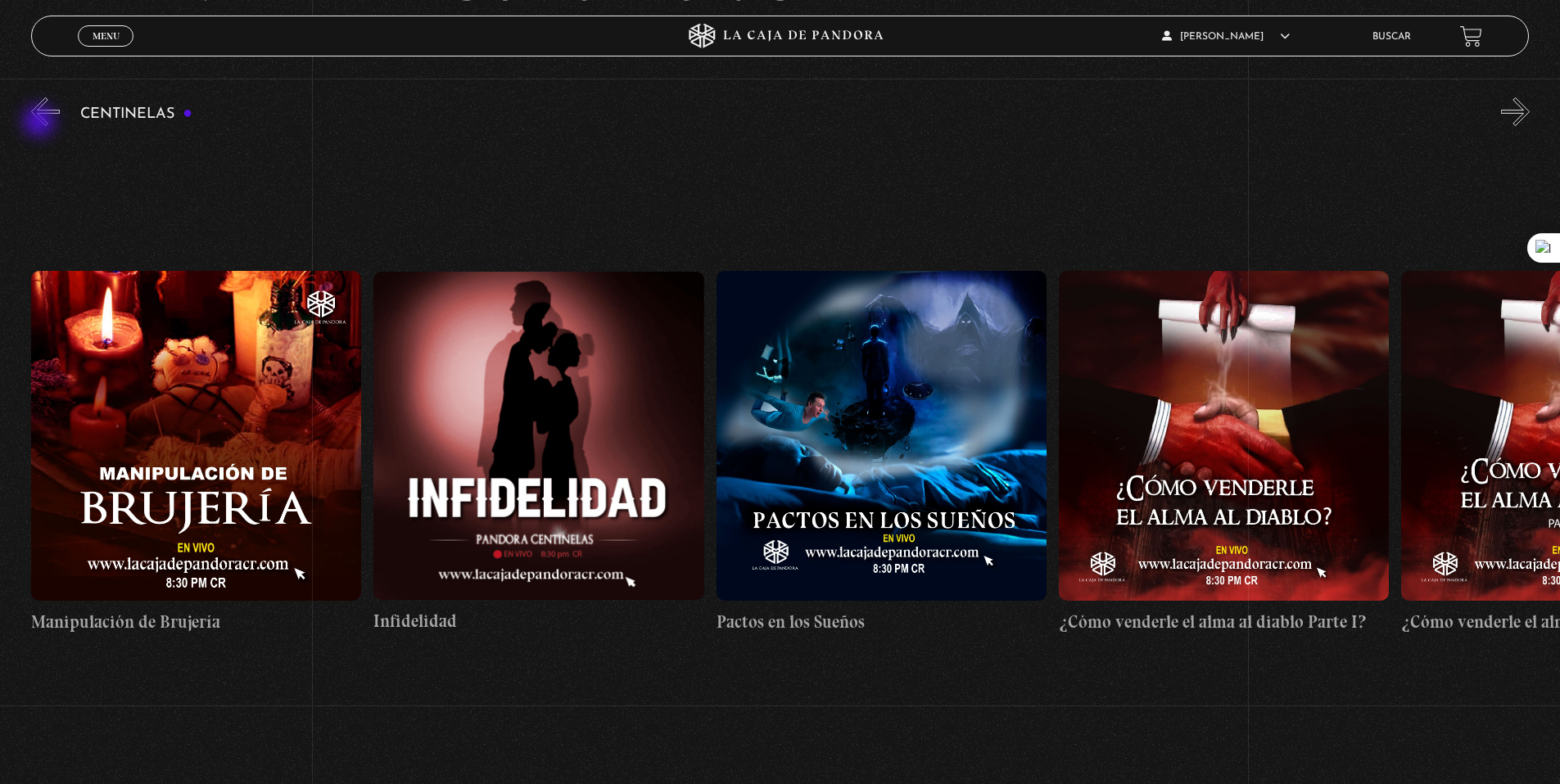
click at [41, 123] on button "«" at bounding box center [46, 112] width 29 height 29
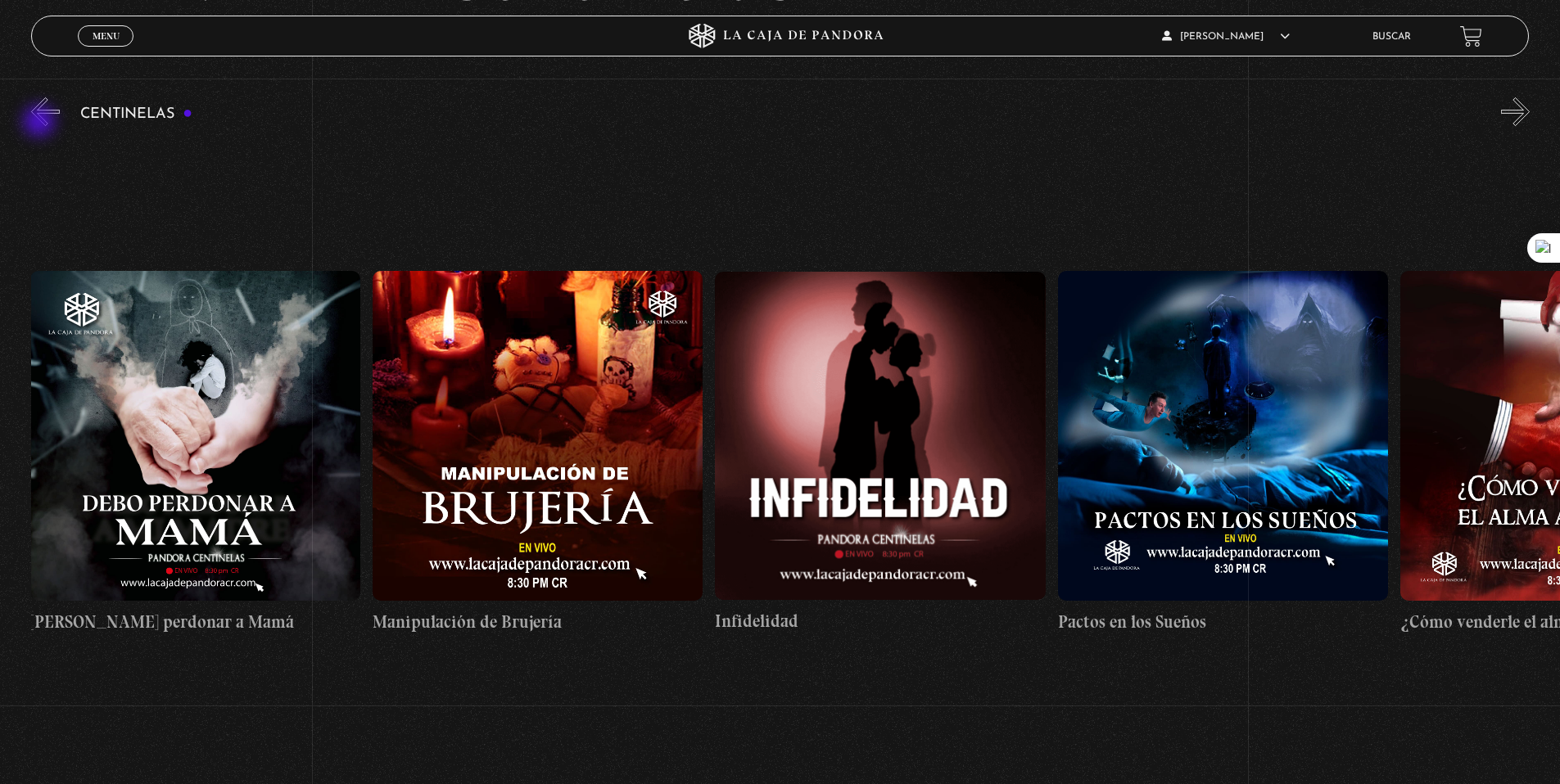
scroll to position [0, 12330]
click at [46, 118] on button "«" at bounding box center [46, 112] width 29 height 29
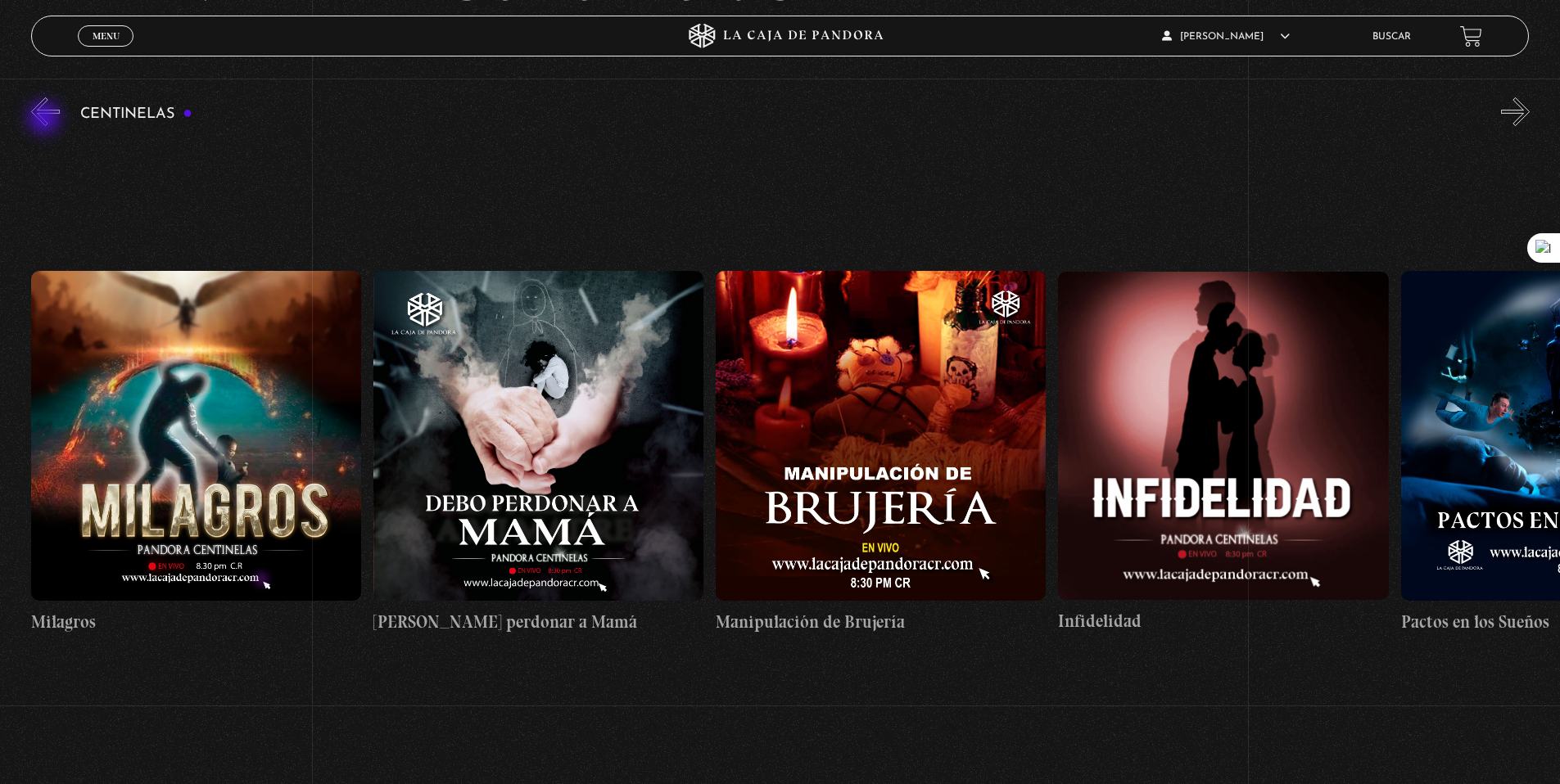
click at [46, 119] on button "«" at bounding box center [46, 112] width 29 height 29
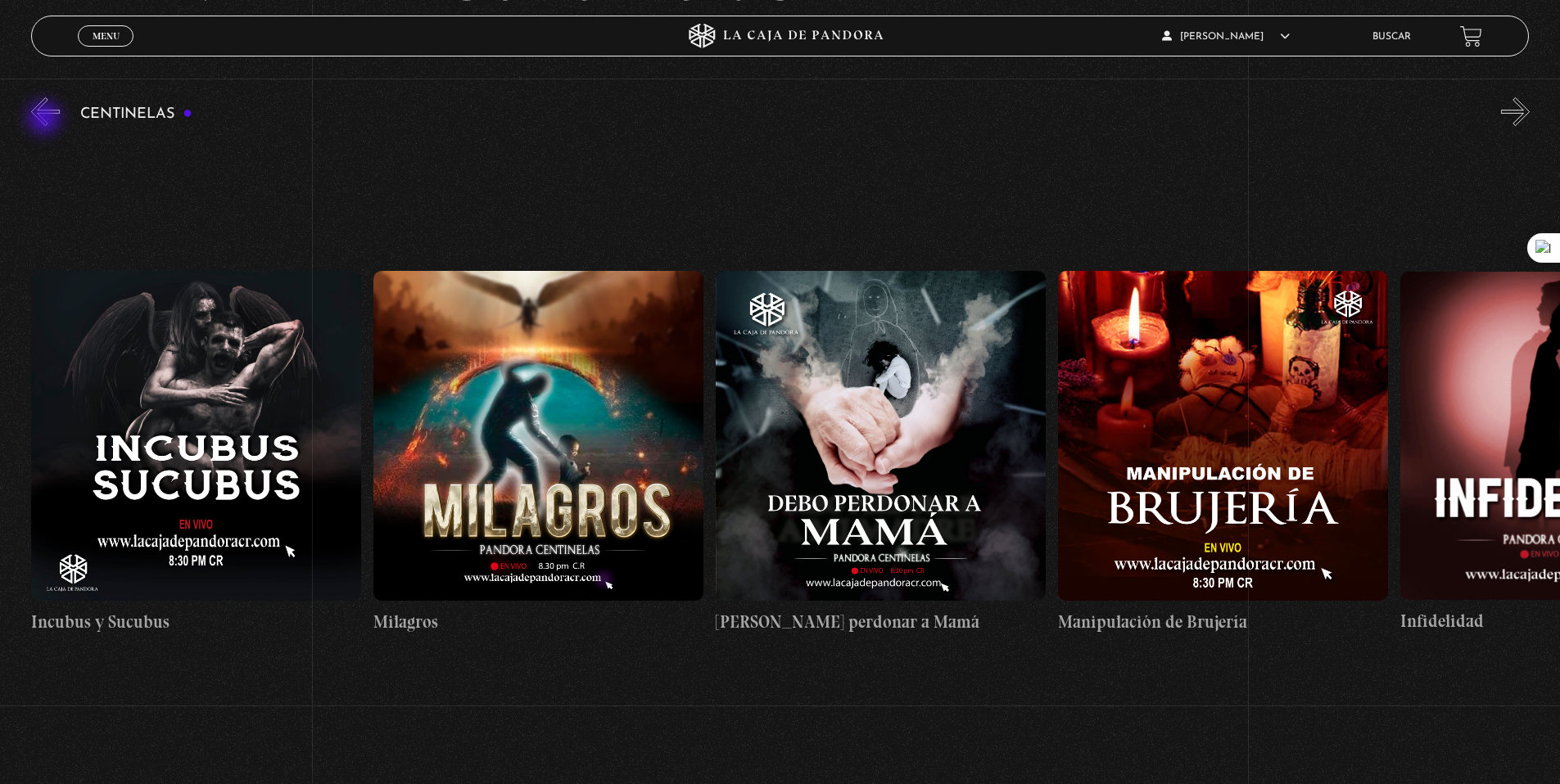
click at [47, 119] on button "«" at bounding box center [46, 112] width 29 height 29
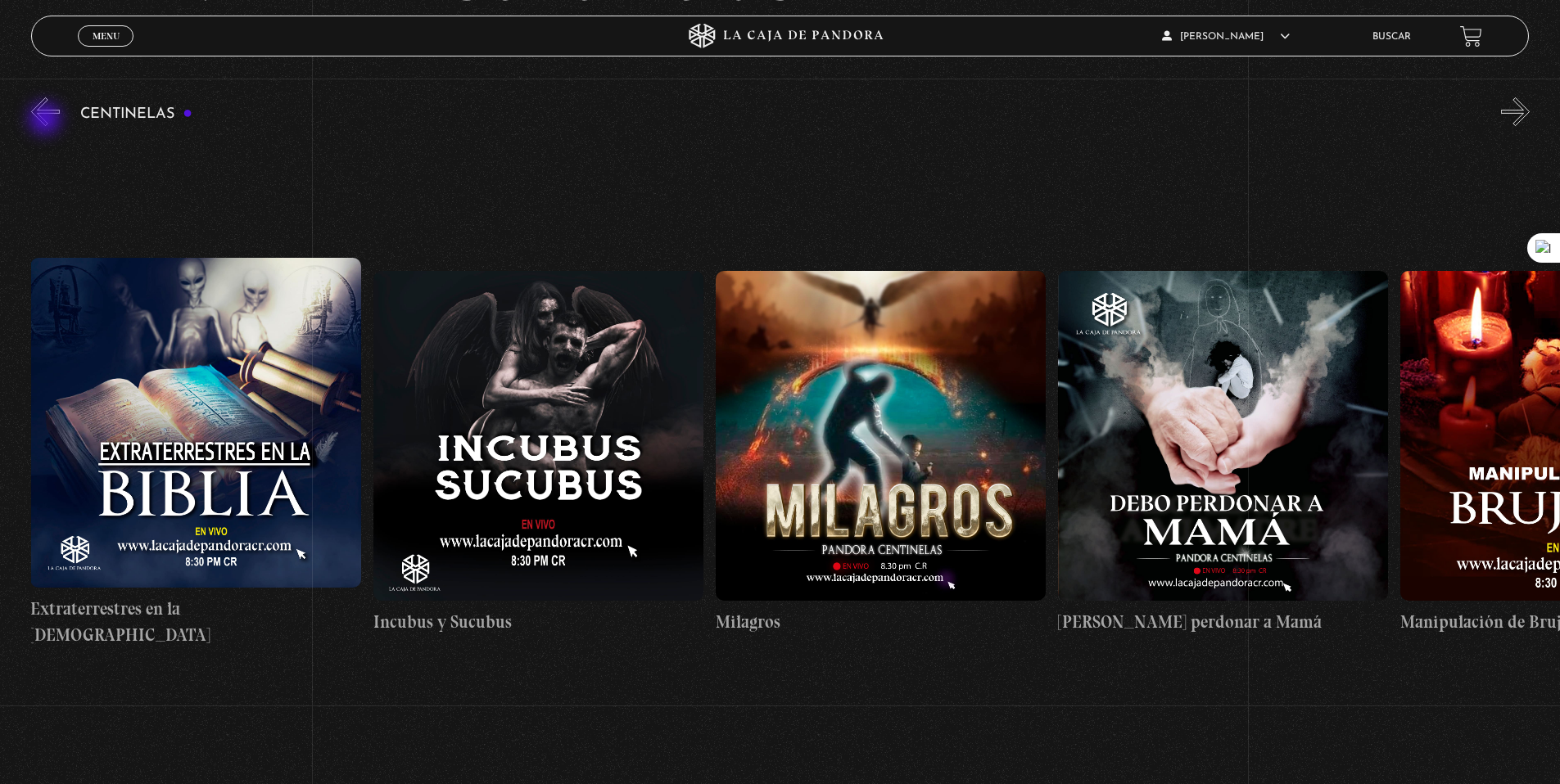
scroll to position [0, 11303]
click at [147, 453] on figure at bounding box center [196, 423] width 330 height 330
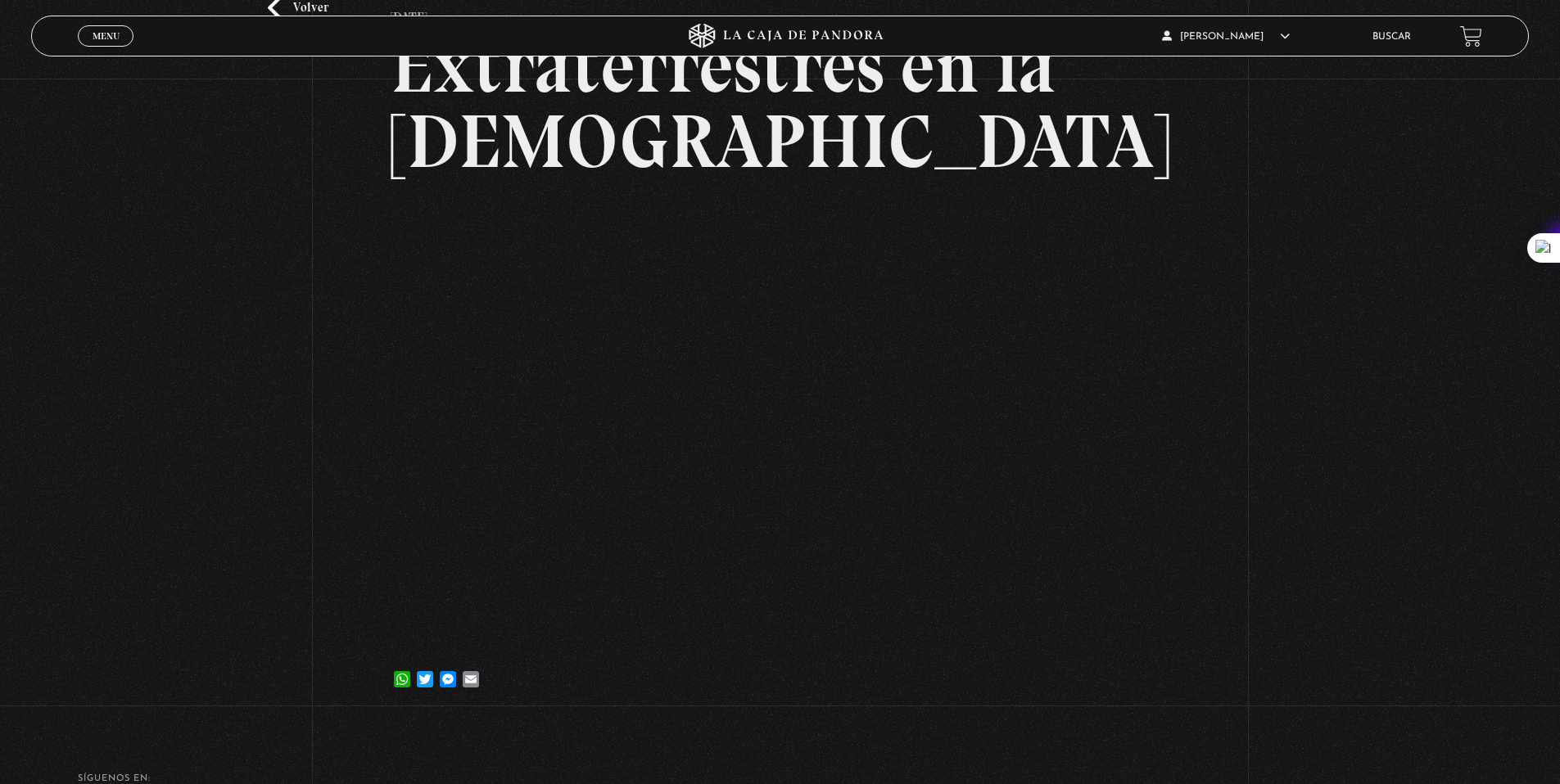
scroll to position [161, 0]
